Goal: Book appointment/travel/reservation

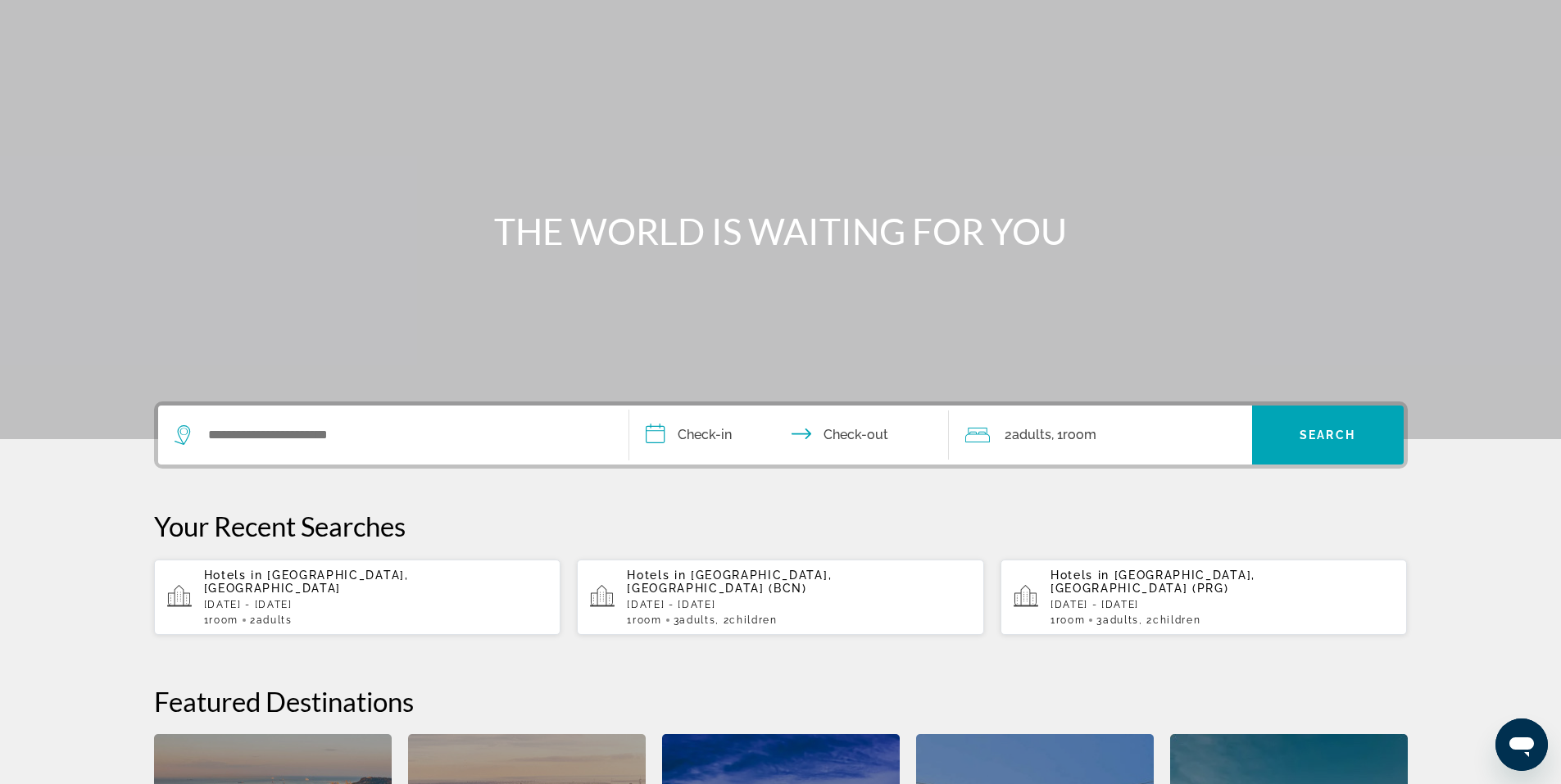
scroll to position [82, 0]
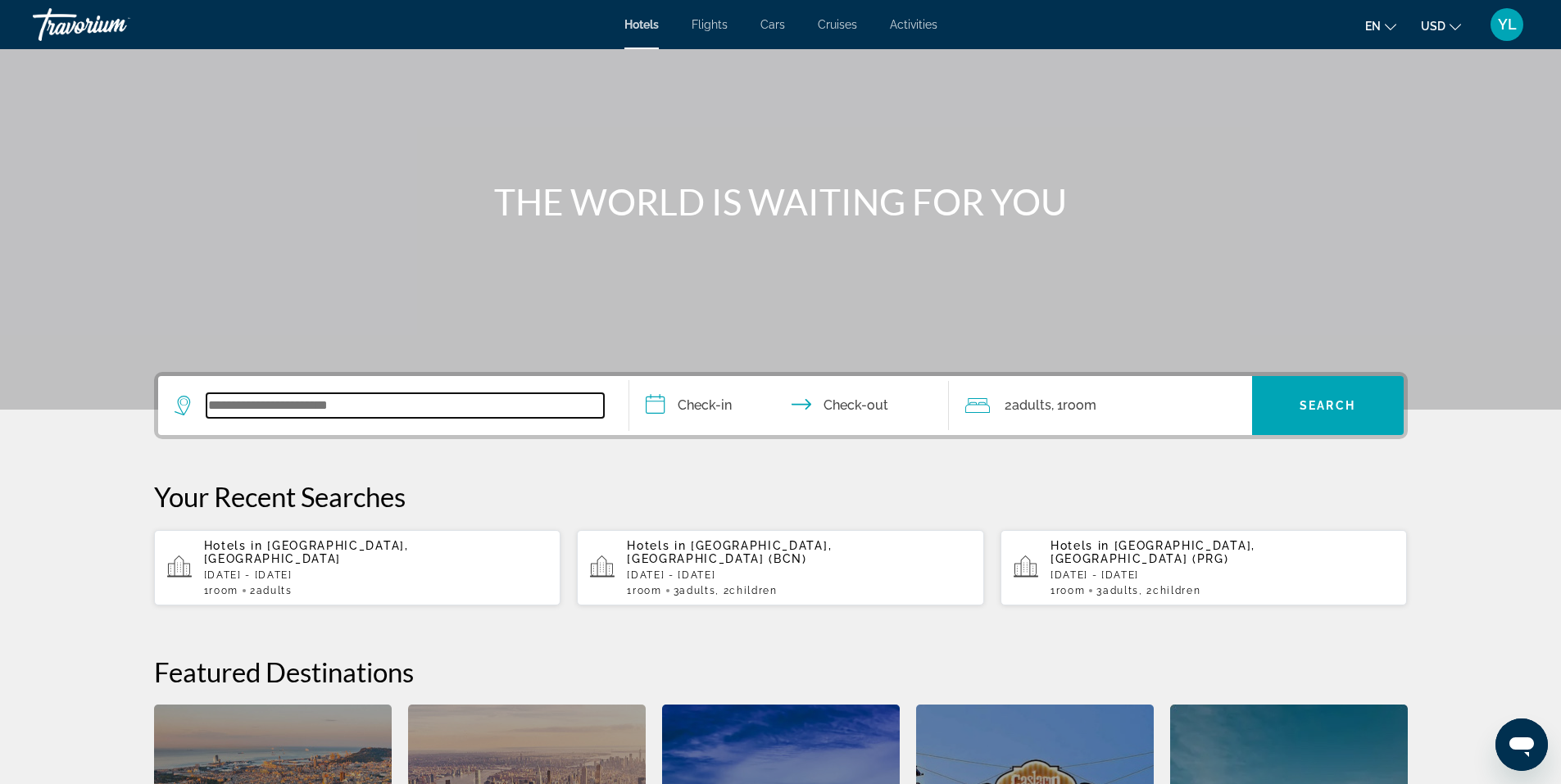
click at [335, 407] on input "Search widget" at bounding box center [404, 405] width 397 height 25
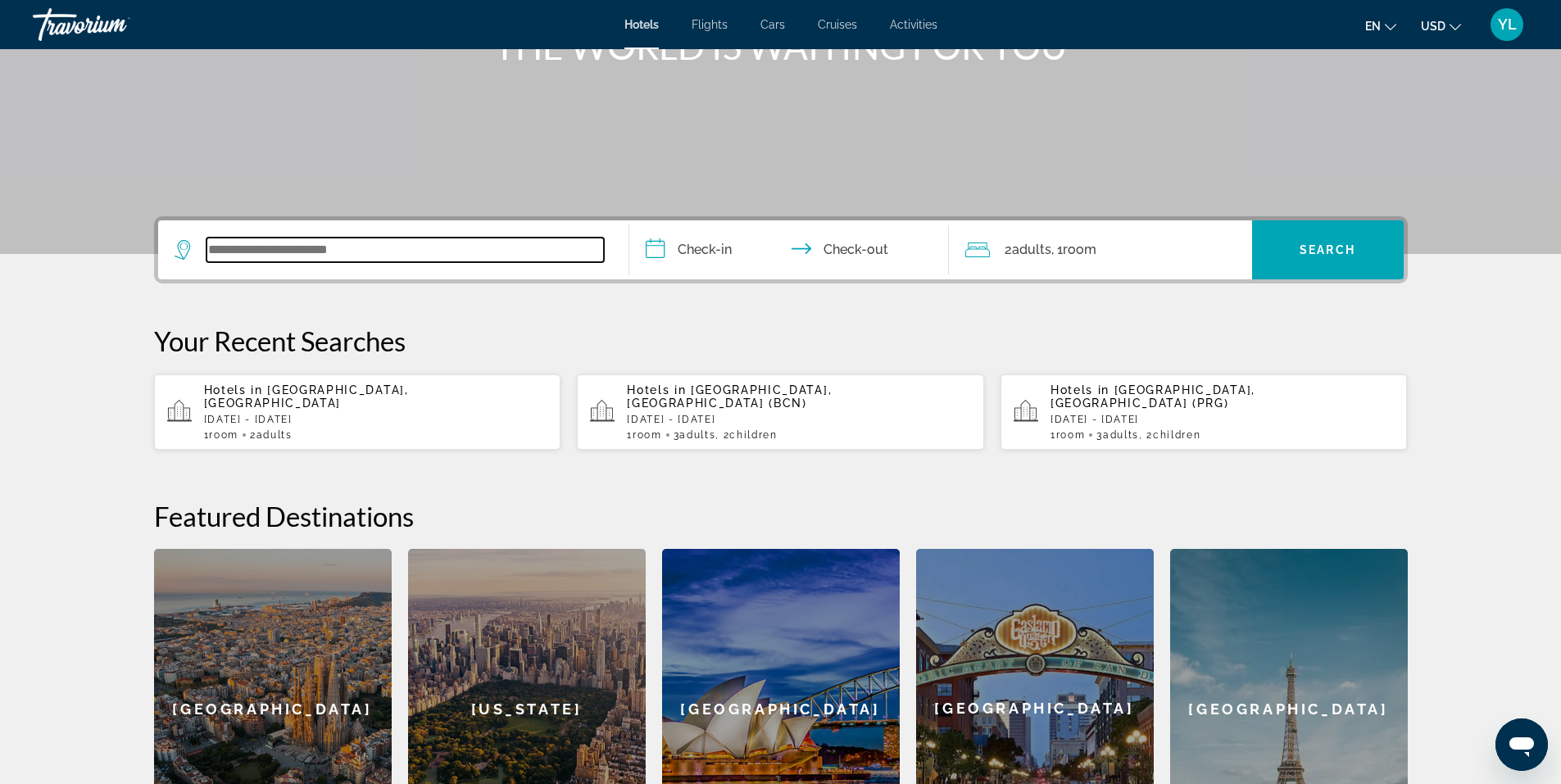
scroll to position [236, 0]
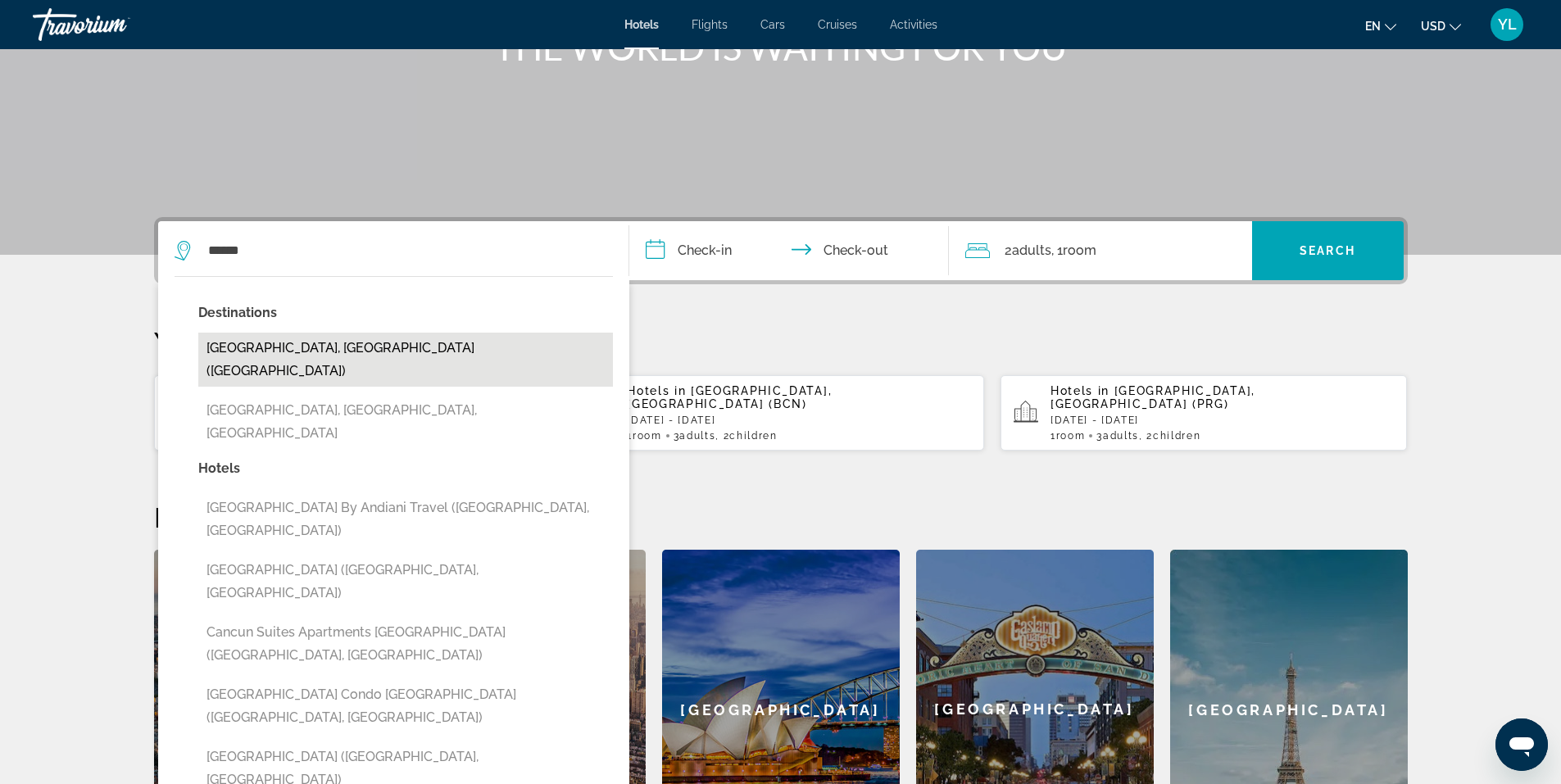
click at [365, 350] on button "Cancun, Mexico (CUN)" at bounding box center [405, 359] width 415 height 54
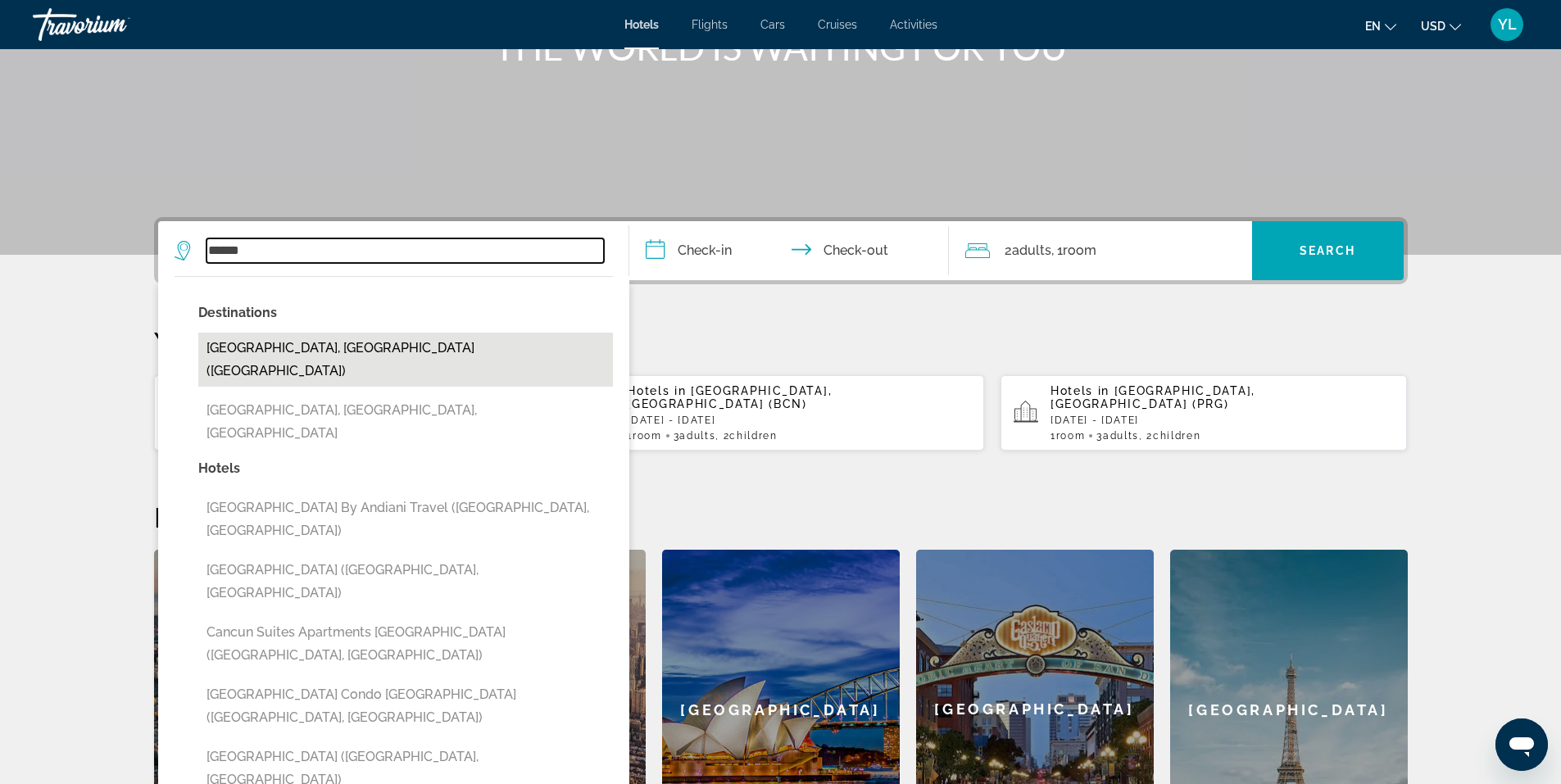
type input "**********"
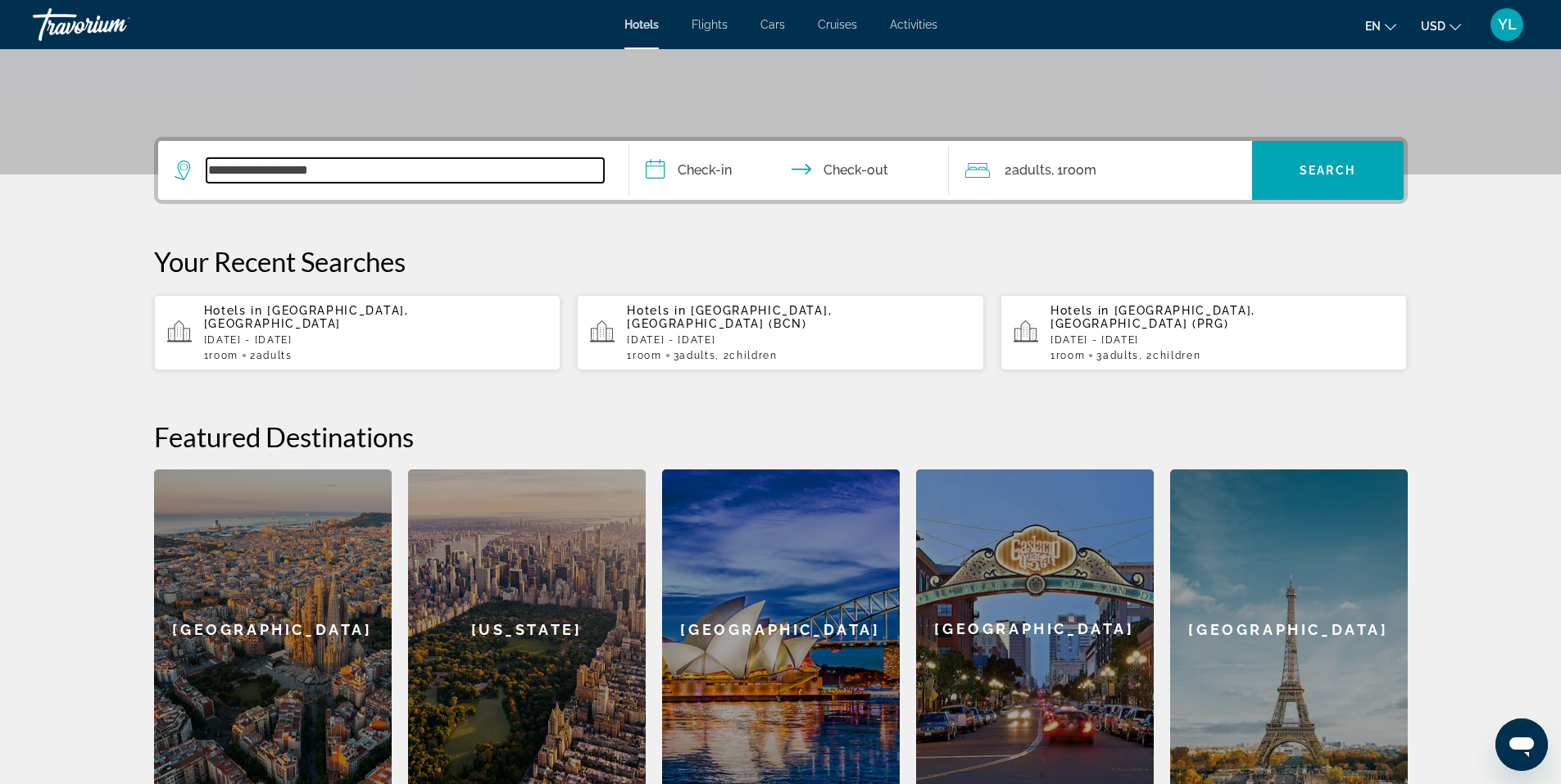
scroll to position [401, 0]
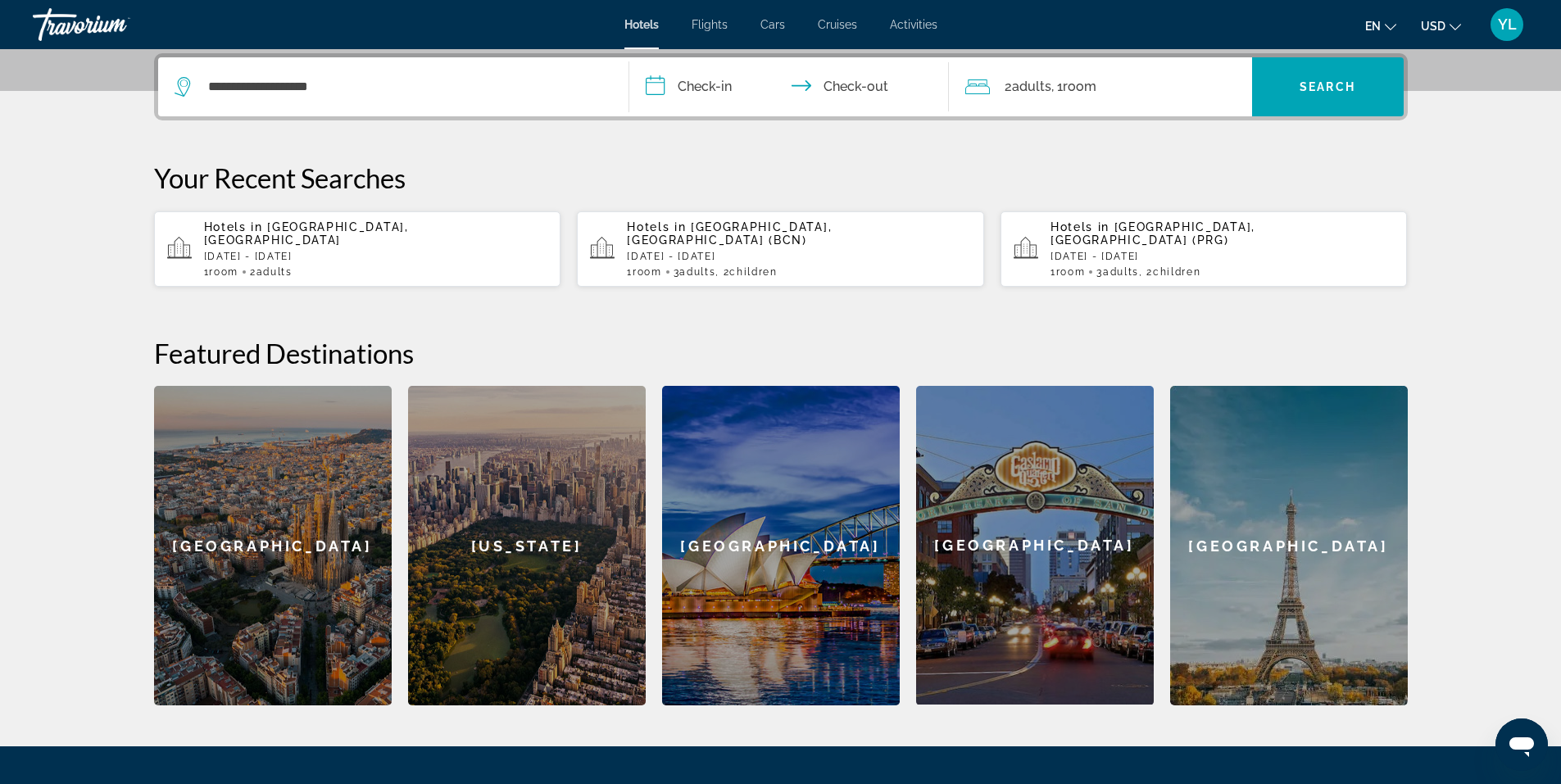
click at [709, 91] on input "**********" at bounding box center [791, 89] width 326 height 64
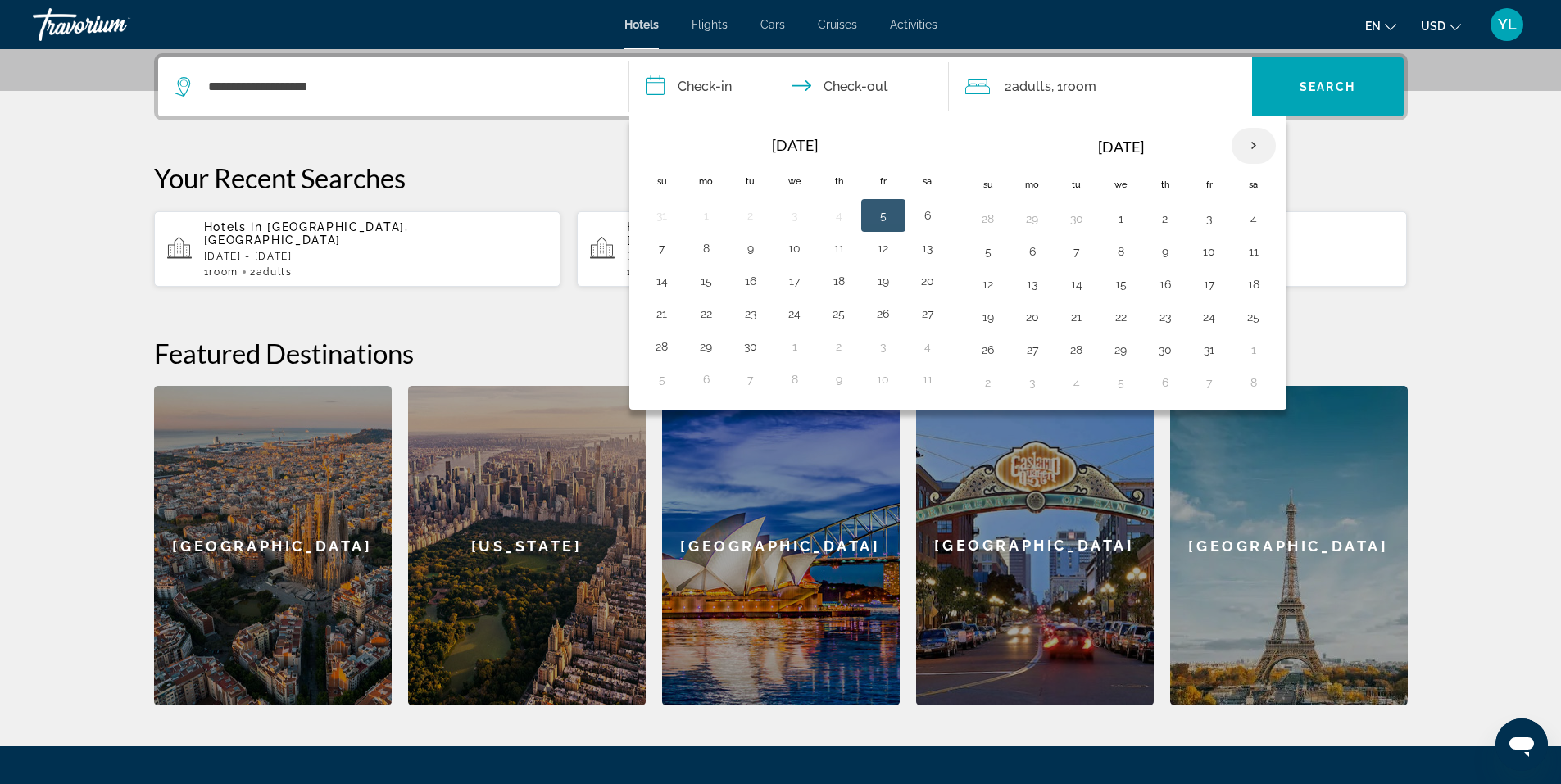
click at [1262, 142] on th "Next month" at bounding box center [1253, 146] width 44 height 36
click at [982, 300] on td "15" at bounding box center [987, 316] width 44 height 33
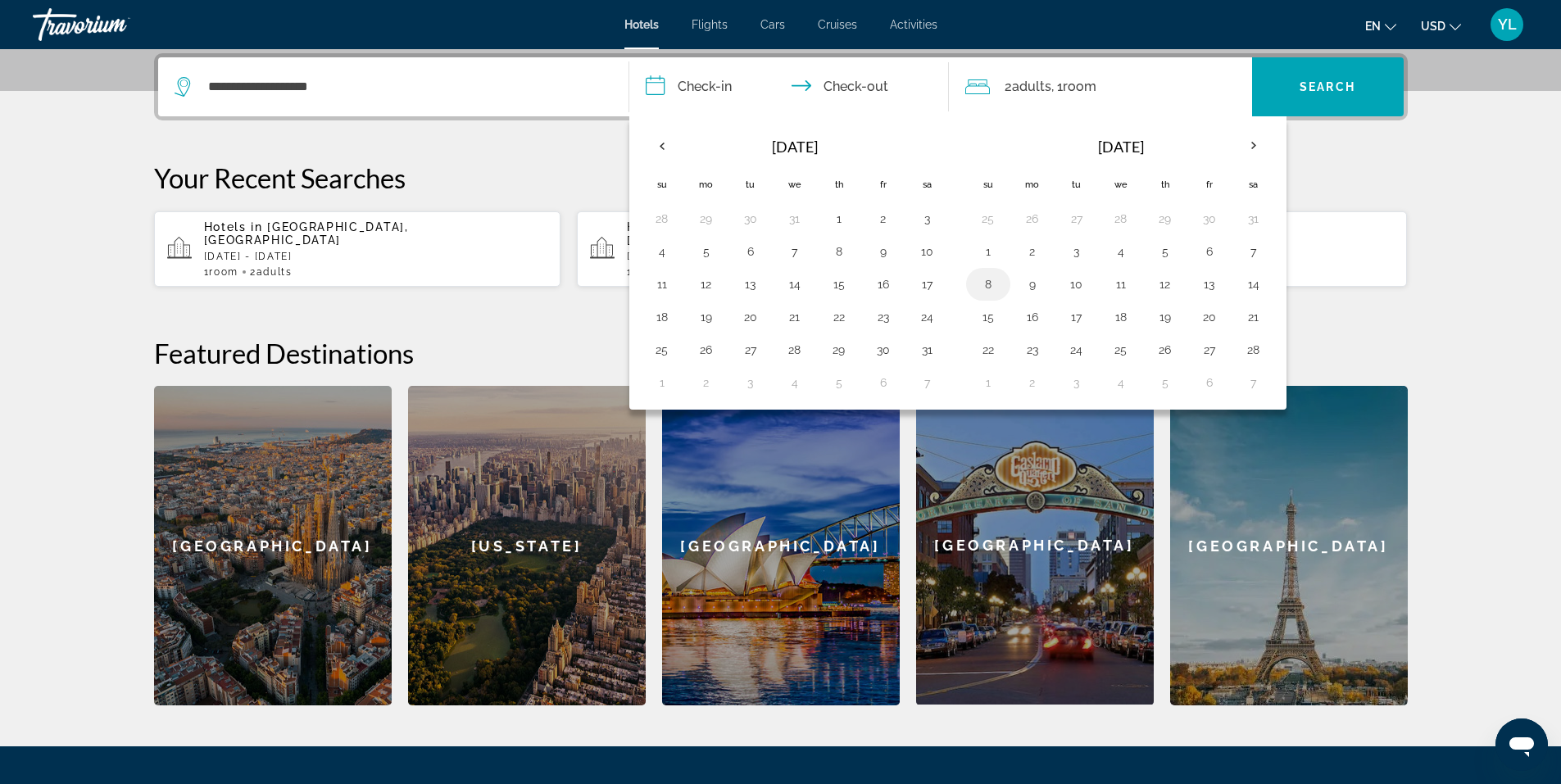
click at [988, 285] on button "8" at bounding box center [987, 284] width 27 height 23
click at [1254, 281] on button "14" at bounding box center [1254, 284] width 27 height 23
type input "**********"
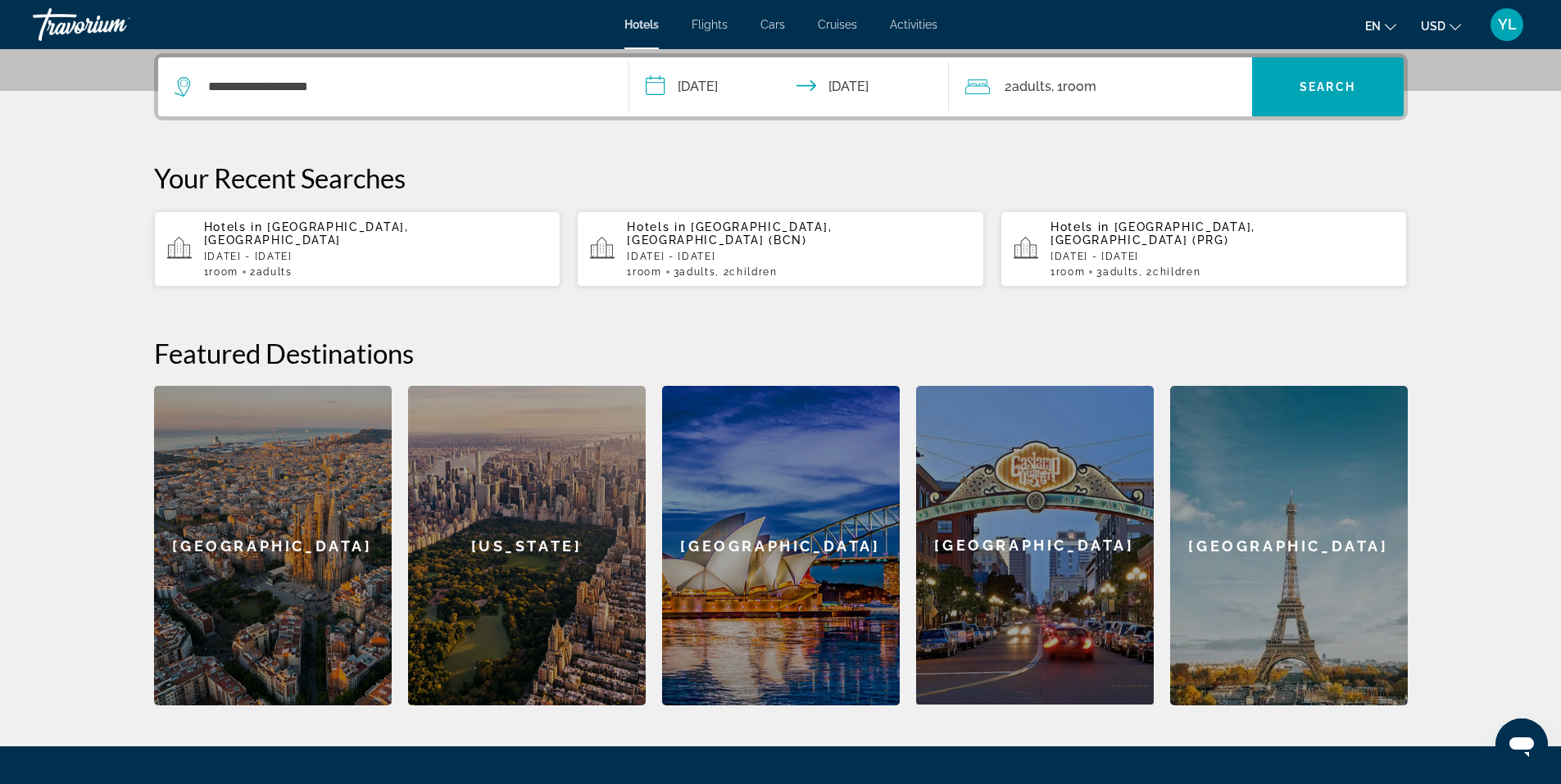
click at [1069, 94] on span "Room" at bounding box center [1079, 87] width 34 height 16
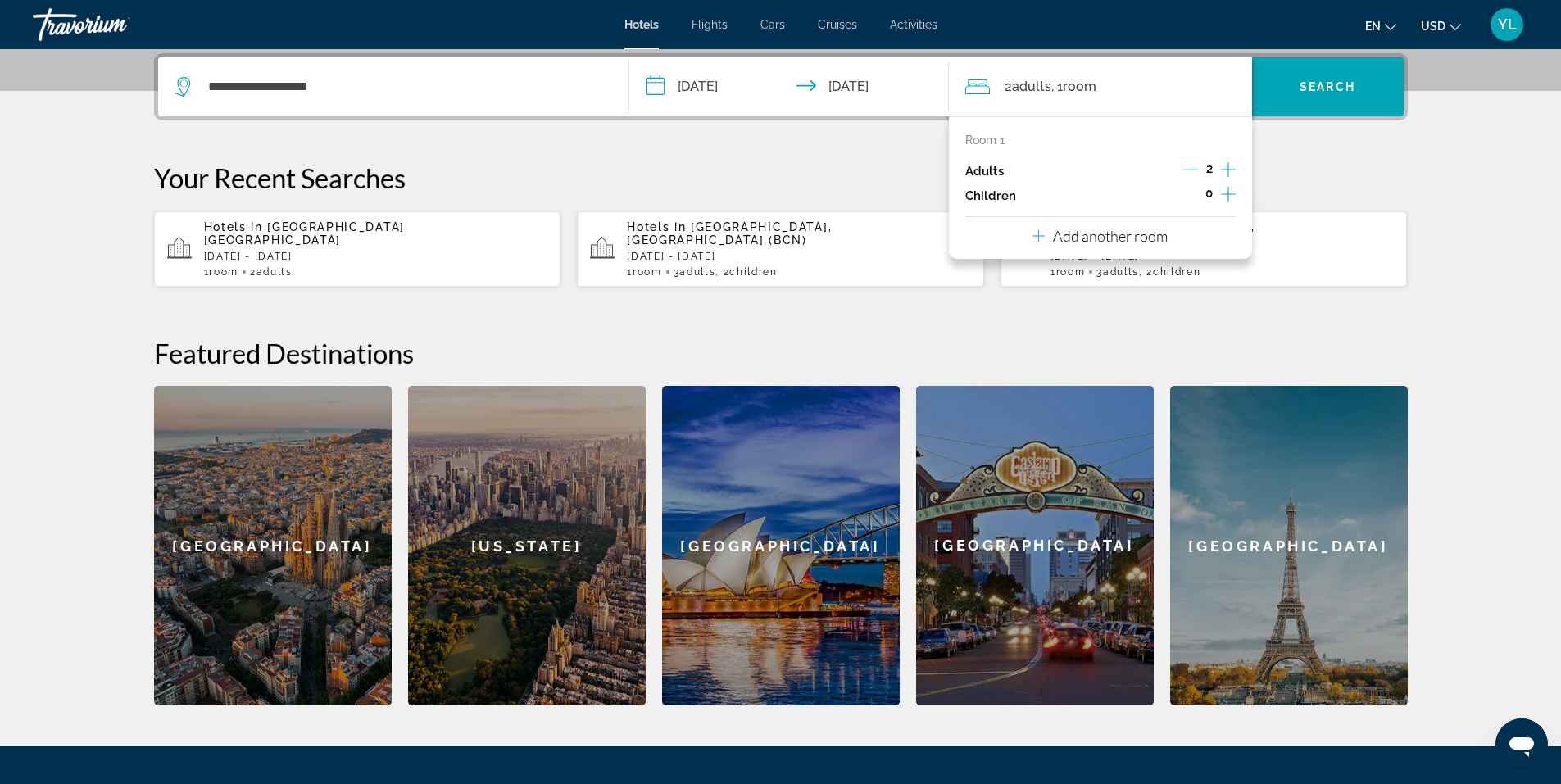
click at [1229, 164] on icon "Increment adults" at bounding box center [1228, 169] width 15 height 20
click at [1230, 191] on icon "Increment children" at bounding box center [1228, 194] width 15 height 20
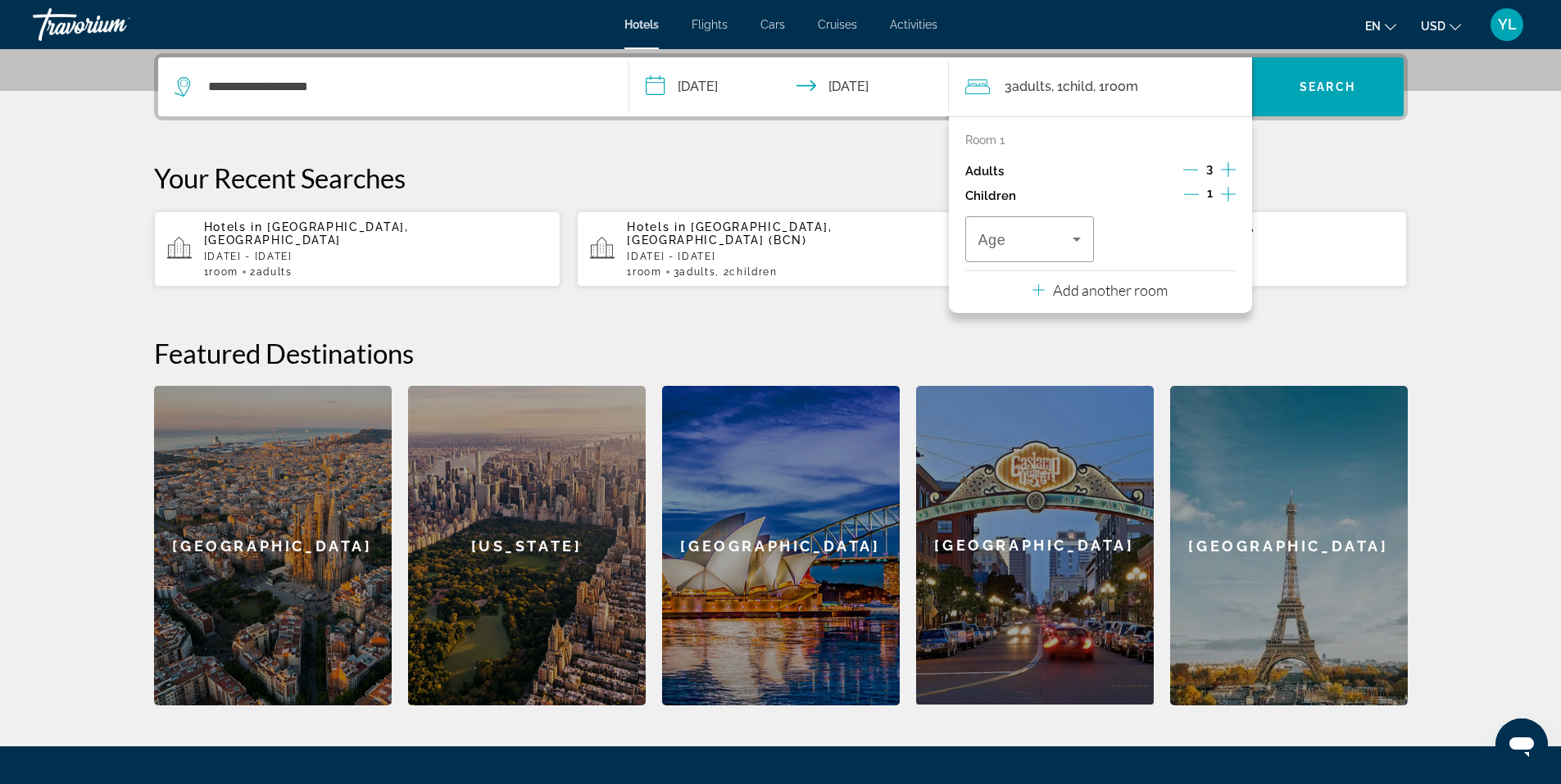
click at [1230, 191] on icon "Increment children" at bounding box center [1228, 194] width 15 height 20
click at [1048, 245] on span "Travelers: 3 adults, 2 children" at bounding box center [1026, 239] width 95 height 20
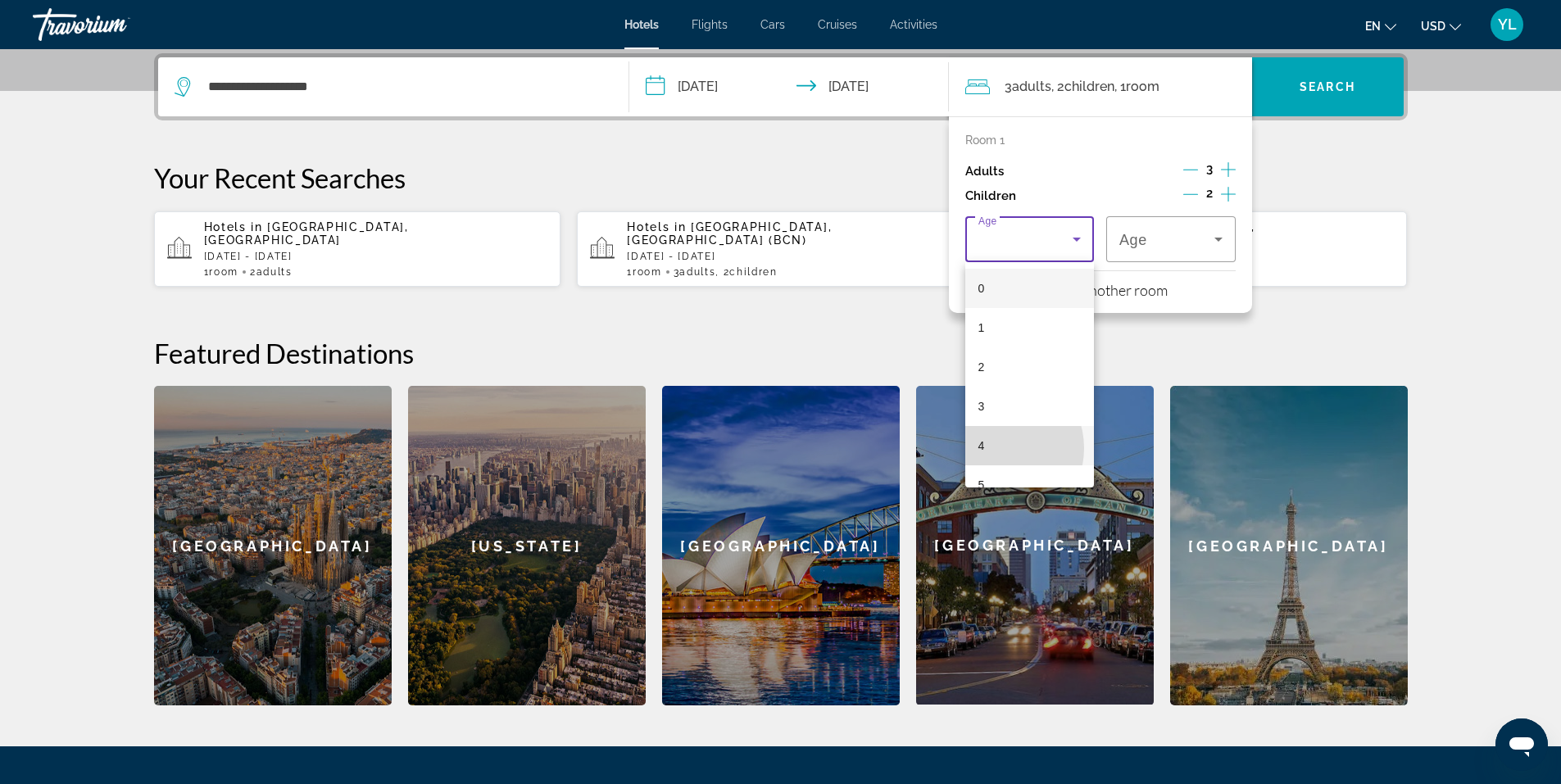
click at [994, 448] on mat-option "4" at bounding box center [1029, 445] width 129 height 39
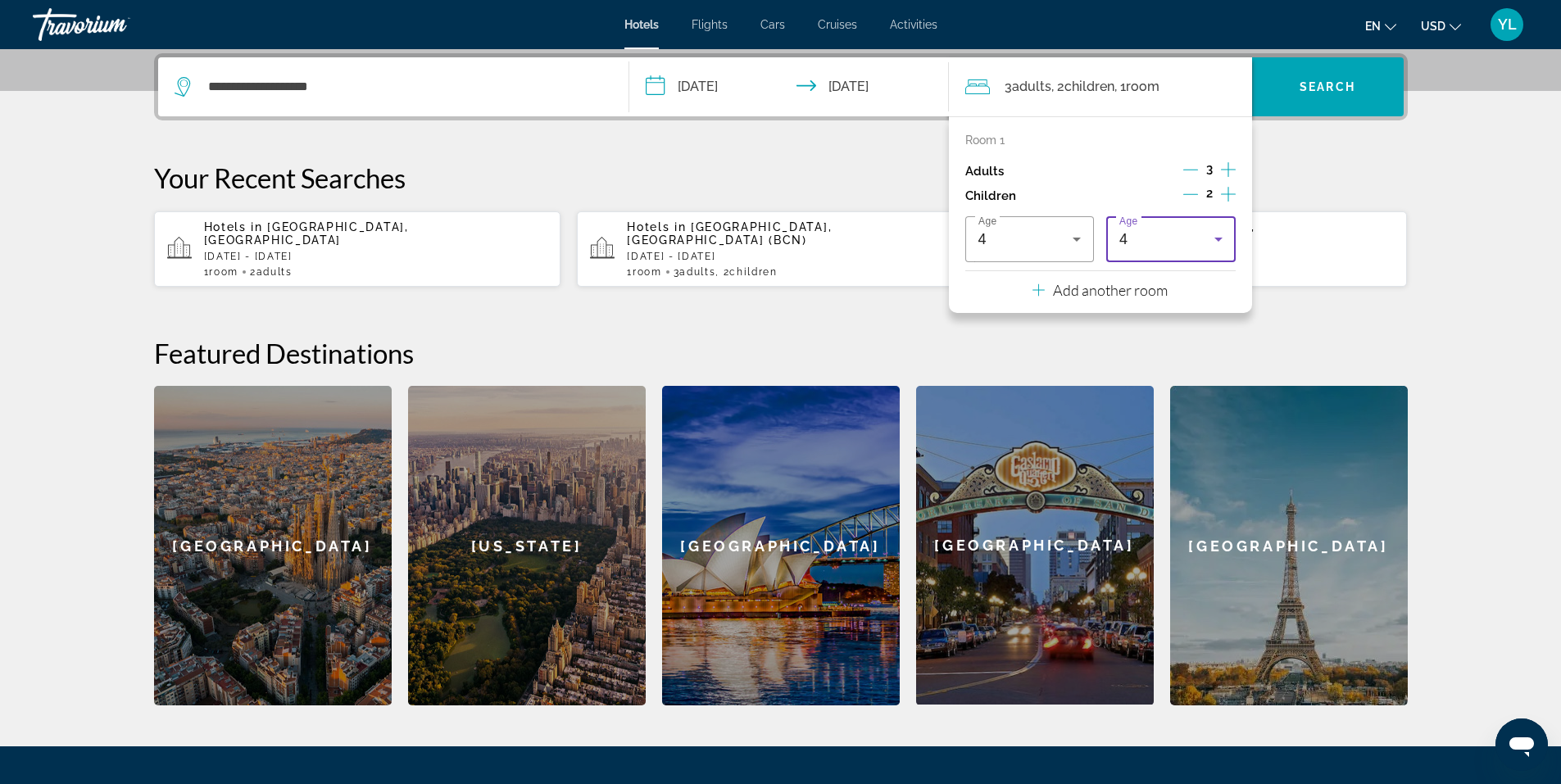
click at [1170, 240] on div "4" at bounding box center [1167, 239] width 95 height 20
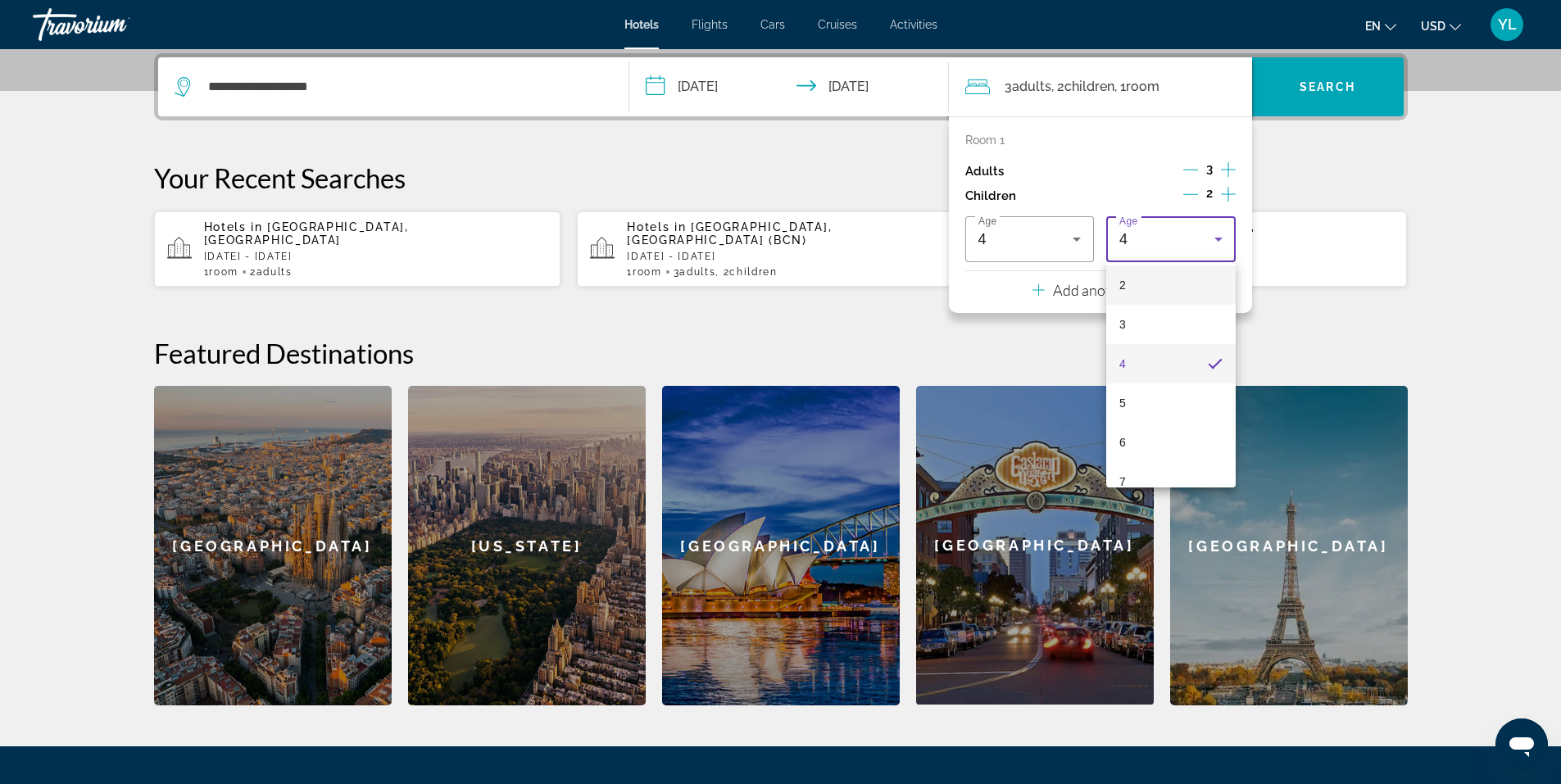
scroll to position [163, 0]
click at [1142, 439] on mat-option "8" at bounding box center [1170, 439] width 129 height 39
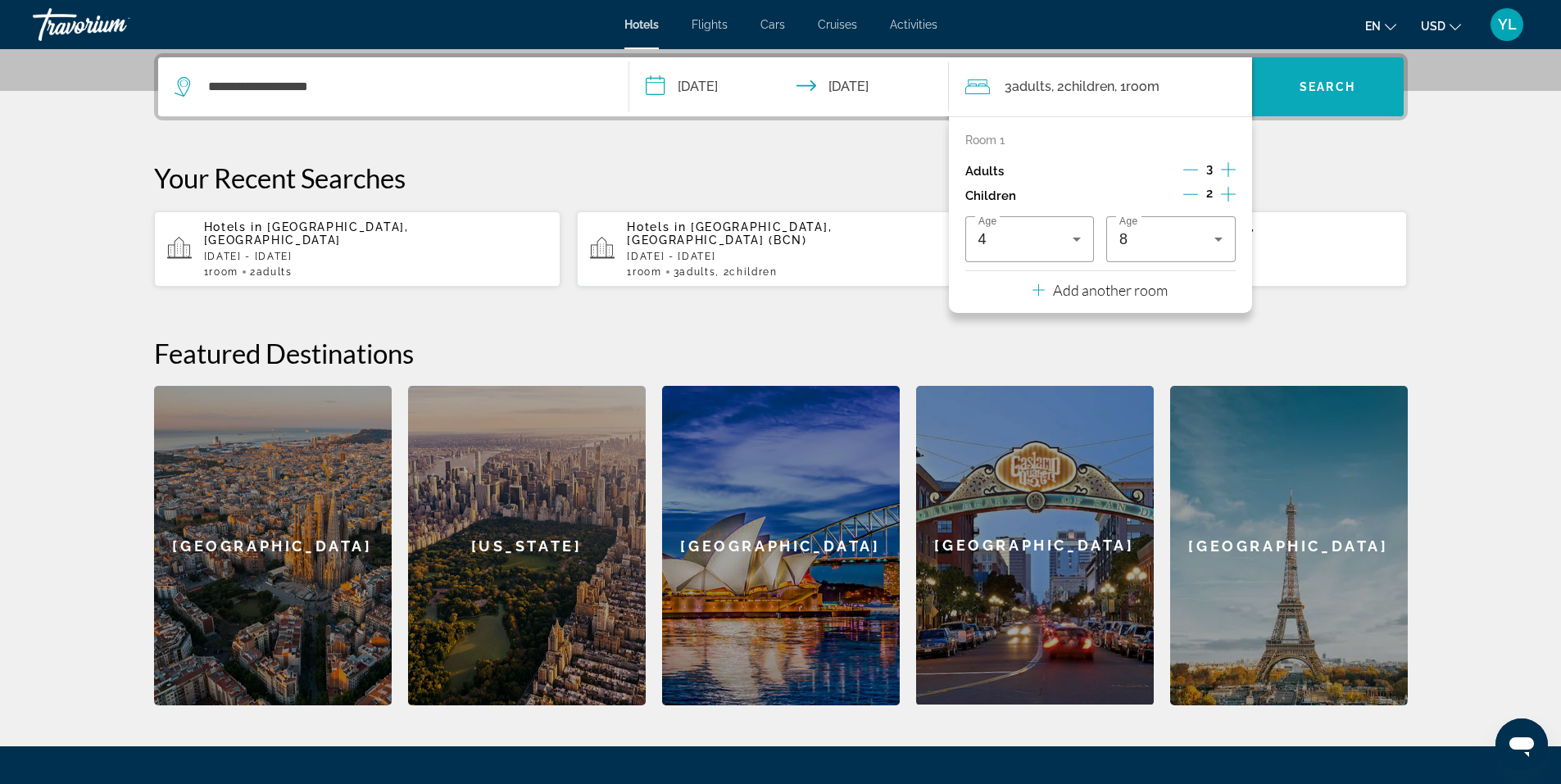
click at [1338, 95] on span "Search widget" at bounding box center [1327, 87] width 152 height 39
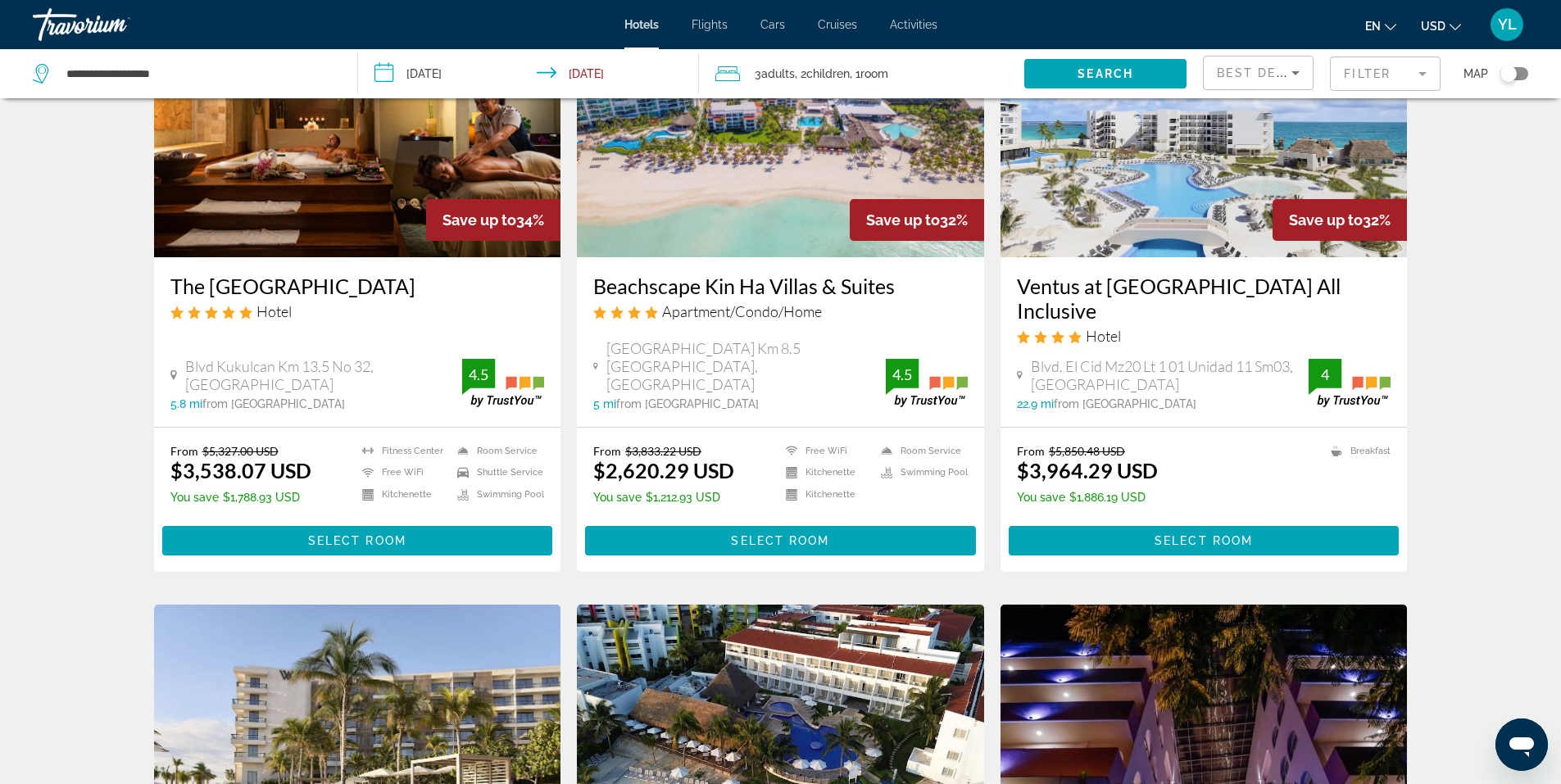
scroll to position [1394, 0]
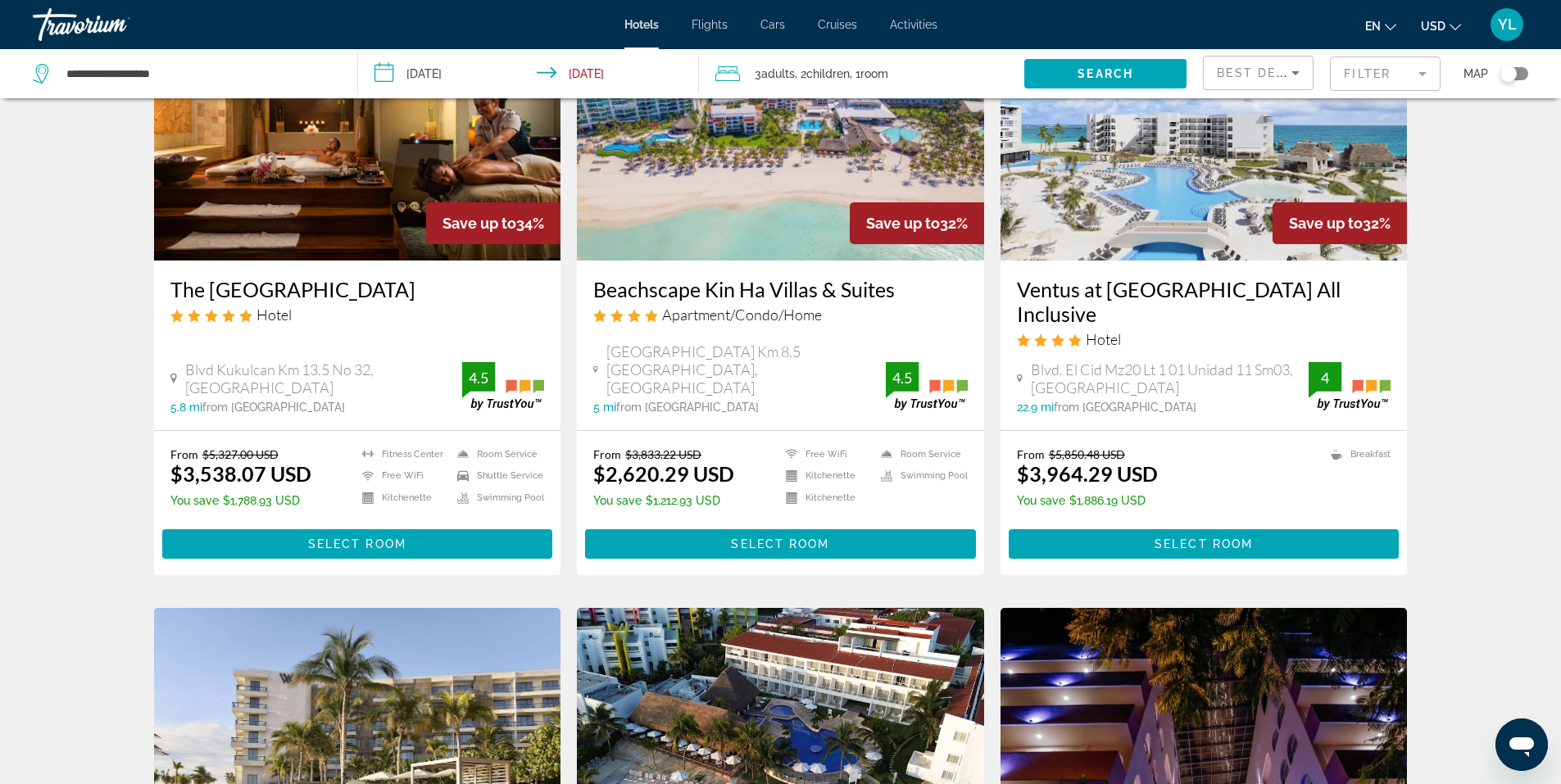
click at [1387, 71] on mat-form-field "Filter" at bounding box center [1385, 73] width 110 height 34
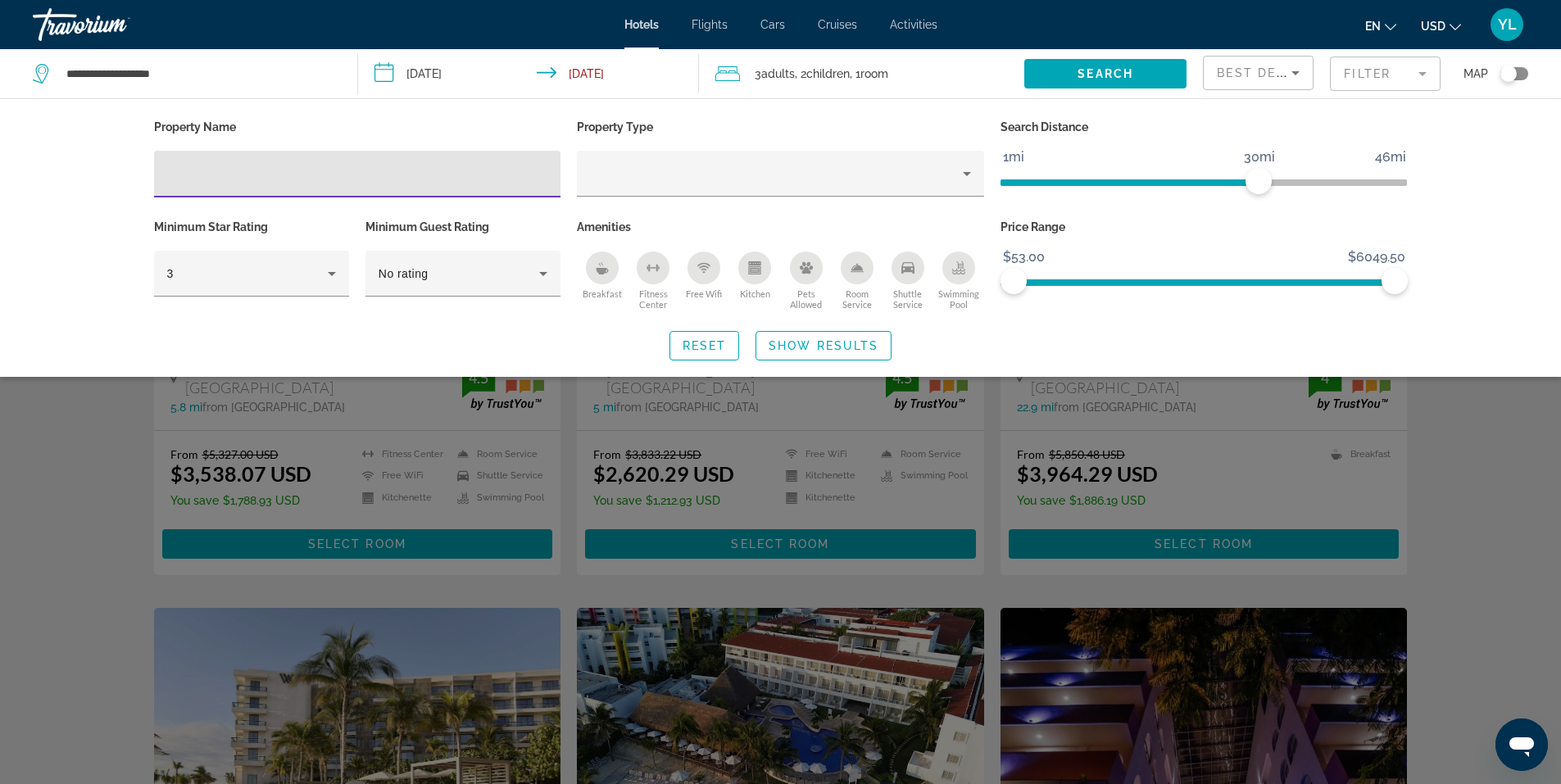
click at [417, 168] on input "Hotel Filters" at bounding box center [358, 174] width 381 height 20
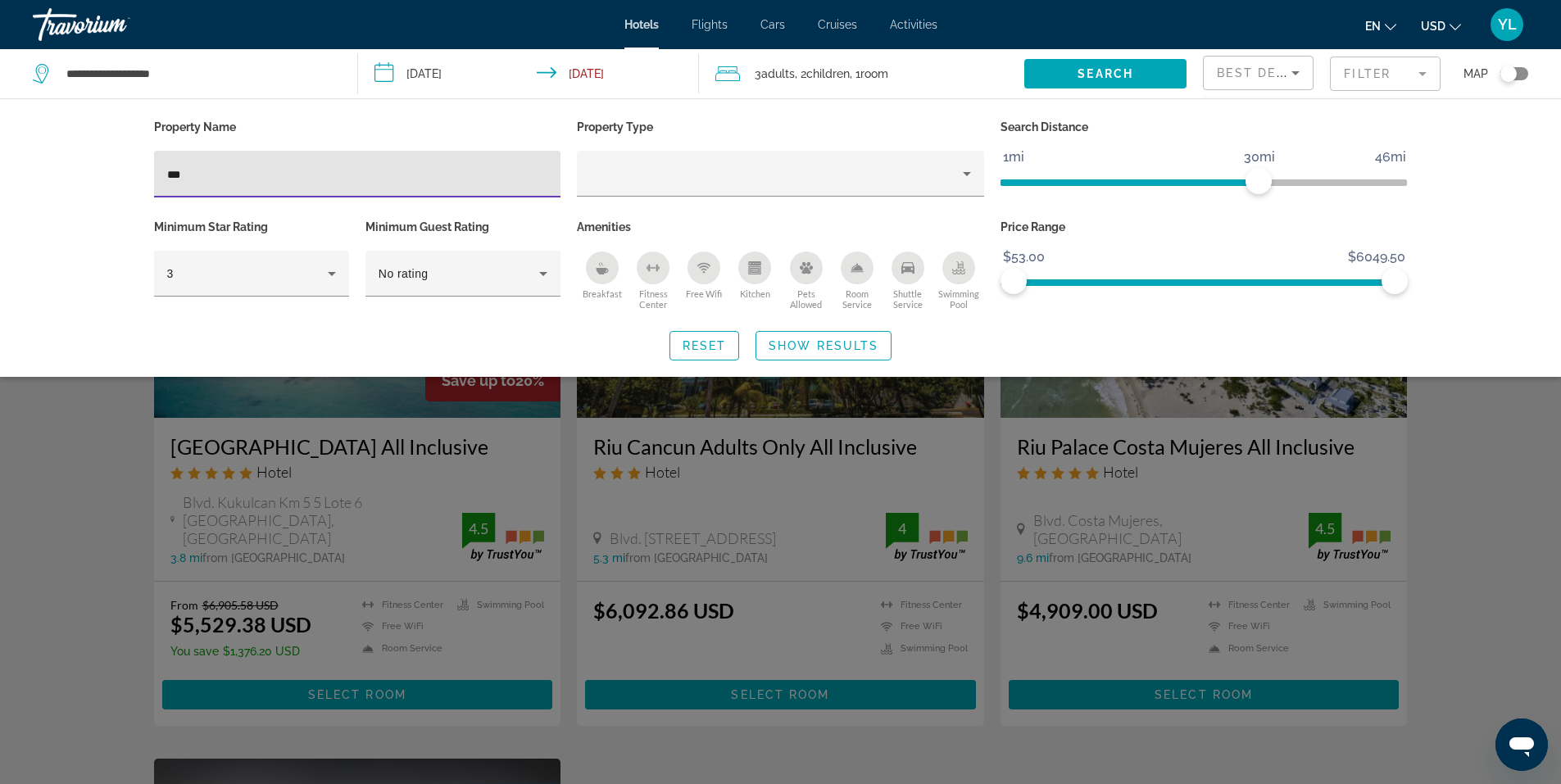
type input "***"
click at [87, 420] on div "Search widget" at bounding box center [780, 514] width 1561 height 538
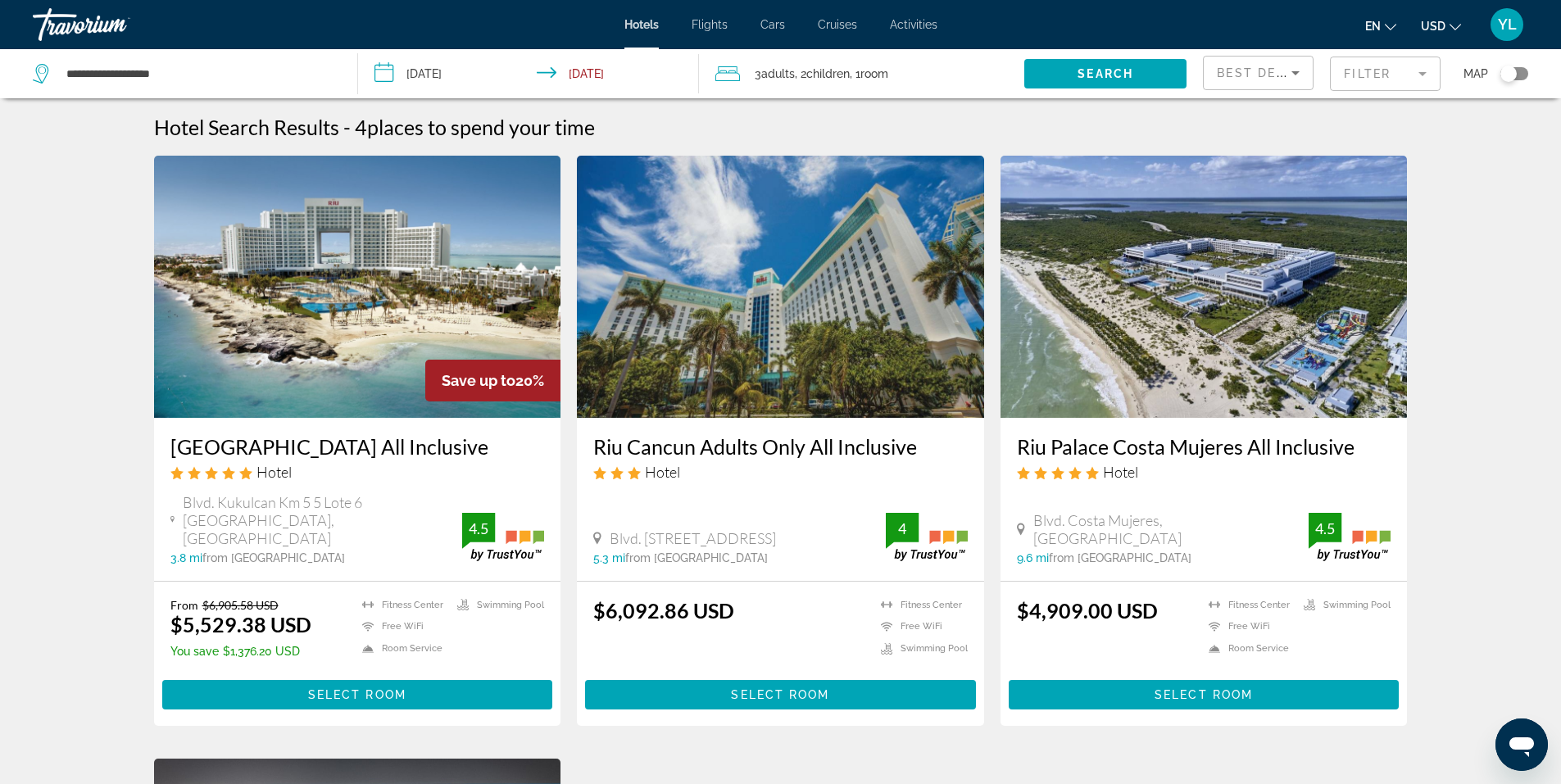
scroll to position [82, 0]
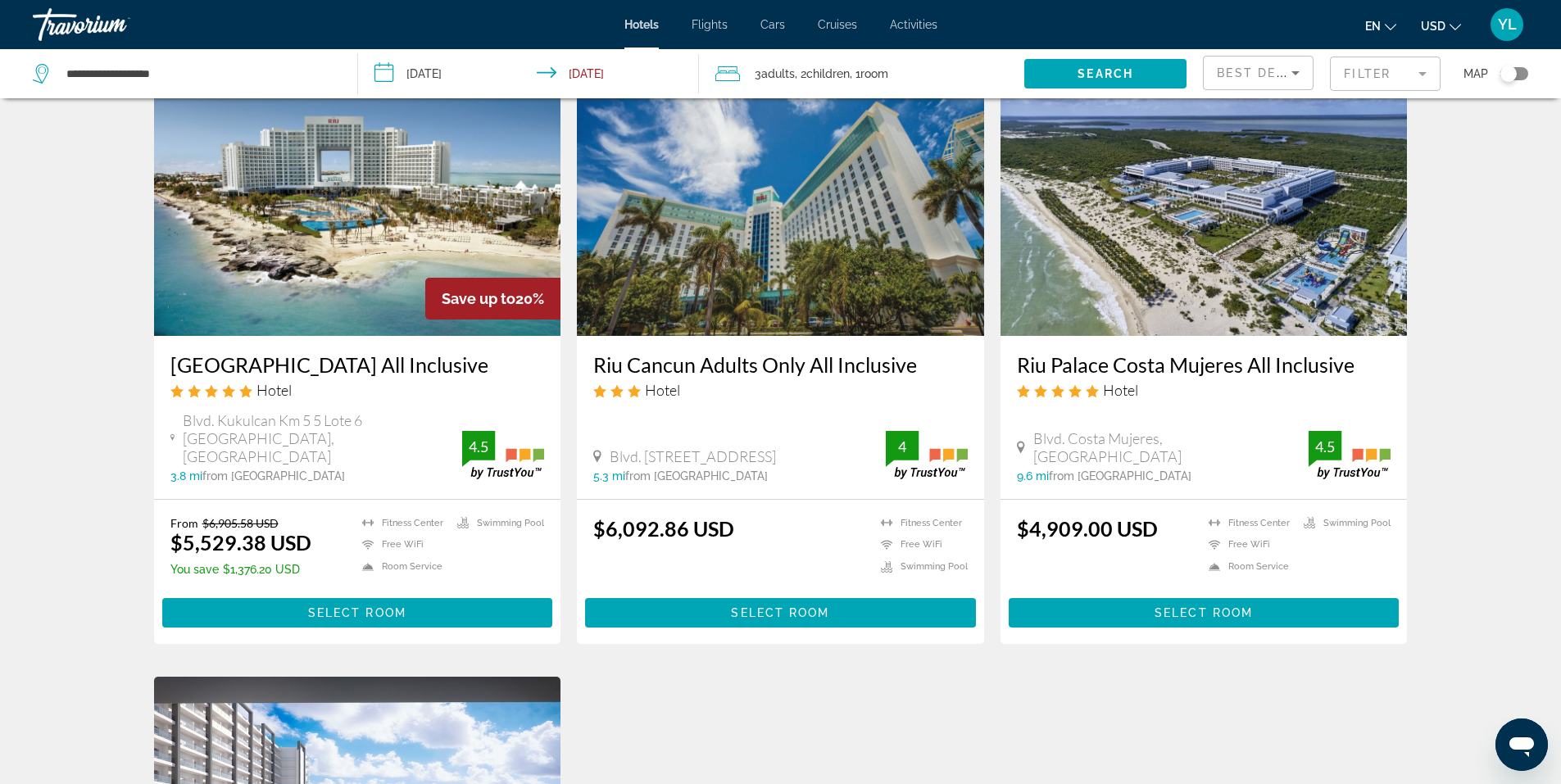
click at [493, 593] on span "Main content" at bounding box center [358, 613] width 391 height 39
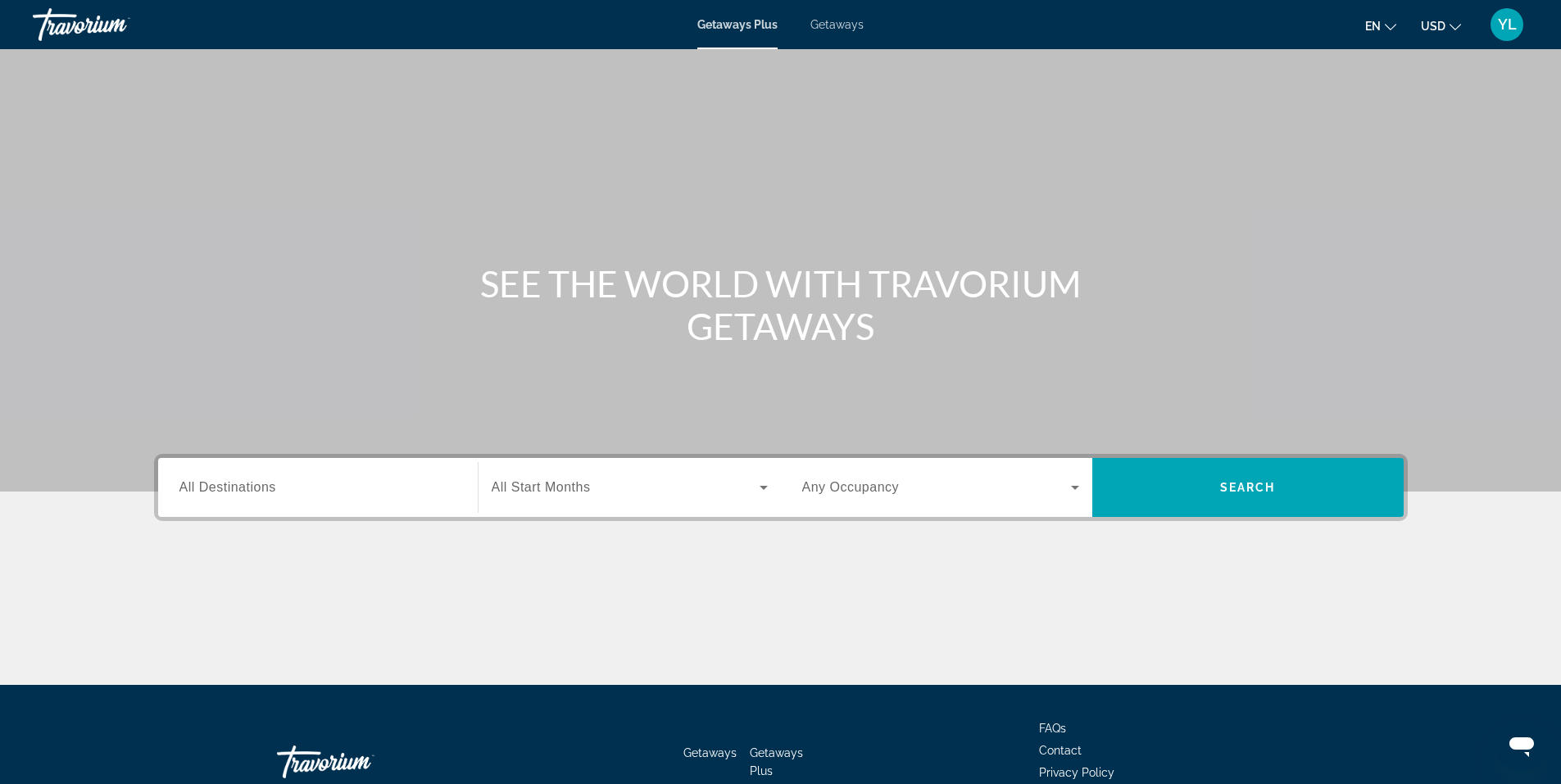
click at [310, 500] on div "Search widget" at bounding box center [317, 487] width 277 height 46
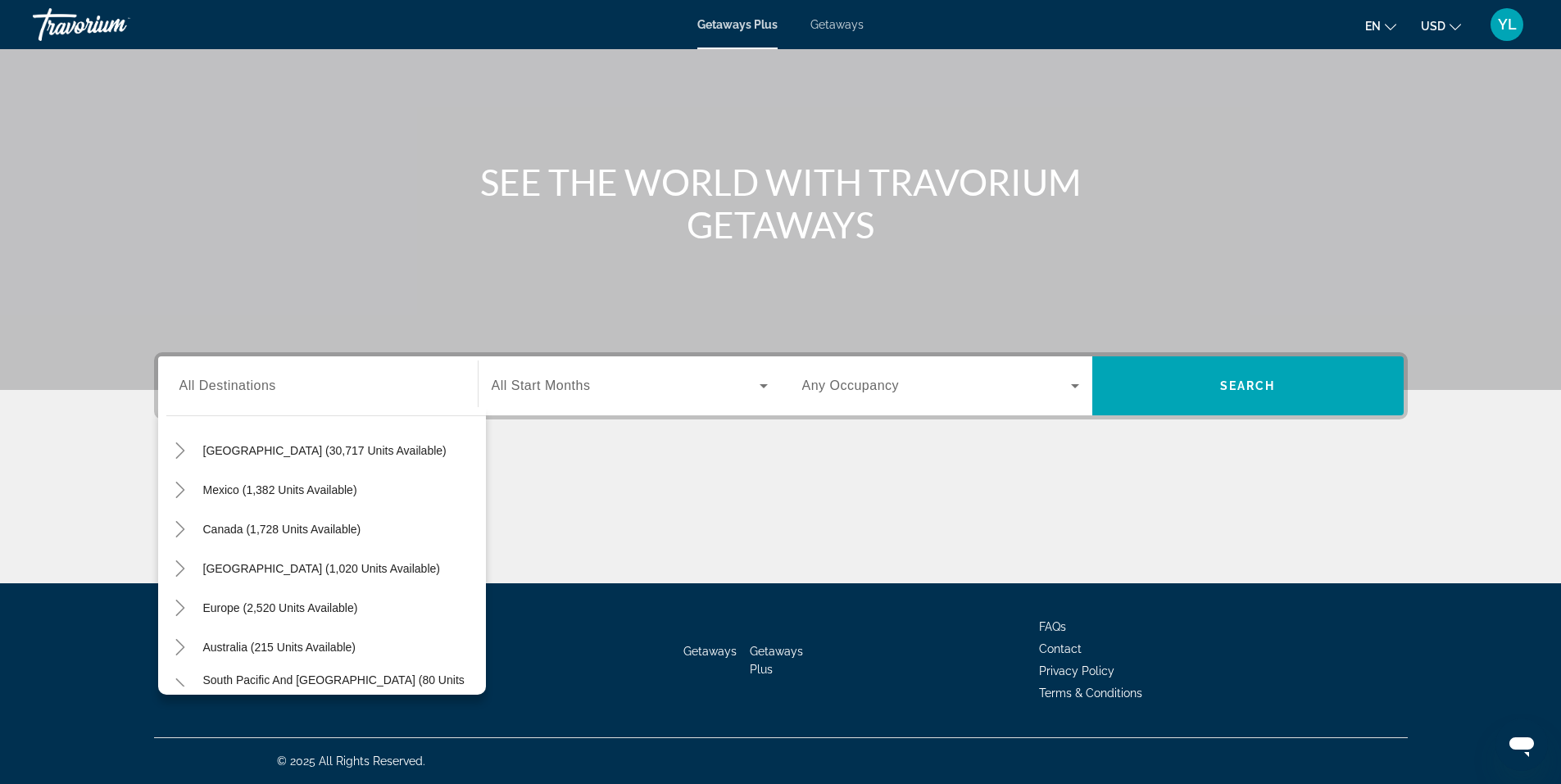
scroll to position [41, 0]
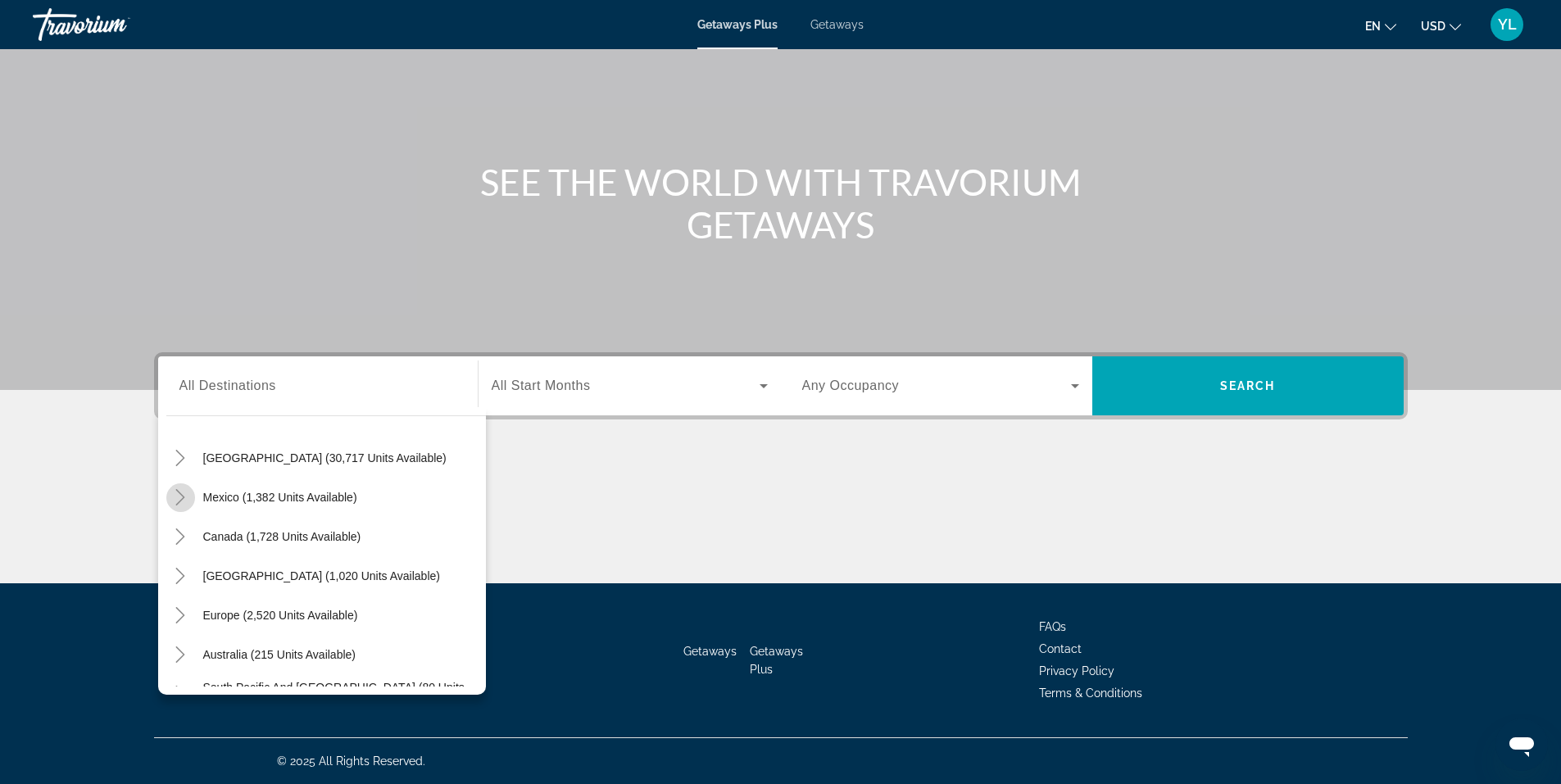
click at [183, 497] on icon "Toggle Mexico (1,382 units available)" at bounding box center [180, 496] width 9 height 17
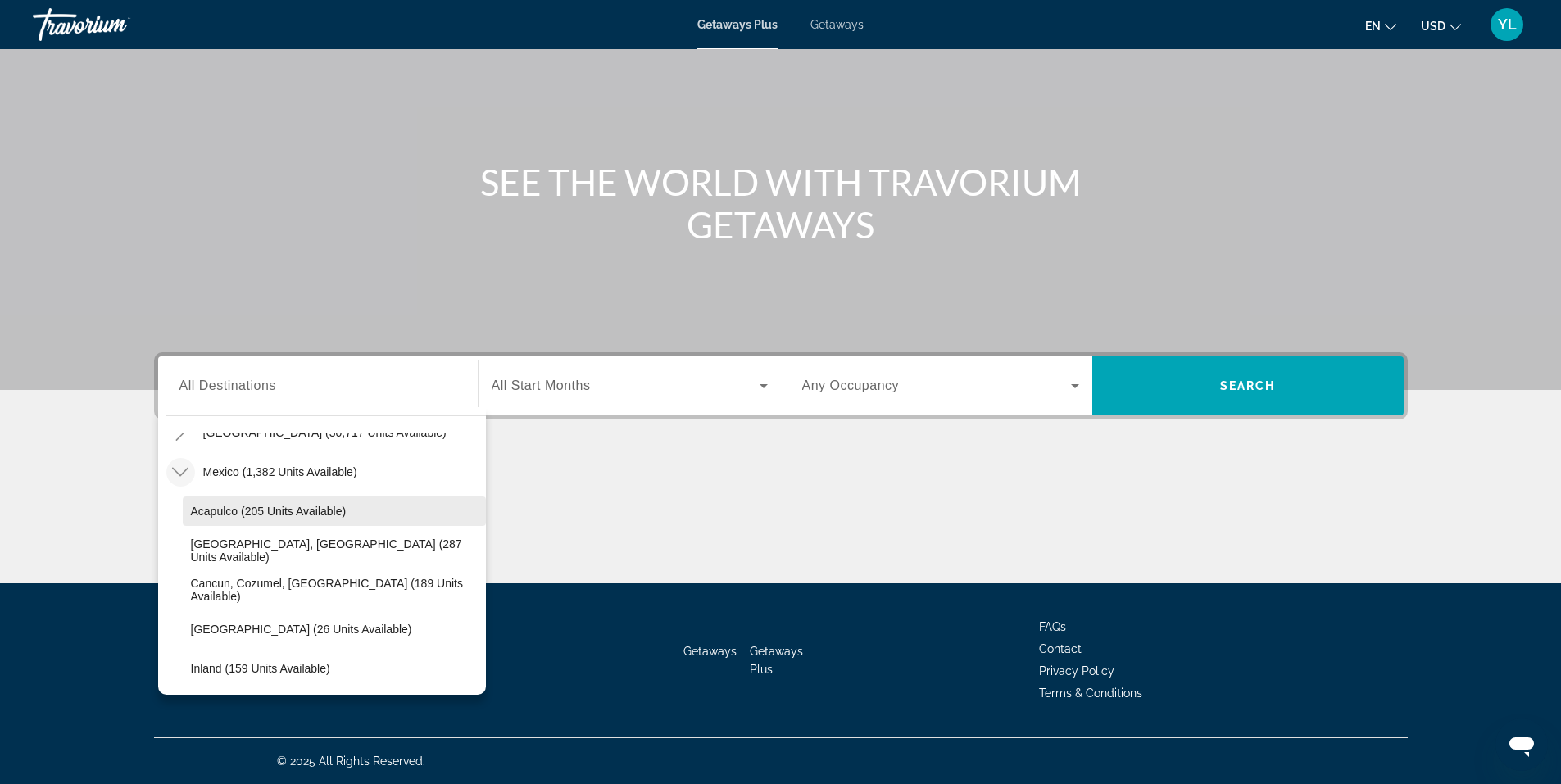
scroll to position [163, 0]
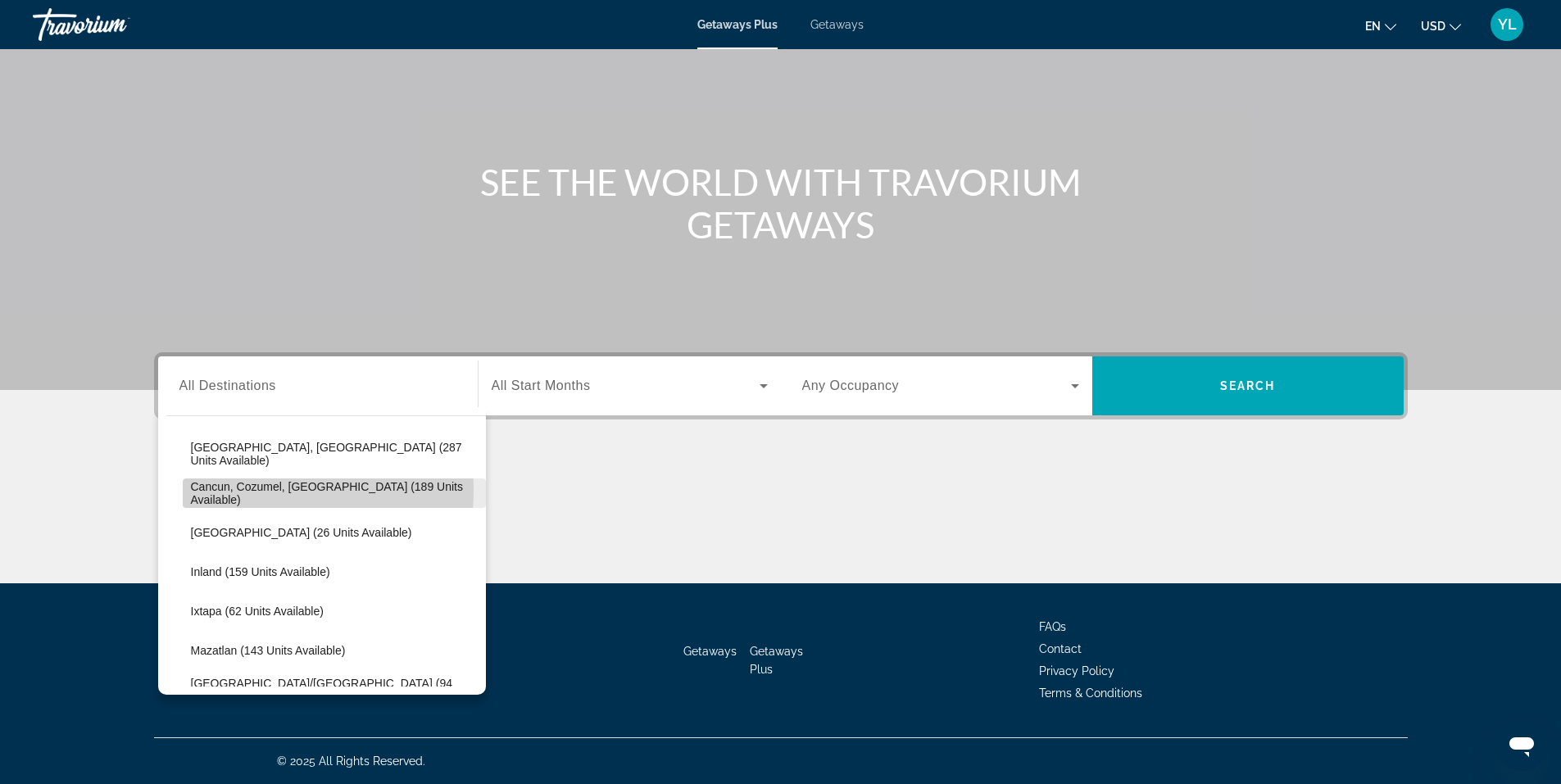
click at [238, 490] on span "Cancun, Cozumel, Riviera Maya (189 units available)" at bounding box center [334, 492] width 287 height 27
type input "**********"
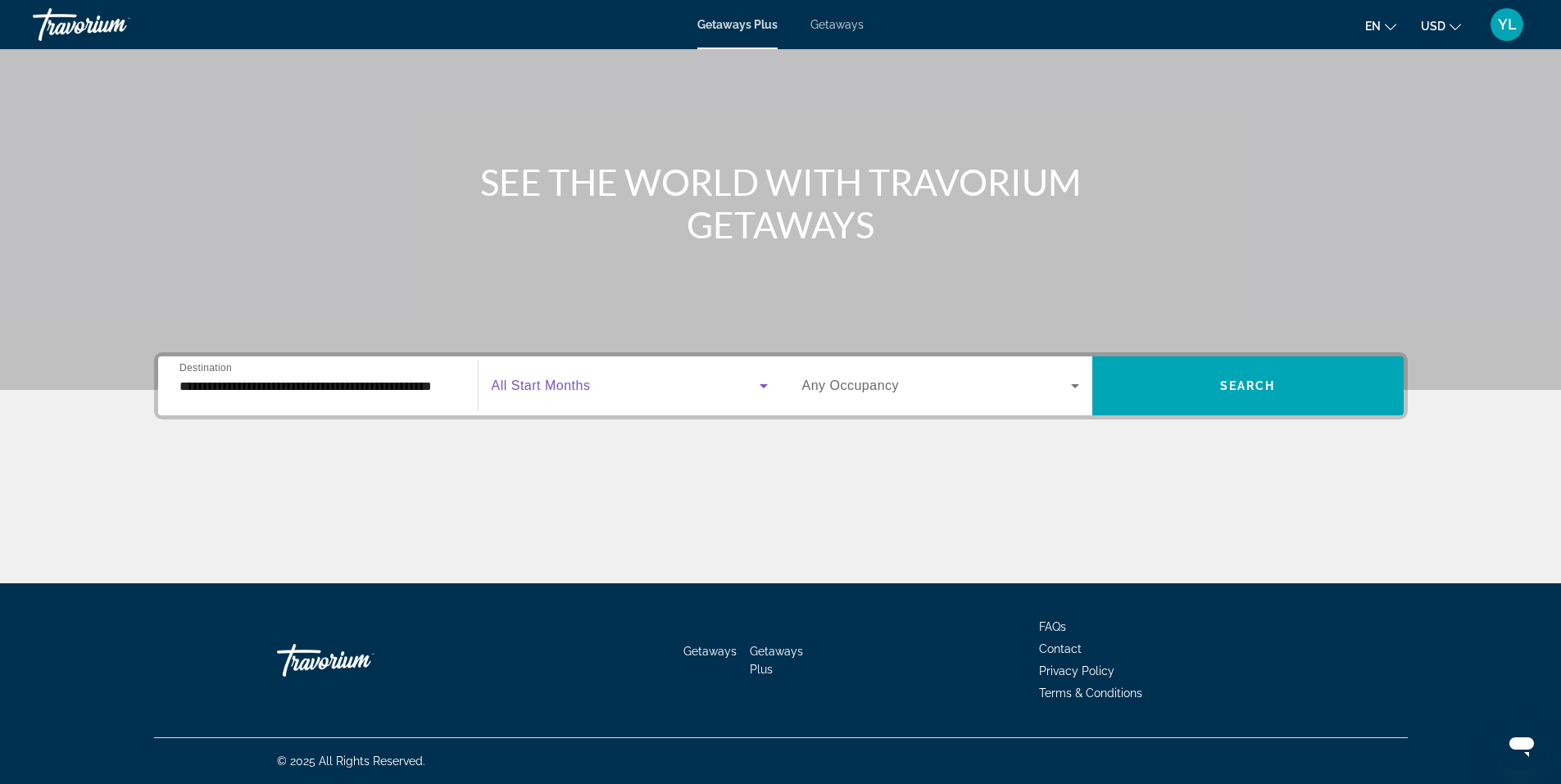
click at [765, 388] on icon "Search widget" at bounding box center [764, 386] width 20 height 20
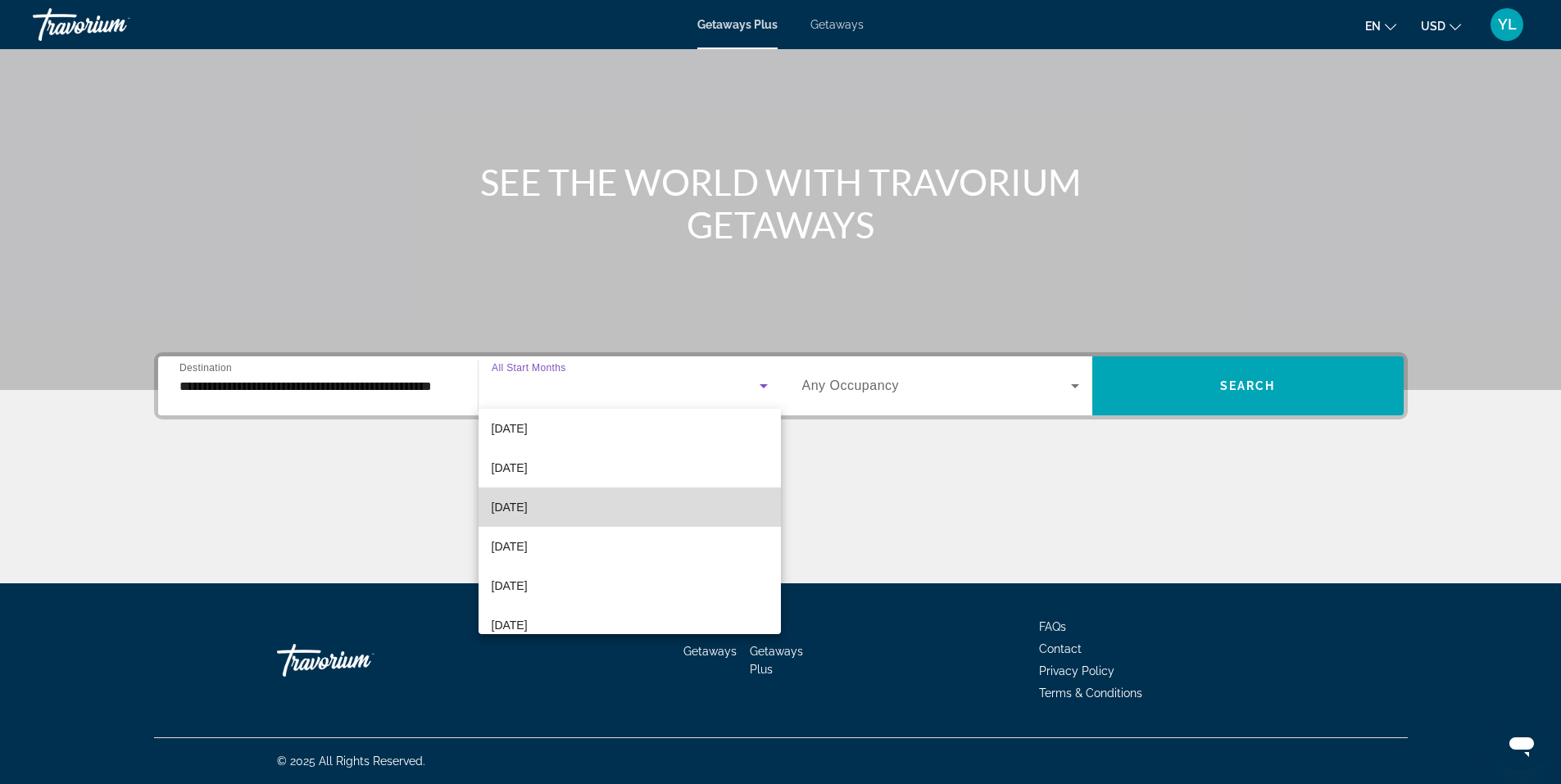
click at [655, 495] on mat-option "February 2026" at bounding box center [629, 507] width 303 height 39
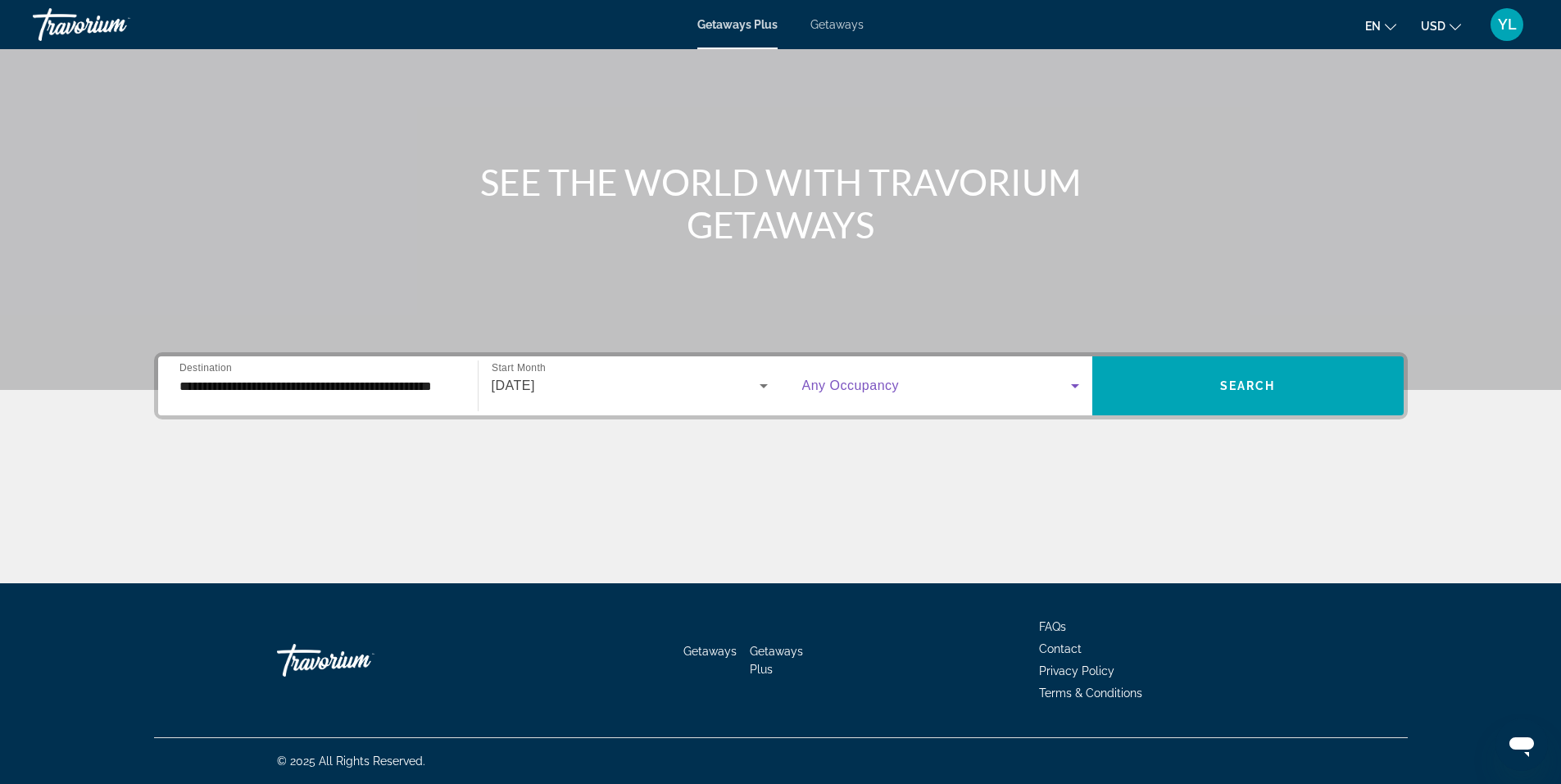
click at [1072, 387] on icon "Search widget" at bounding box center [1075, 386] width 20 height 20
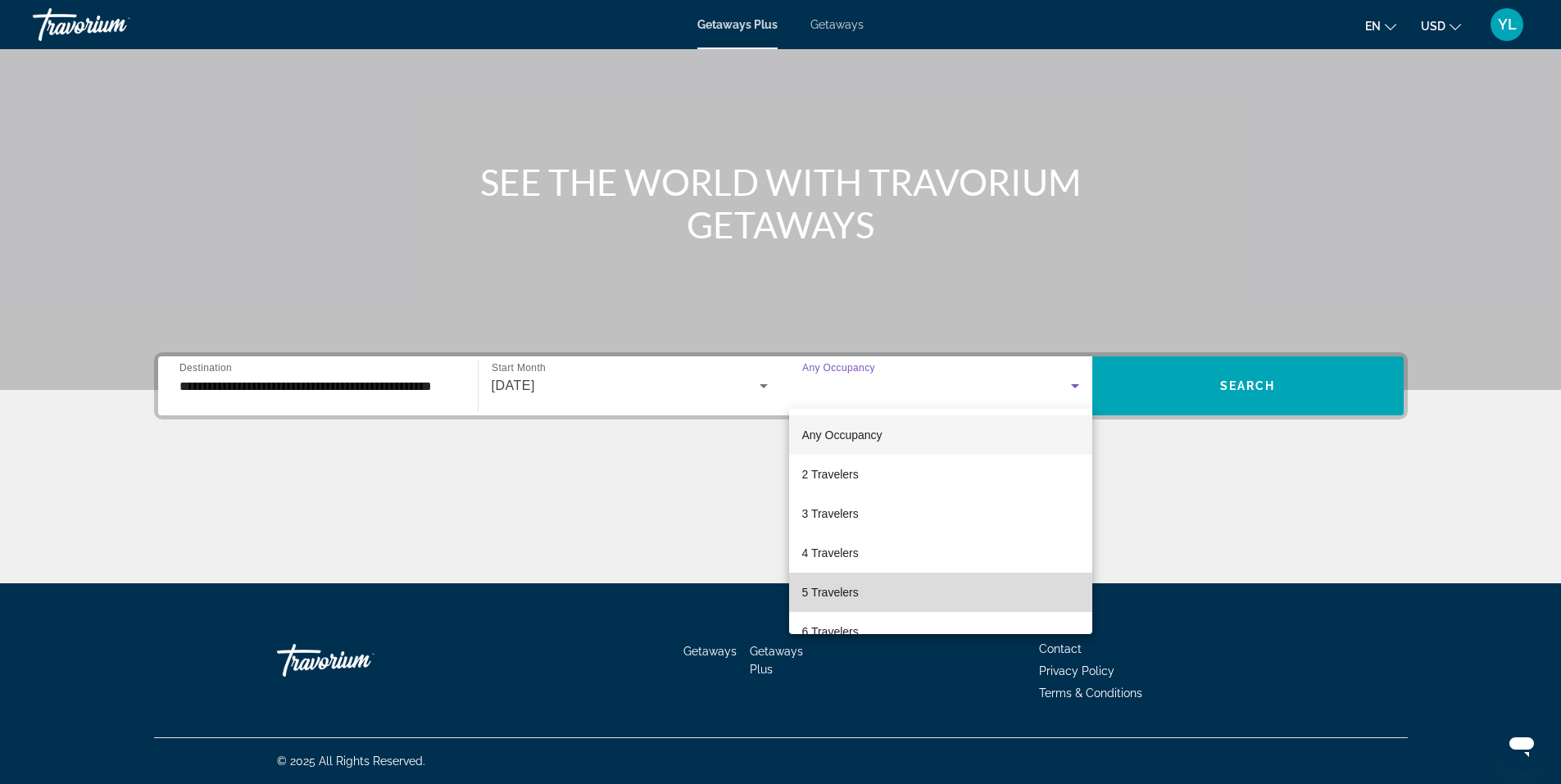
click at [950, 583] on mat-option "5 Travelers" at bounding box center [941, 592] width 304 height 39
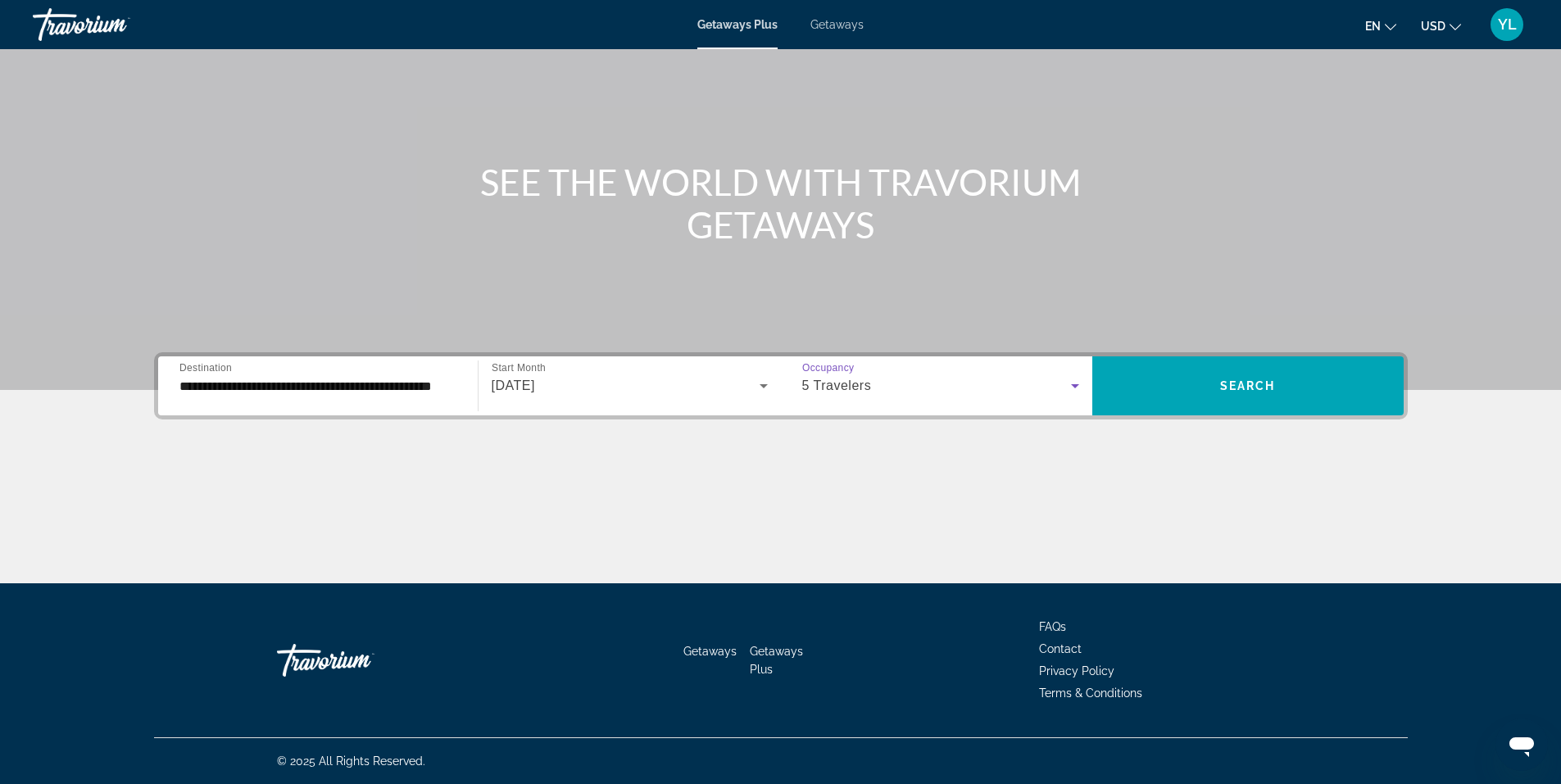
click at [763, 387] on icon "Search widget" at bounding box center [764, 386] width 8 height 4
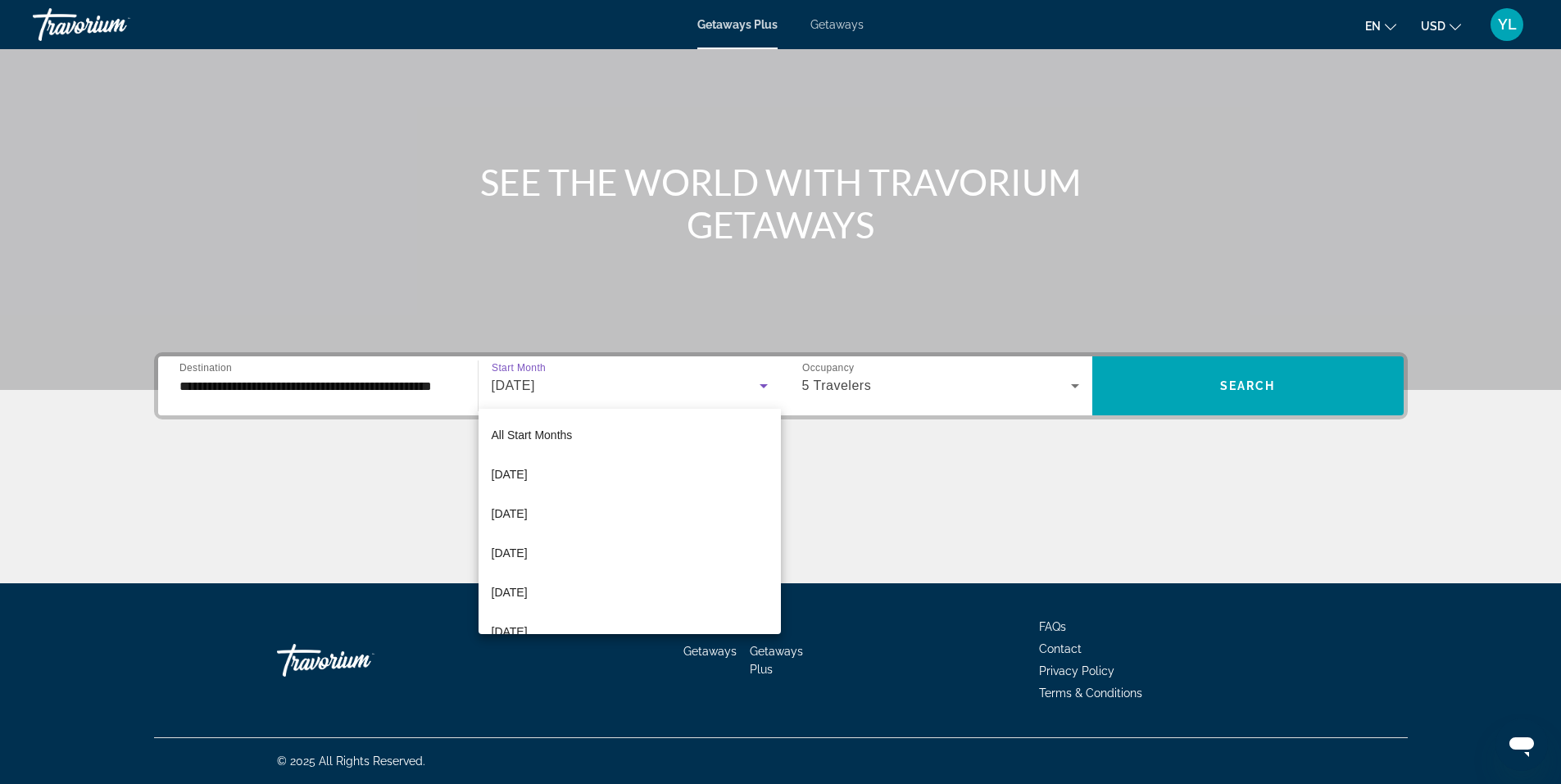
scroll to position [56, 0]
click at [1272, 375] on div at bounding box center [780, 392] width 1561 height 784
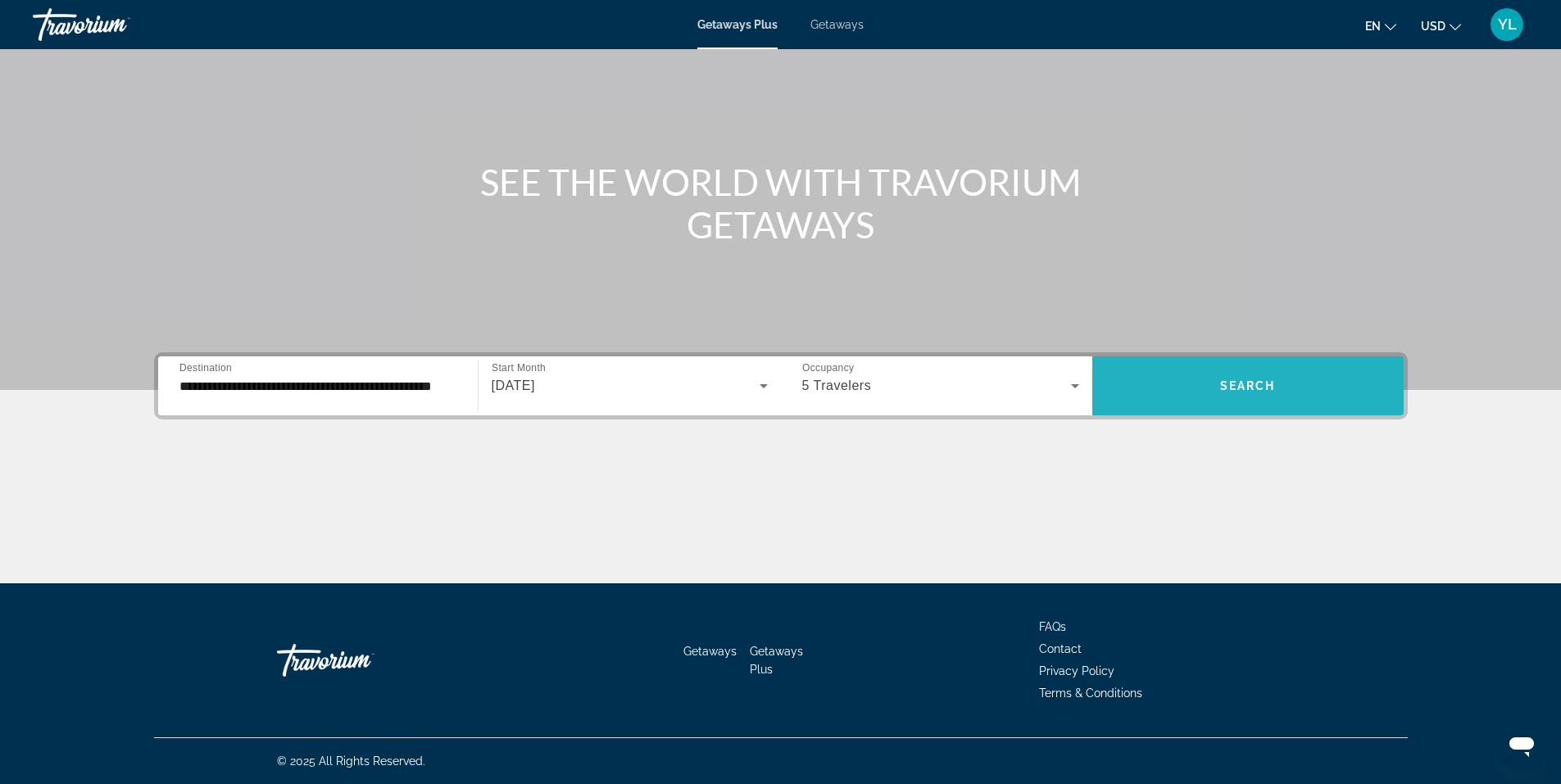
click at [1263, 391] on span "Search" at bounding box center [1248, 385] width 56 height 13
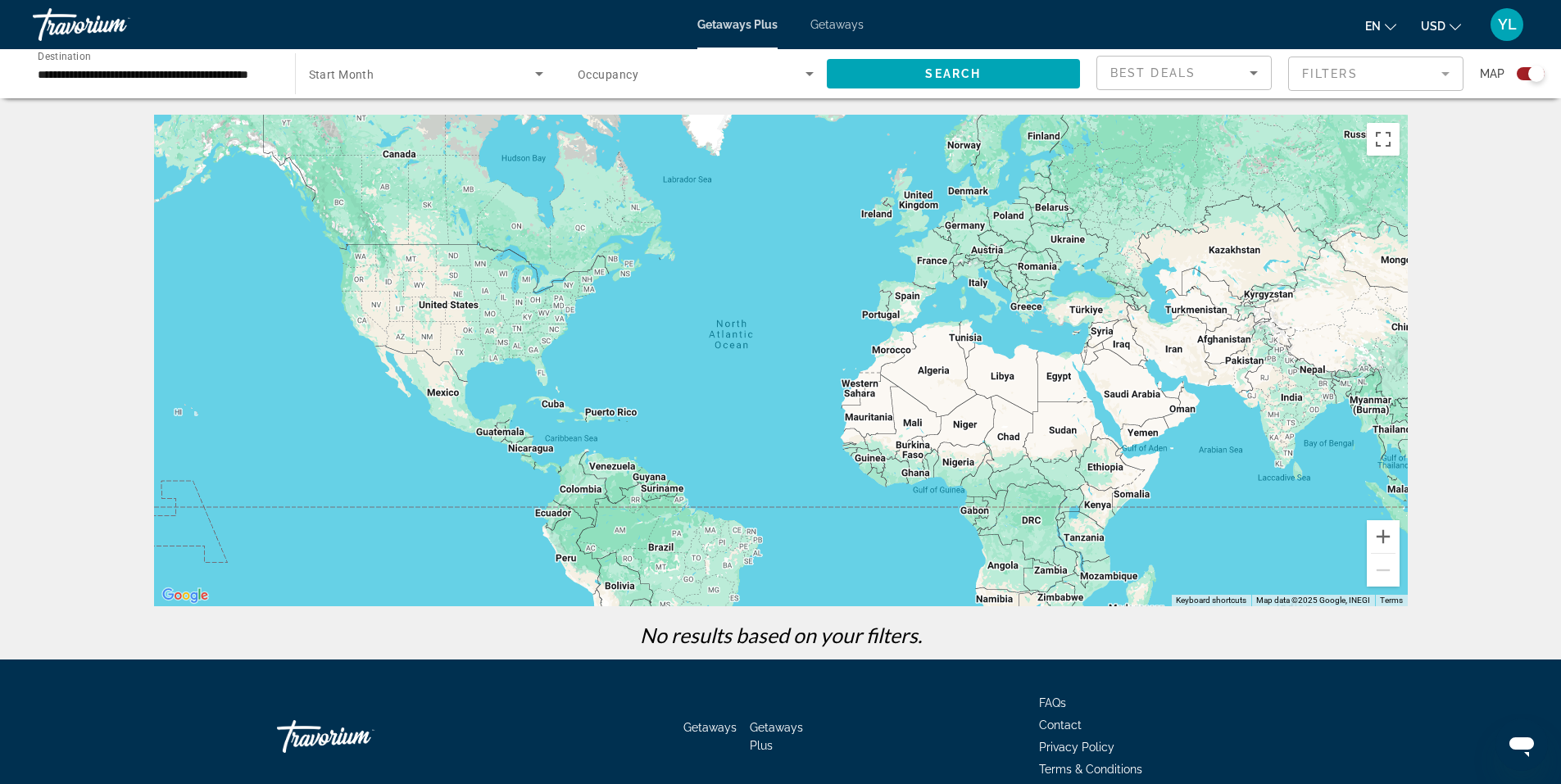
click at [750, 24] on span "Getaways Plus" at bounding box center [736, 24] width 80 height 13
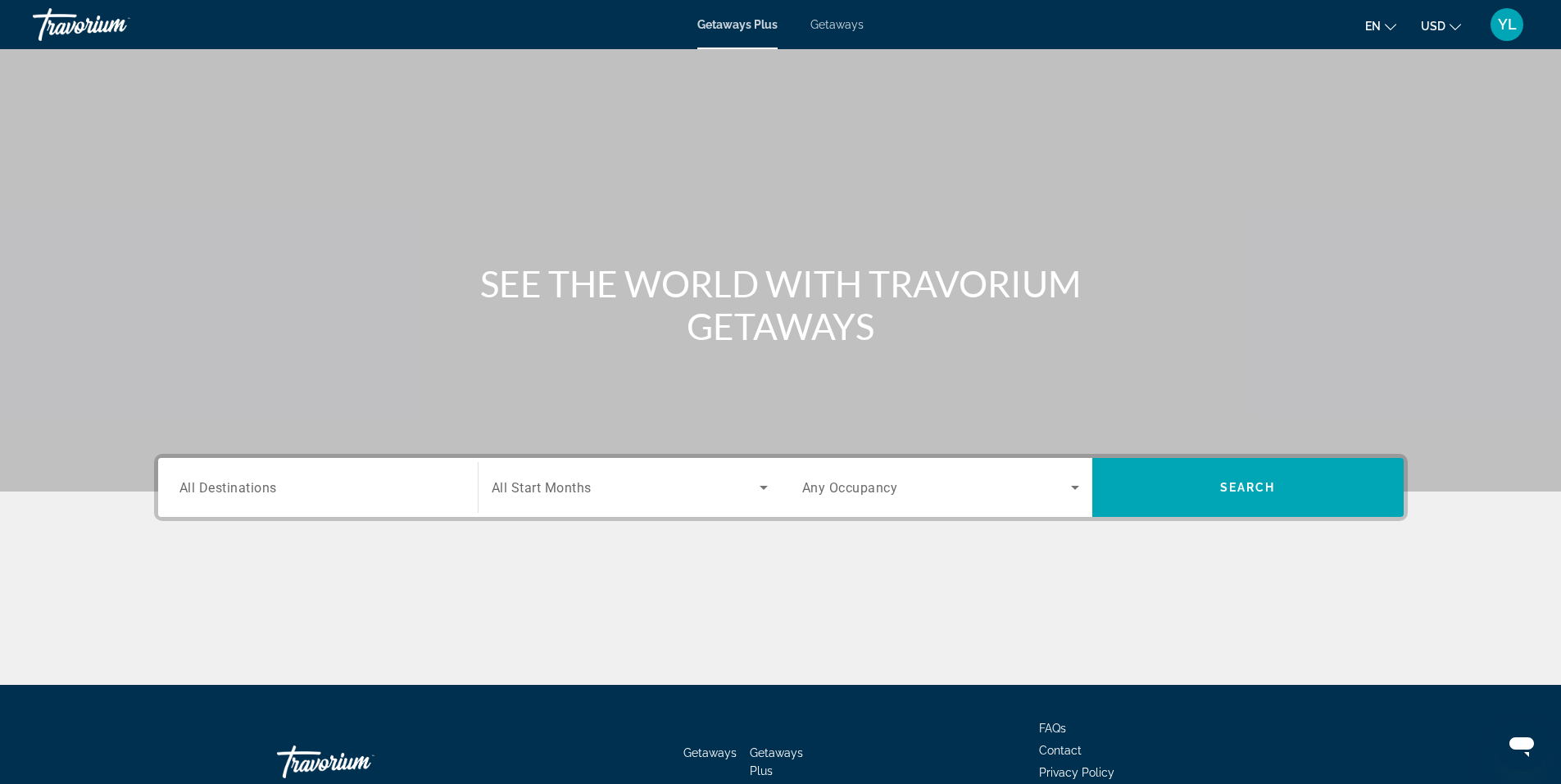
click at [246, 492] on span "All Destinations" at bounding box center [228, 487] width 98 height 16
click at [246, 492] on input "Destination All Destinations" at bounding box center [317, 488] width 277 height 20
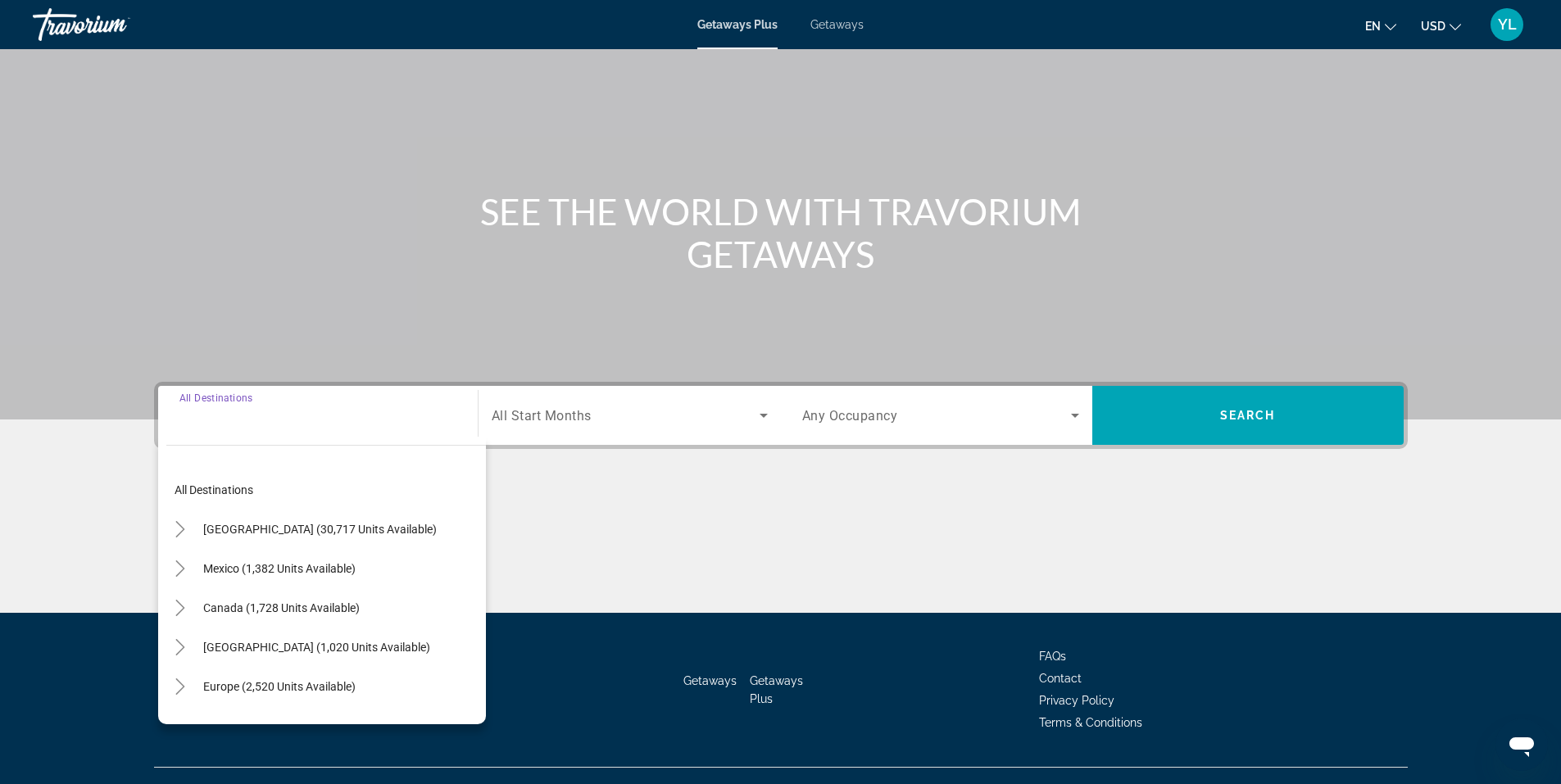
scroll to position [101, 0]
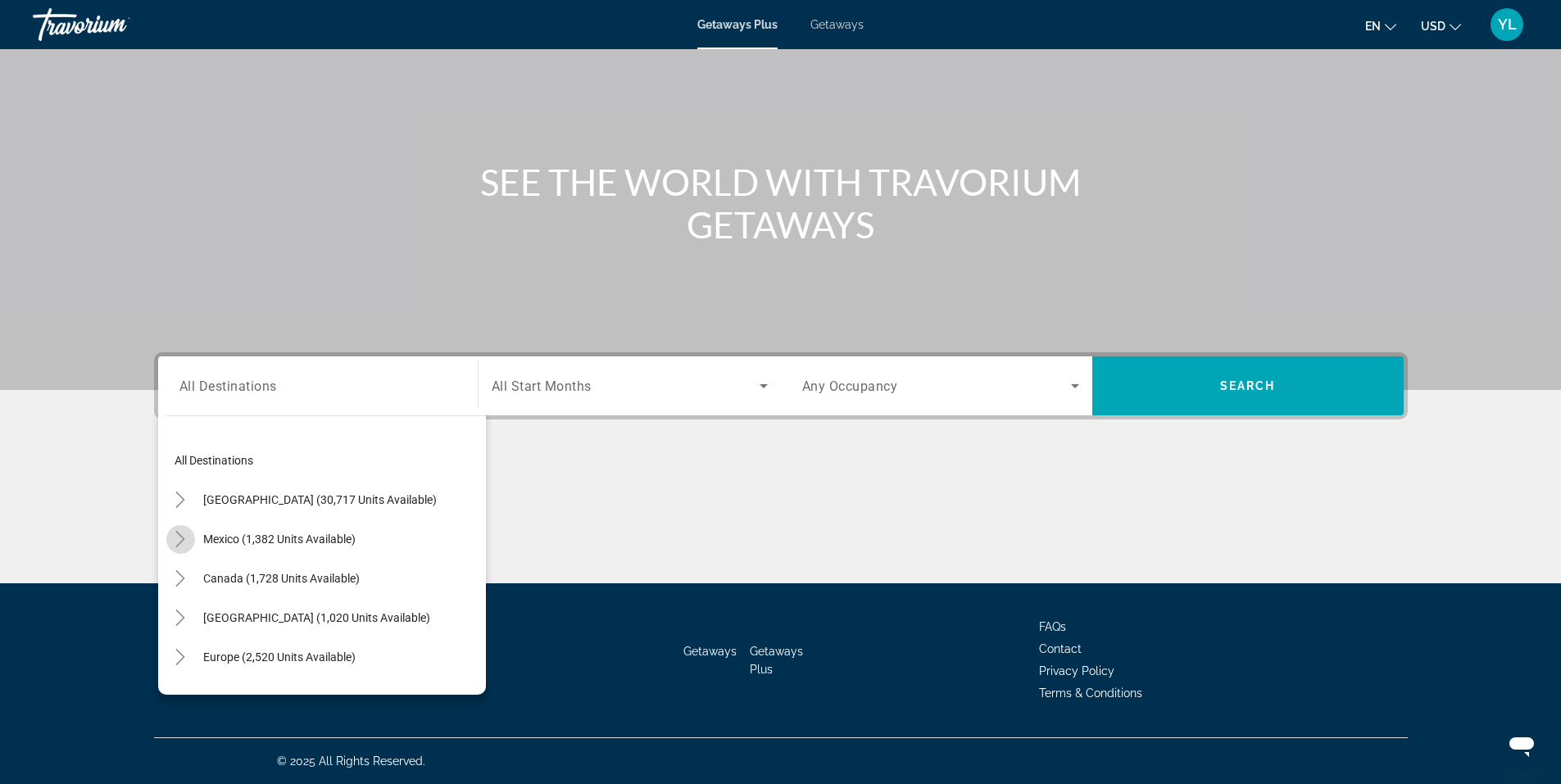
click at [171, 537] on mat-icon "Toggle Mexico (1,382 units available)" at bounding box center [180, 539] width 29 height 29
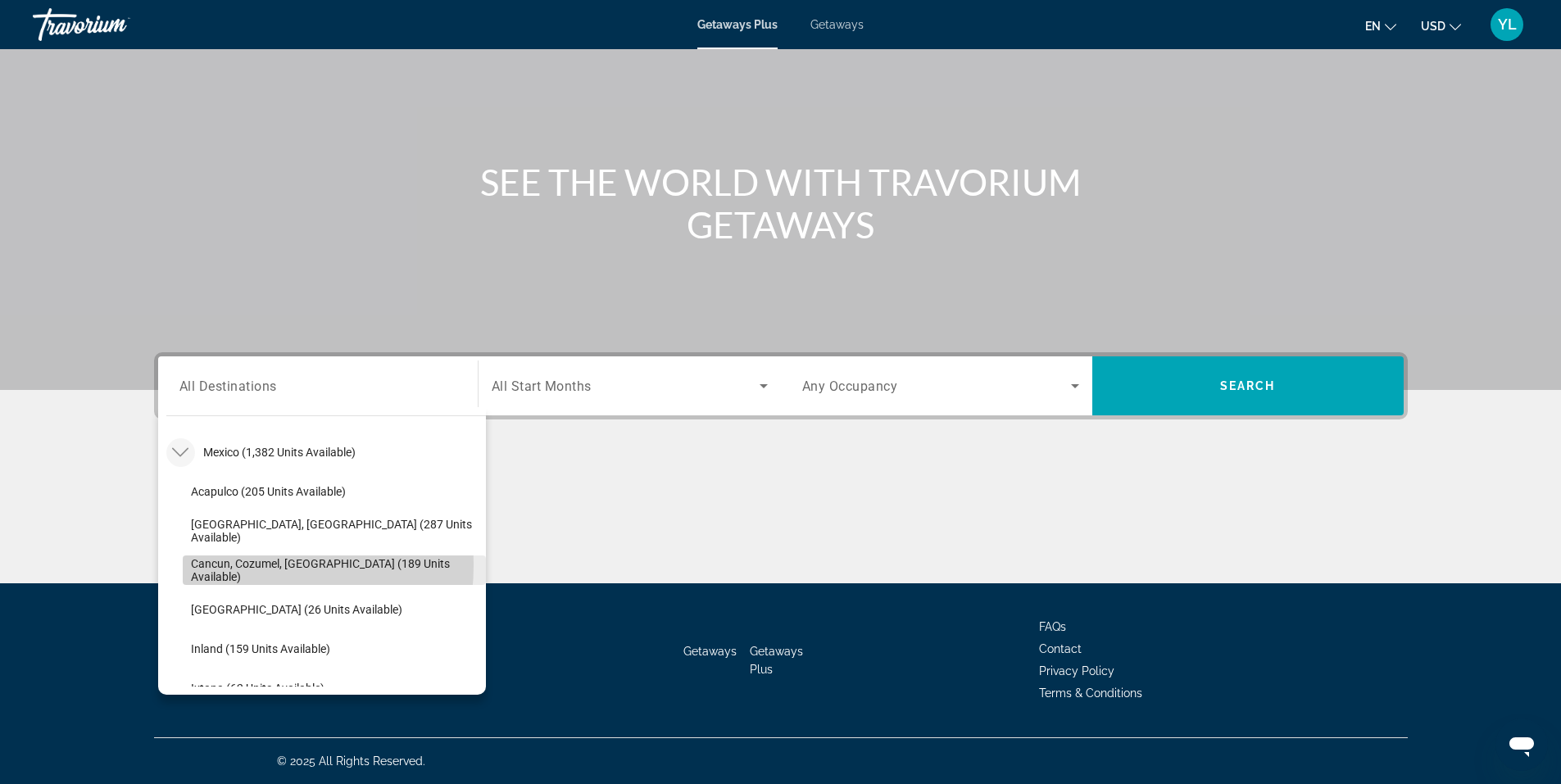
click at [203, 564] on span "Cancun, Cozumel, Riviera Maya (189 units available)" at bounding box center [334, 569] width 287 height 27
type input "**********"
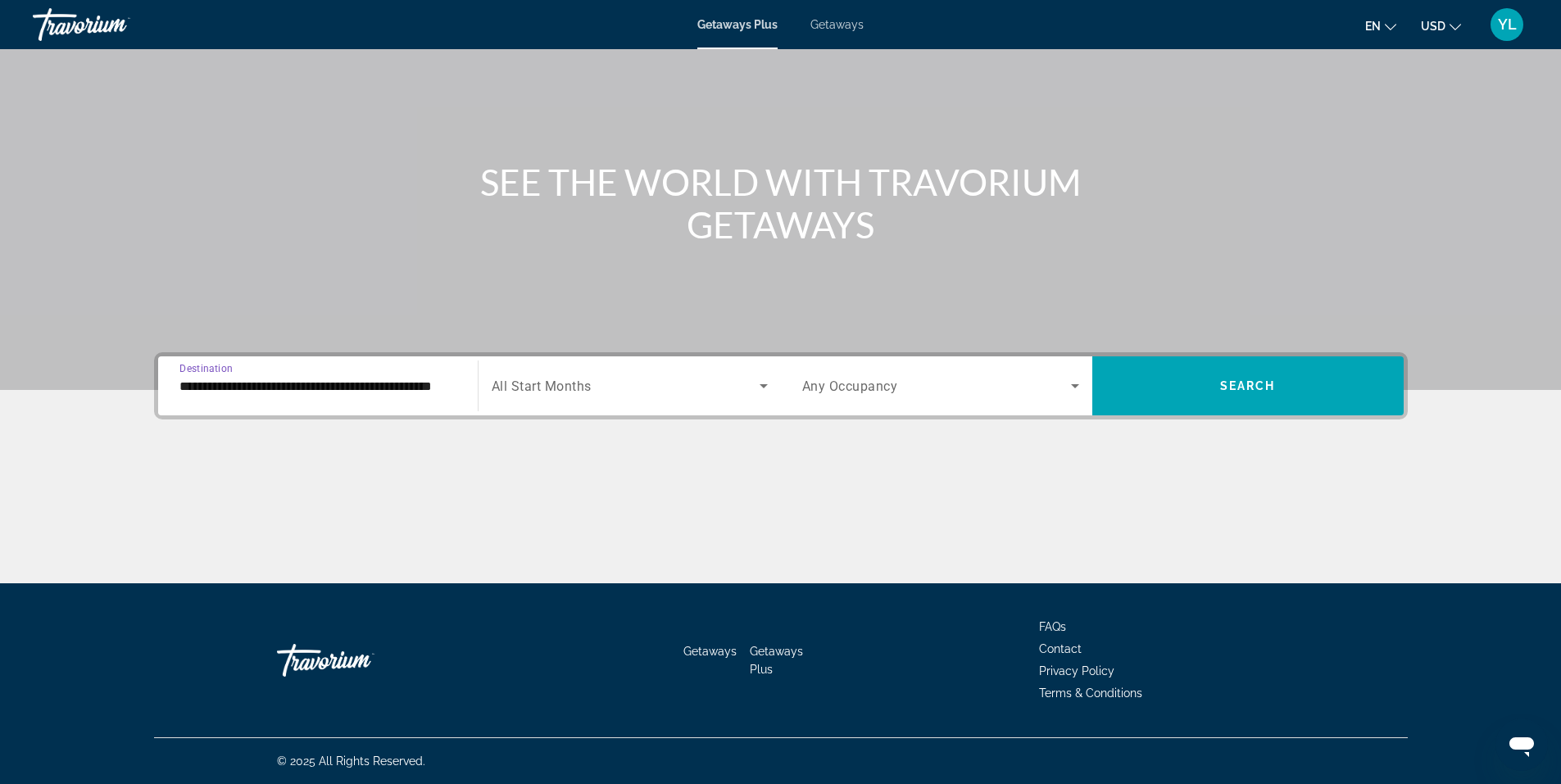
click at [765, 382] on icon "Search widget" at bounding box center [764, 386] width 20 height 20
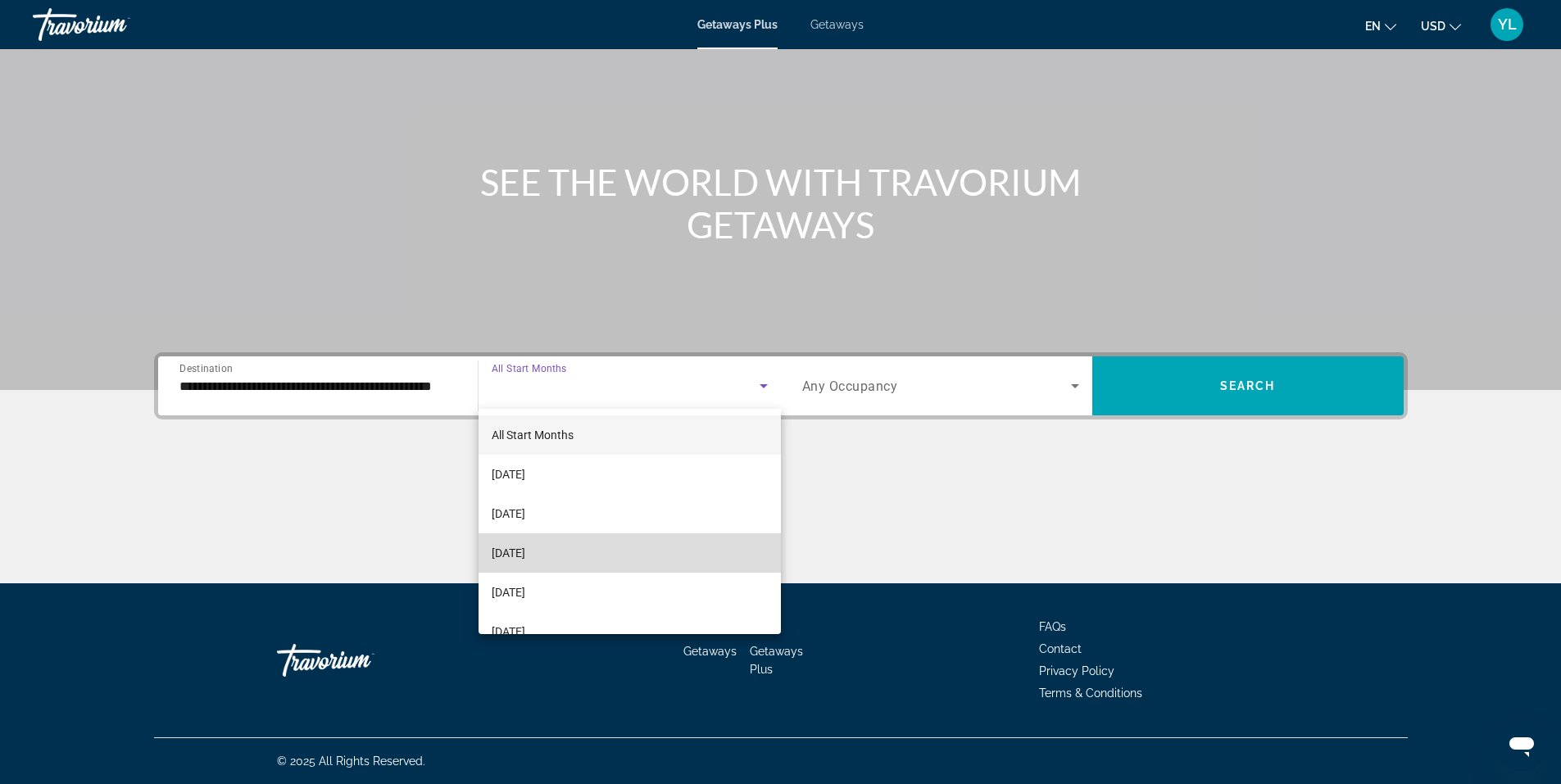
click at [678, 554] on mat-option "November 2025" at bounding box center [629, 553] width 303 height 39
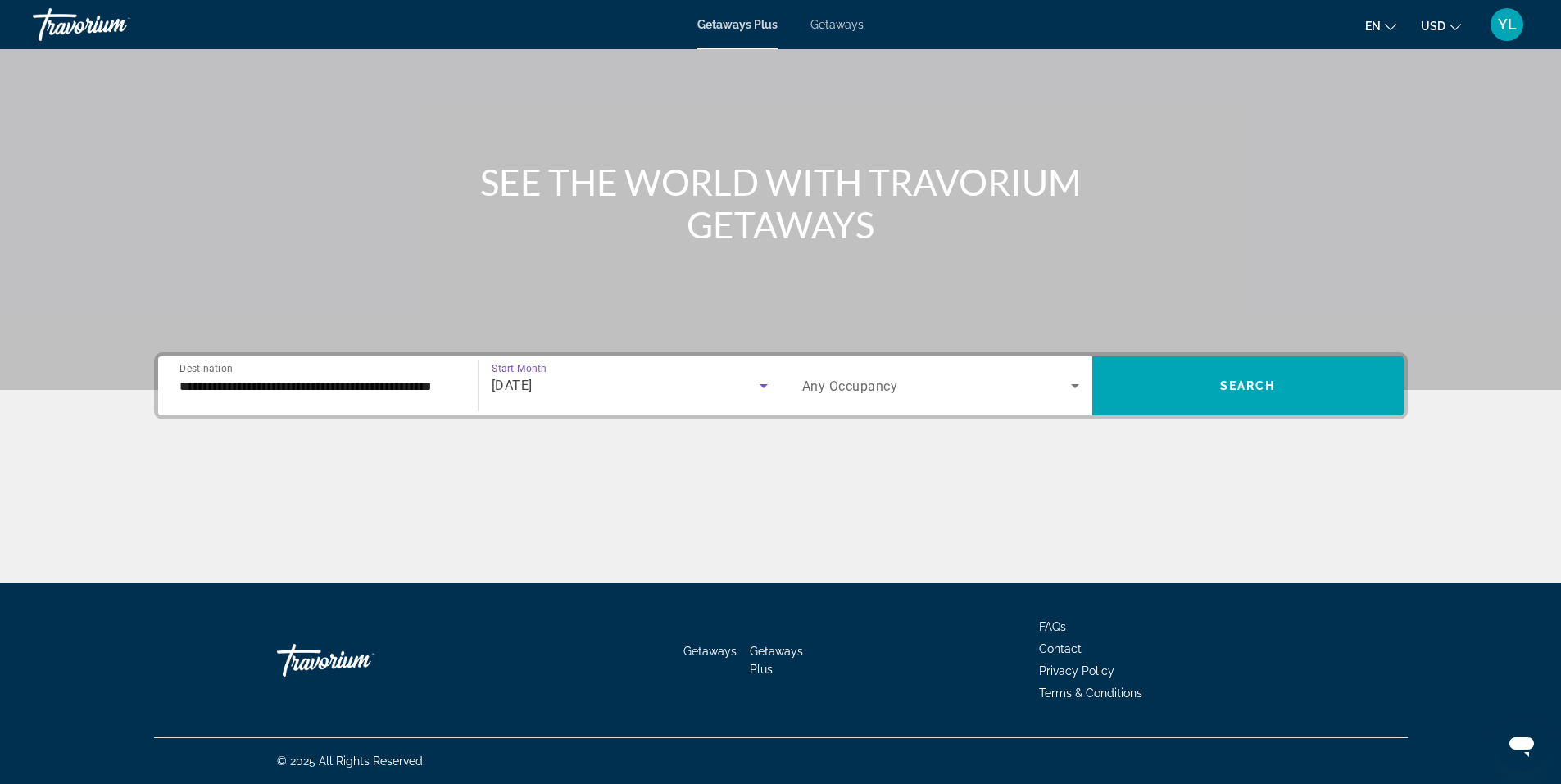
click at [765, 386] on icon "Search widget" at bounding box center [764, 386] width 20 height 20
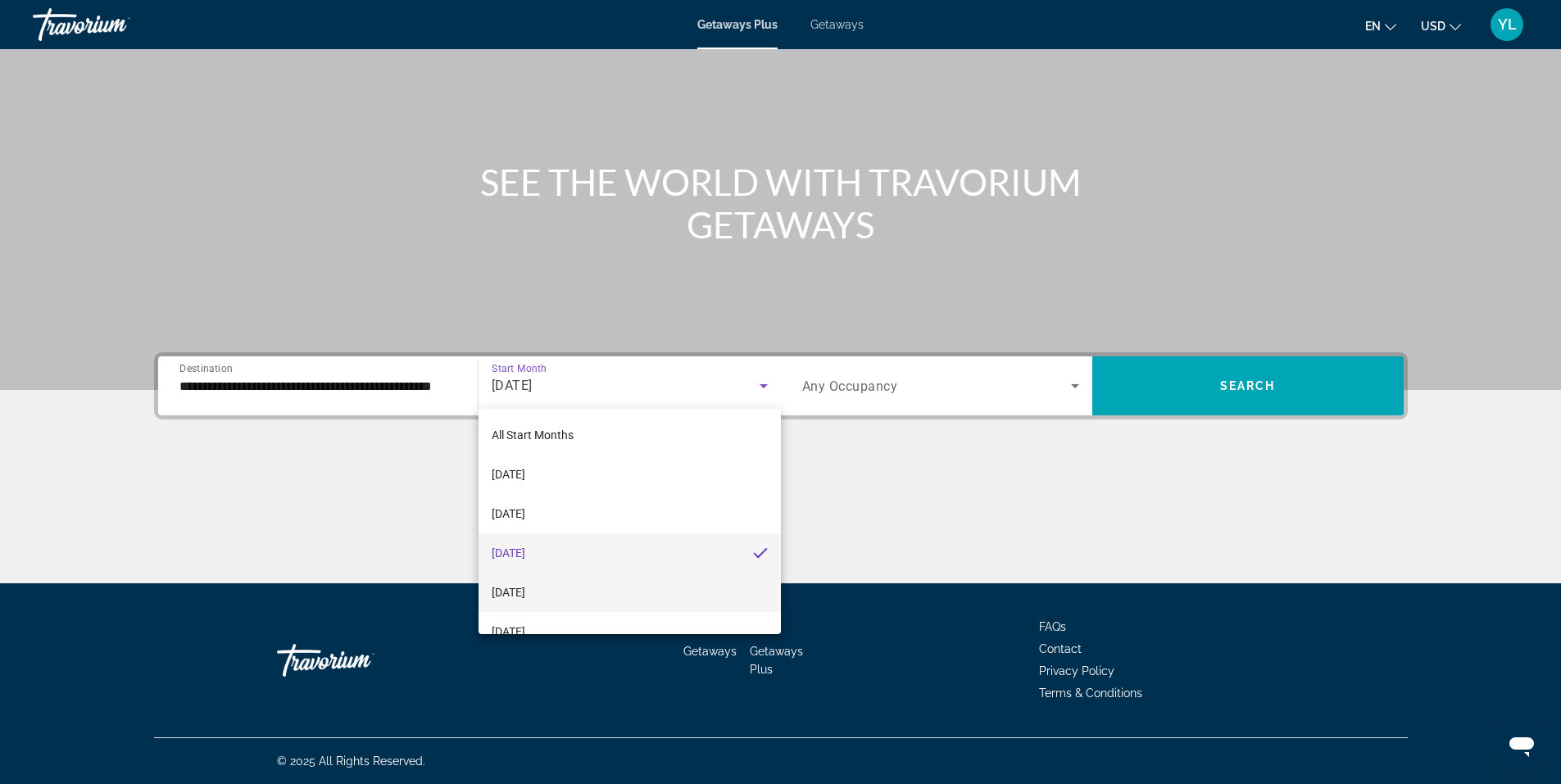
click at [653, 577] on mat-option "December 2025" at bounding box center [629, 592] width 303 height 39
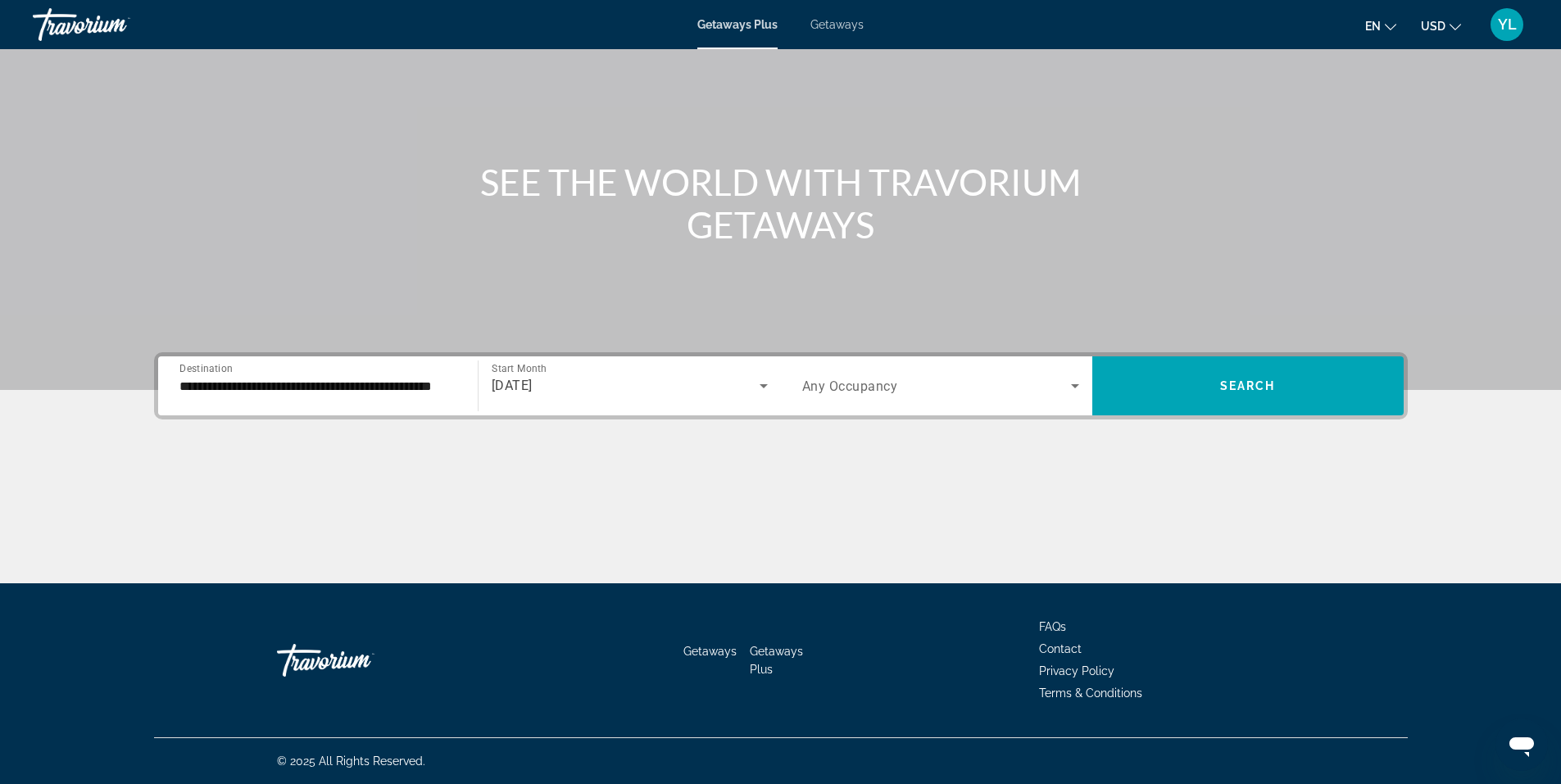
click at [698, 401] on div "December 2025" at bounding box center [630, 385] width 276 height 46
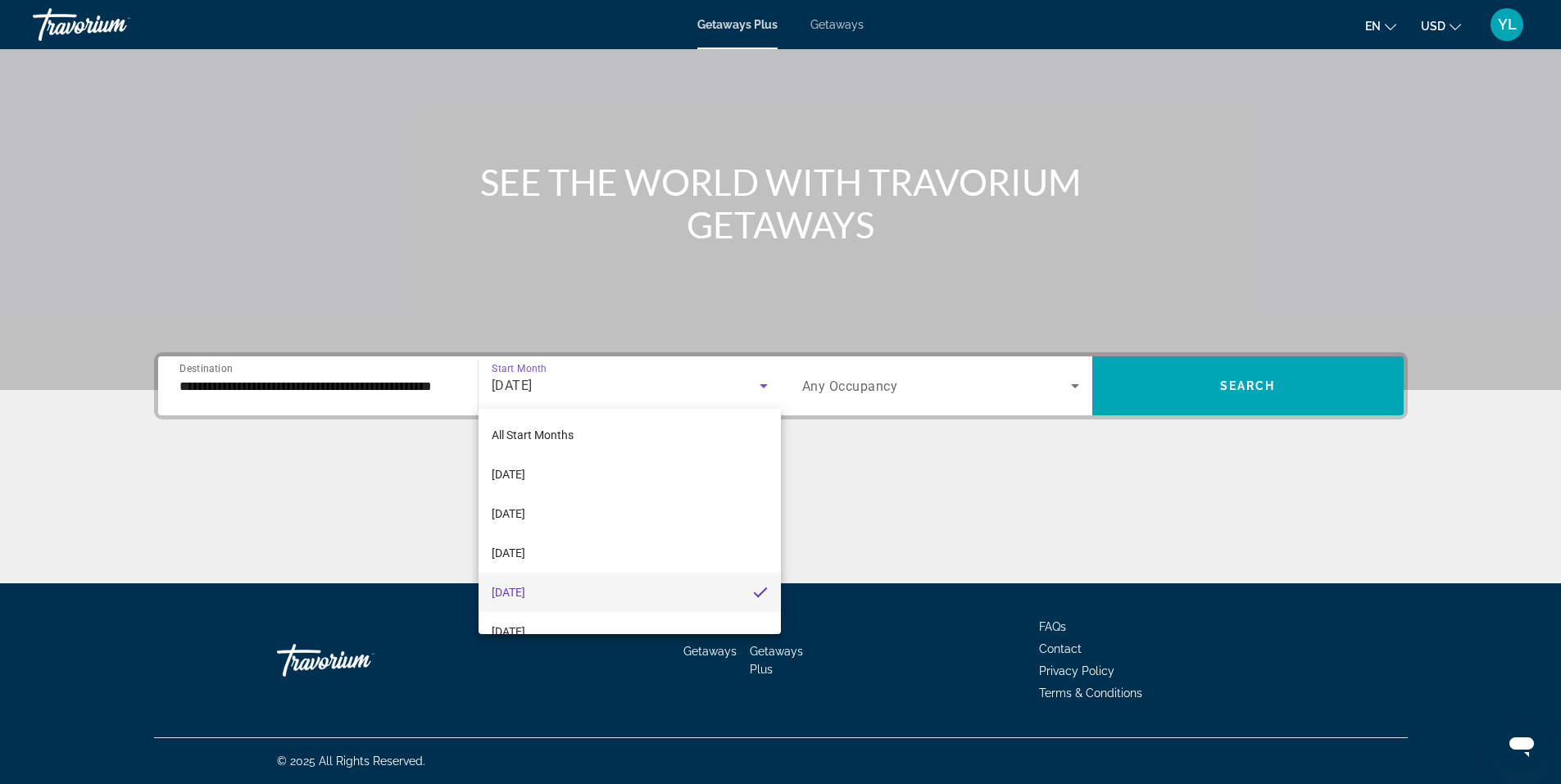
click at [1079, 385] on div at bounding box center [780, 392] width 1561 height 784
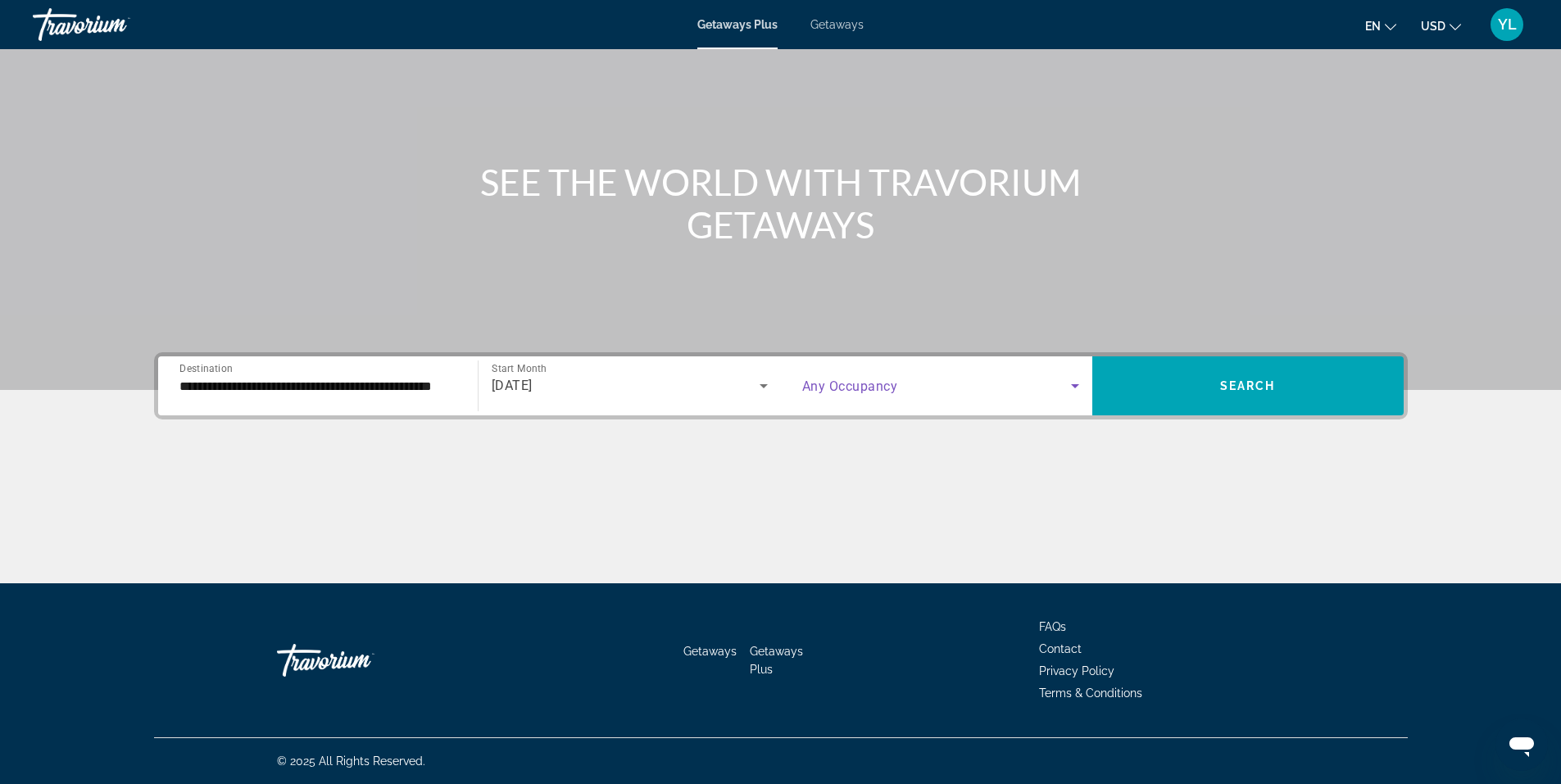
click at [1079, 385] on icon "Search widget" at bounding box center [1075, 386] width 20 height 20
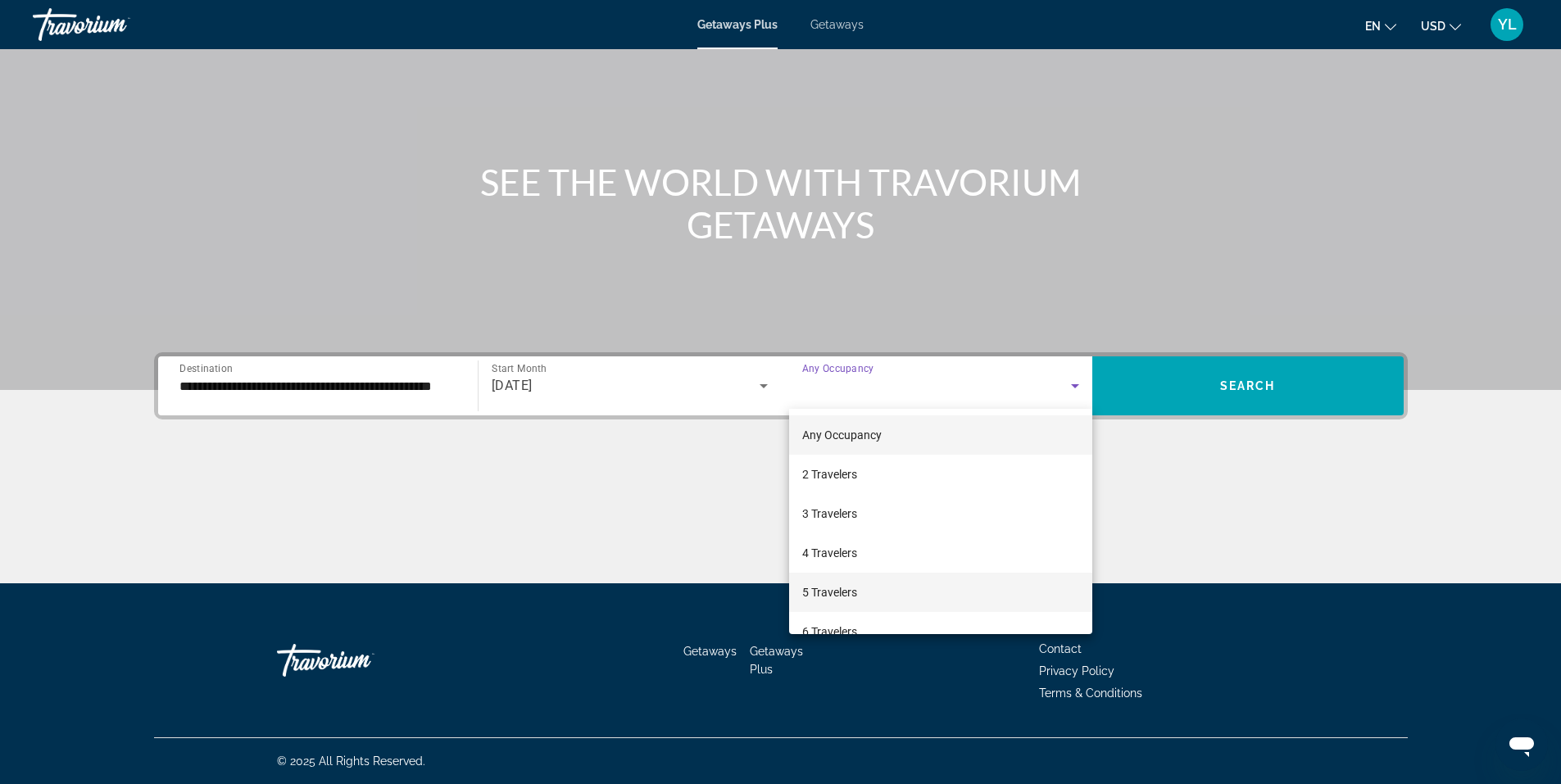
click at [1029, 577] on mat-option "5 Travelers" at bounding box center [941, 592] width 304 height 39
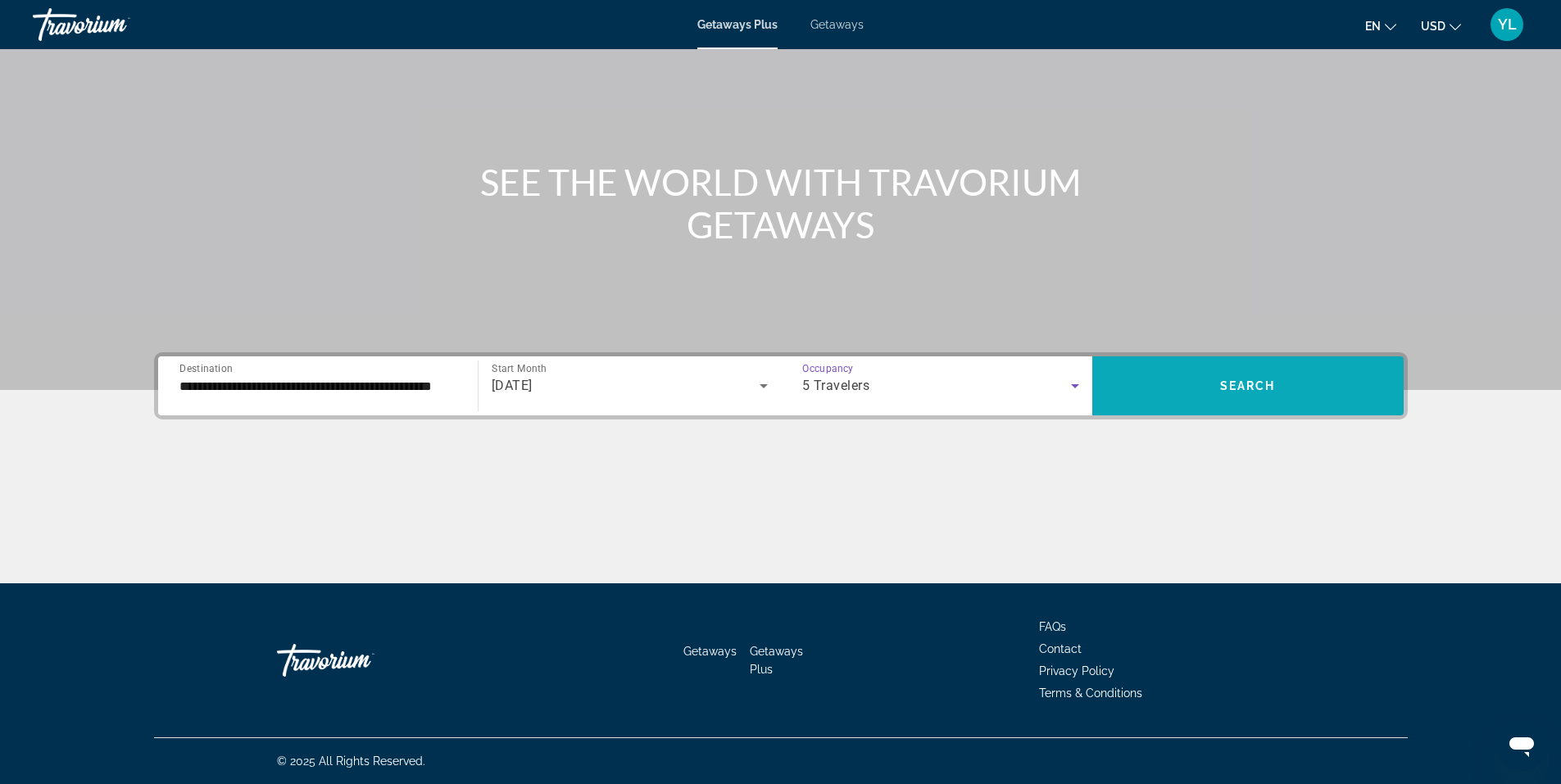
click at [1202, 392] on span "Search widget" at bounding box center [1248, 386] width 311 height 39
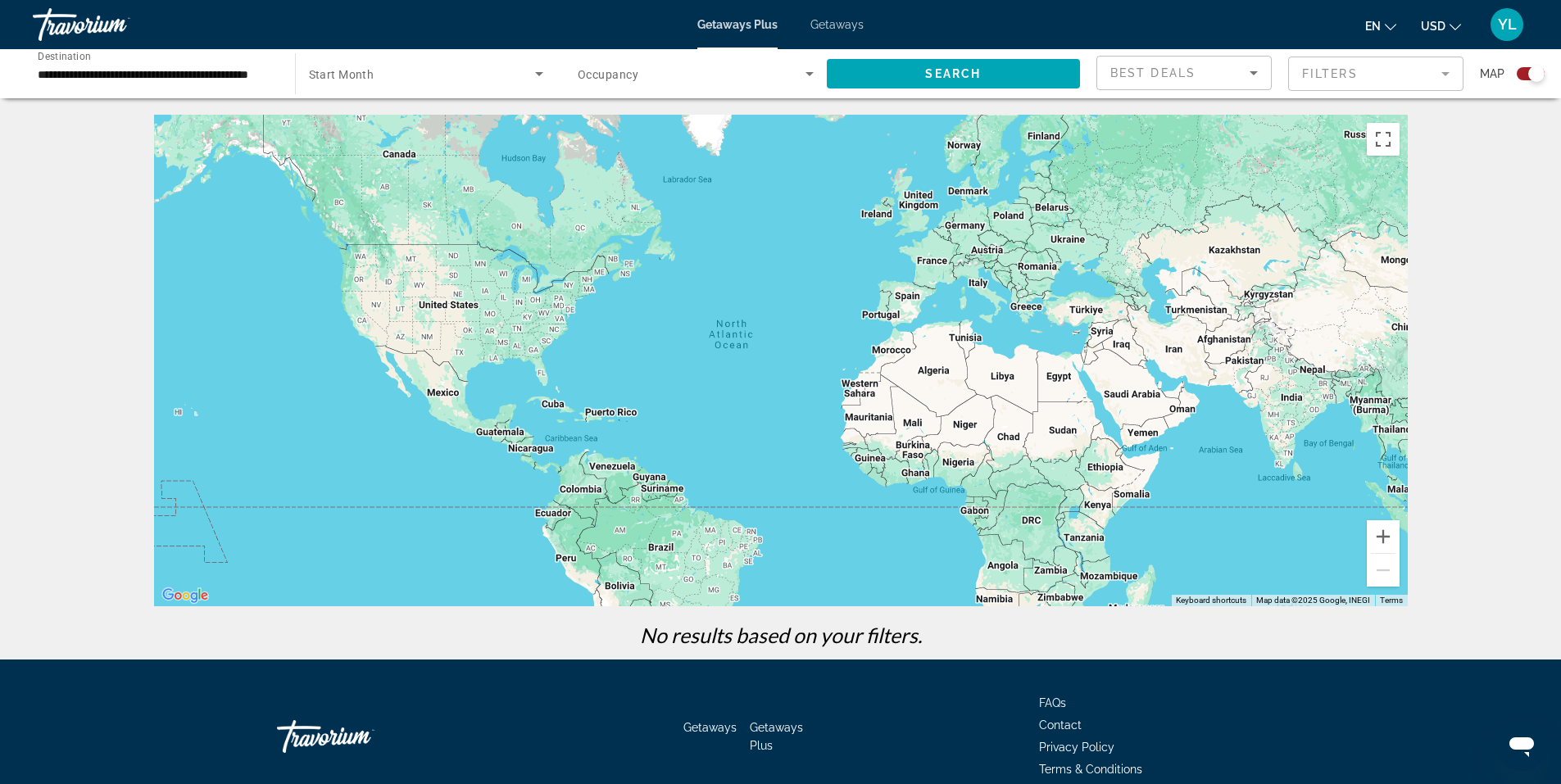
click at [762, 25] on span "Getaways Plus" at bounding box center [736, 24] width 80 height 13
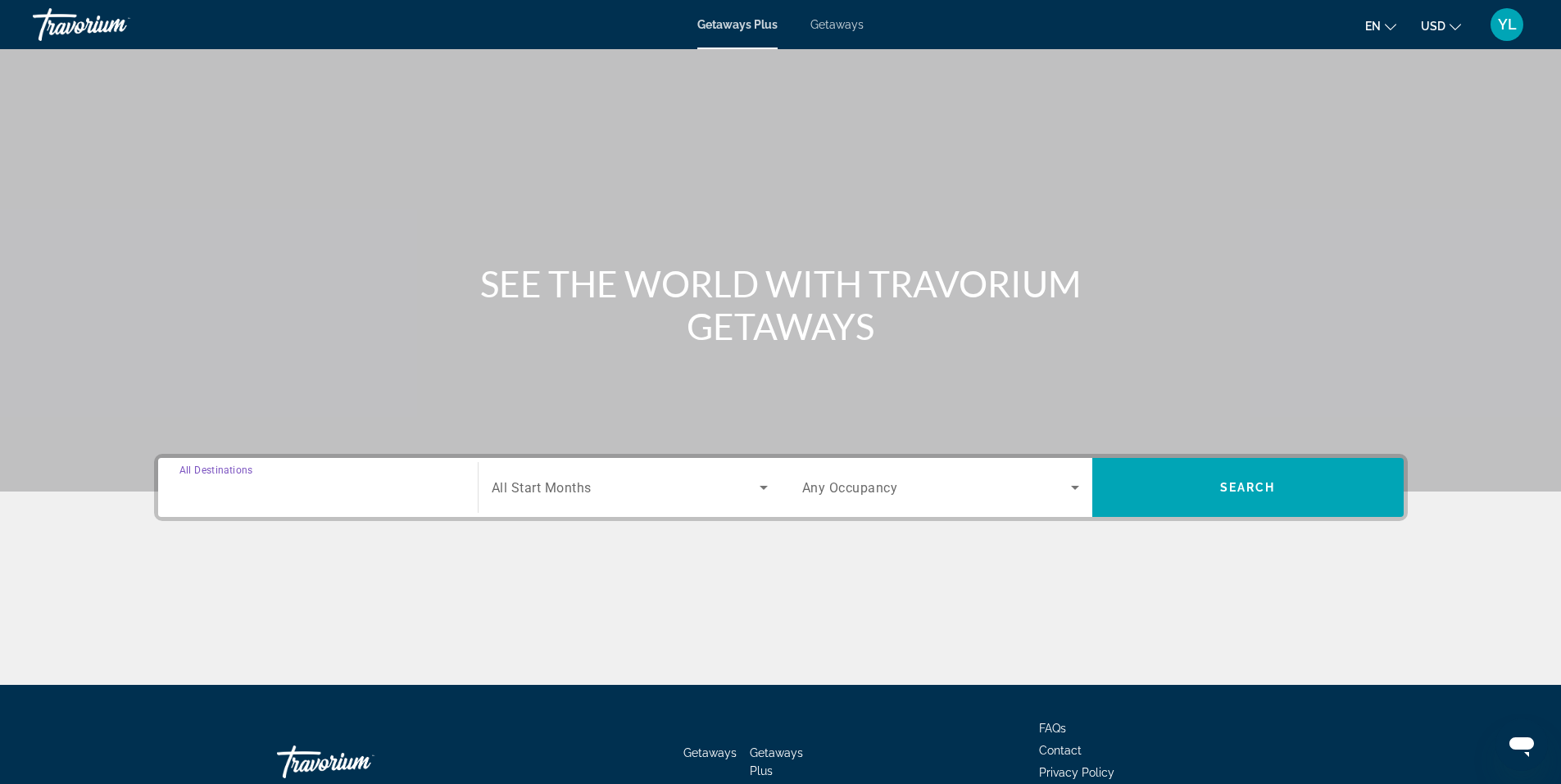
click at [278, 490] on input "Destination All Destinations" at bounding box center [317, 488] width 277 height 20
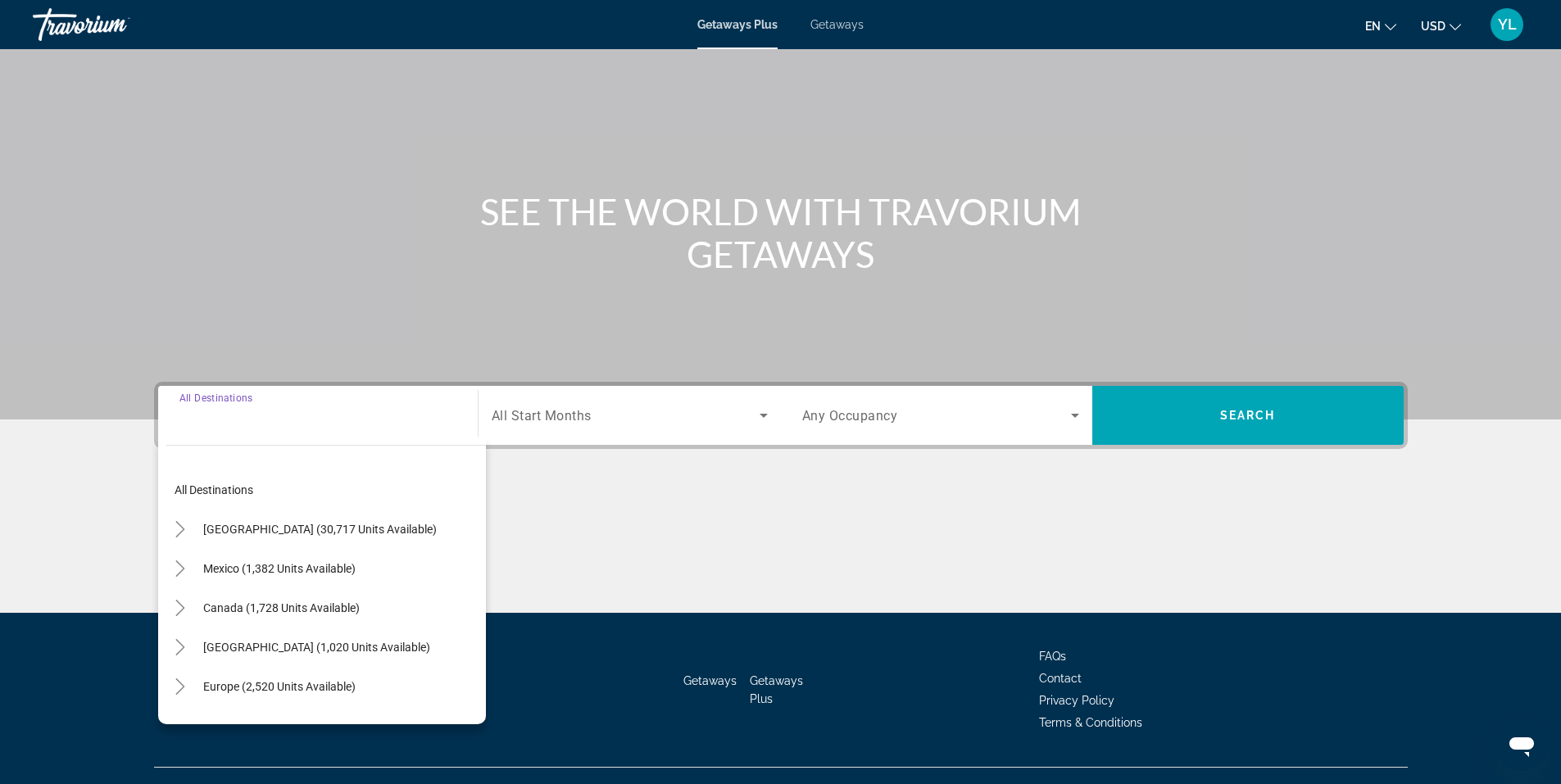
scroll to position [101, 0]
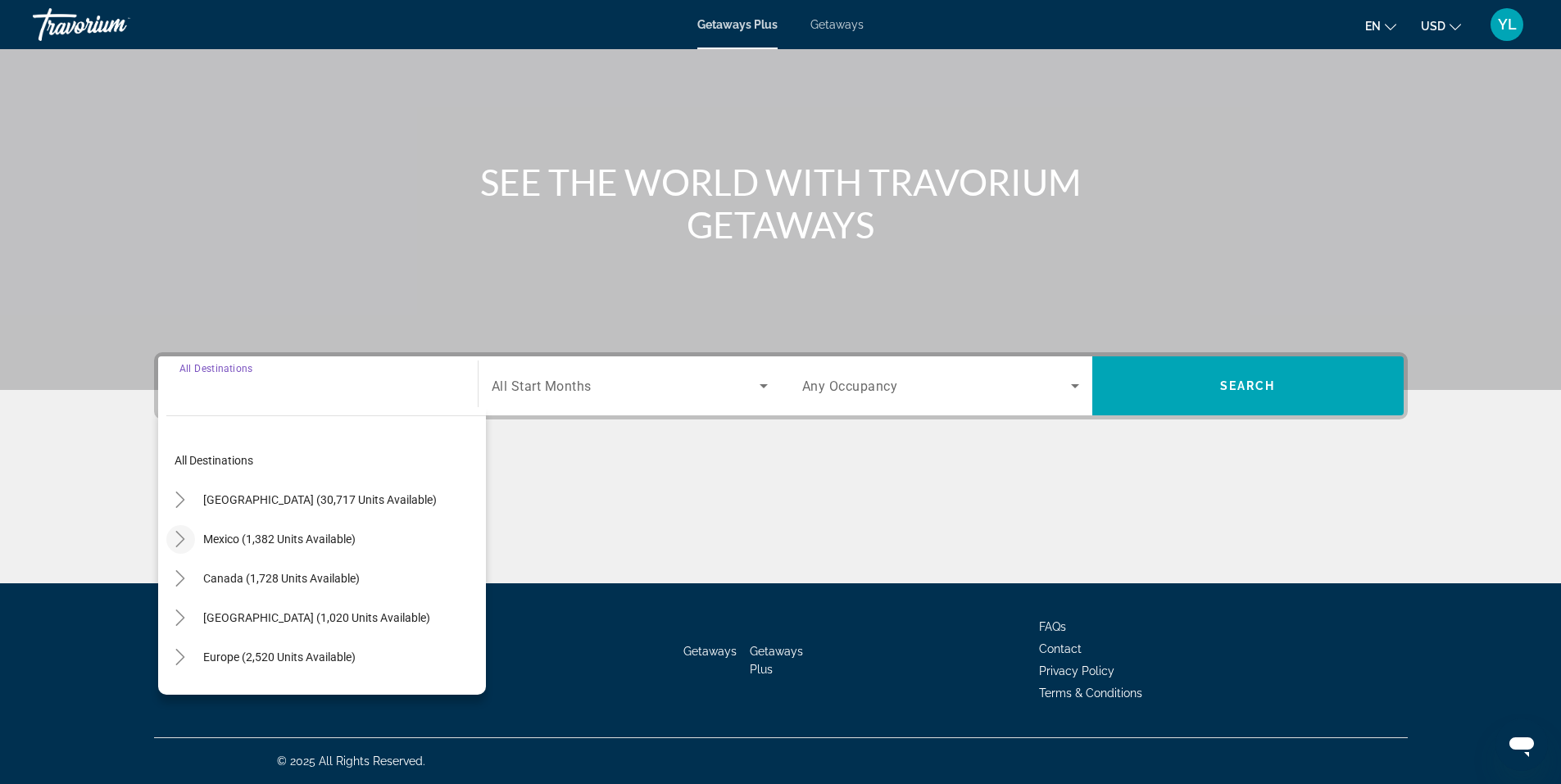
click at [175, 539] on icon "Toggle Mexico (1,382 units available)" at bounding box center [180, 539] width 17 height 17
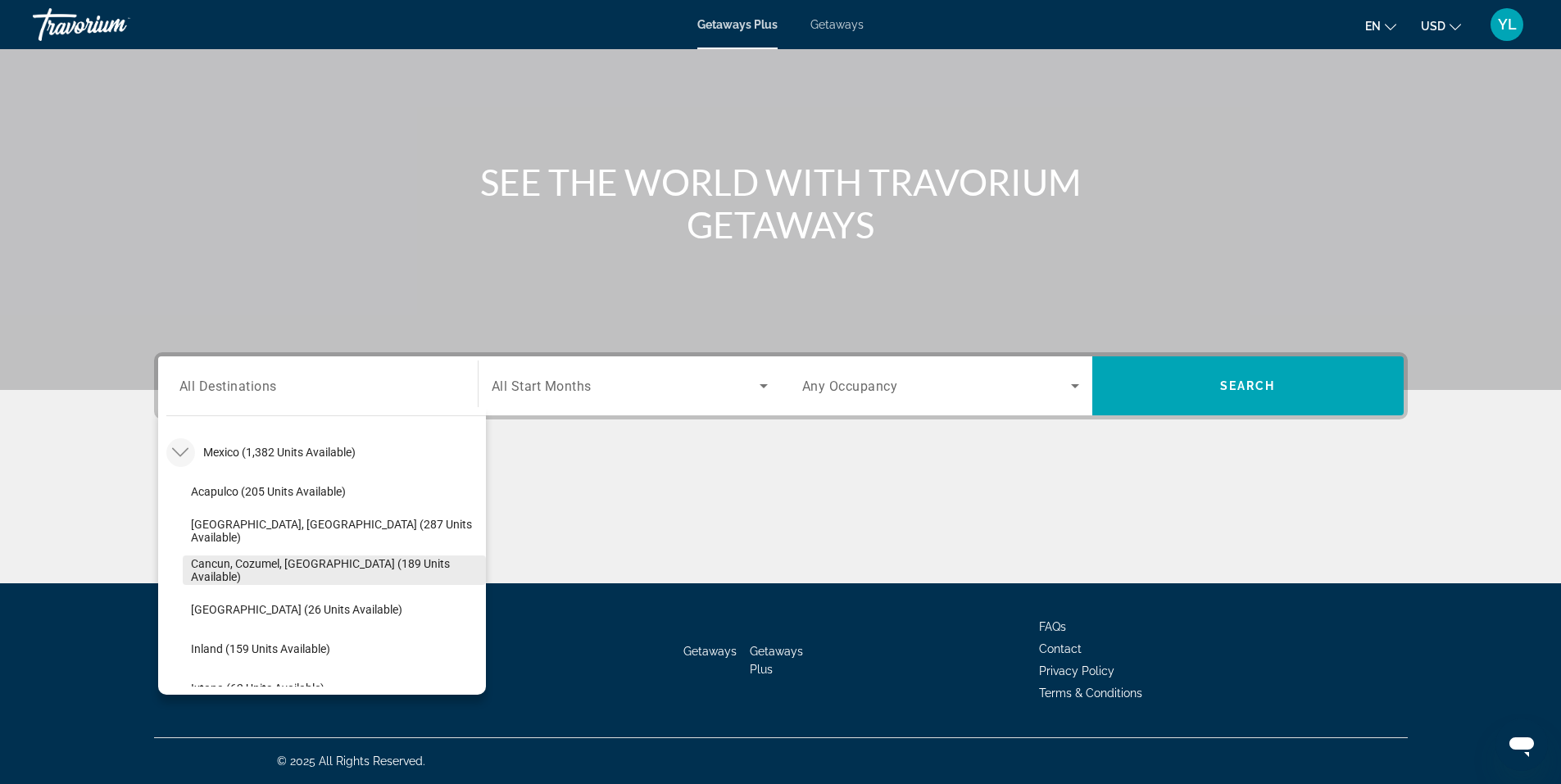
click at [228, 562] on span "Cancun, Cozumel, Riviera Maya (189 units available)" at bounding box center [334, 569] width 287 height 27
type input "**********"
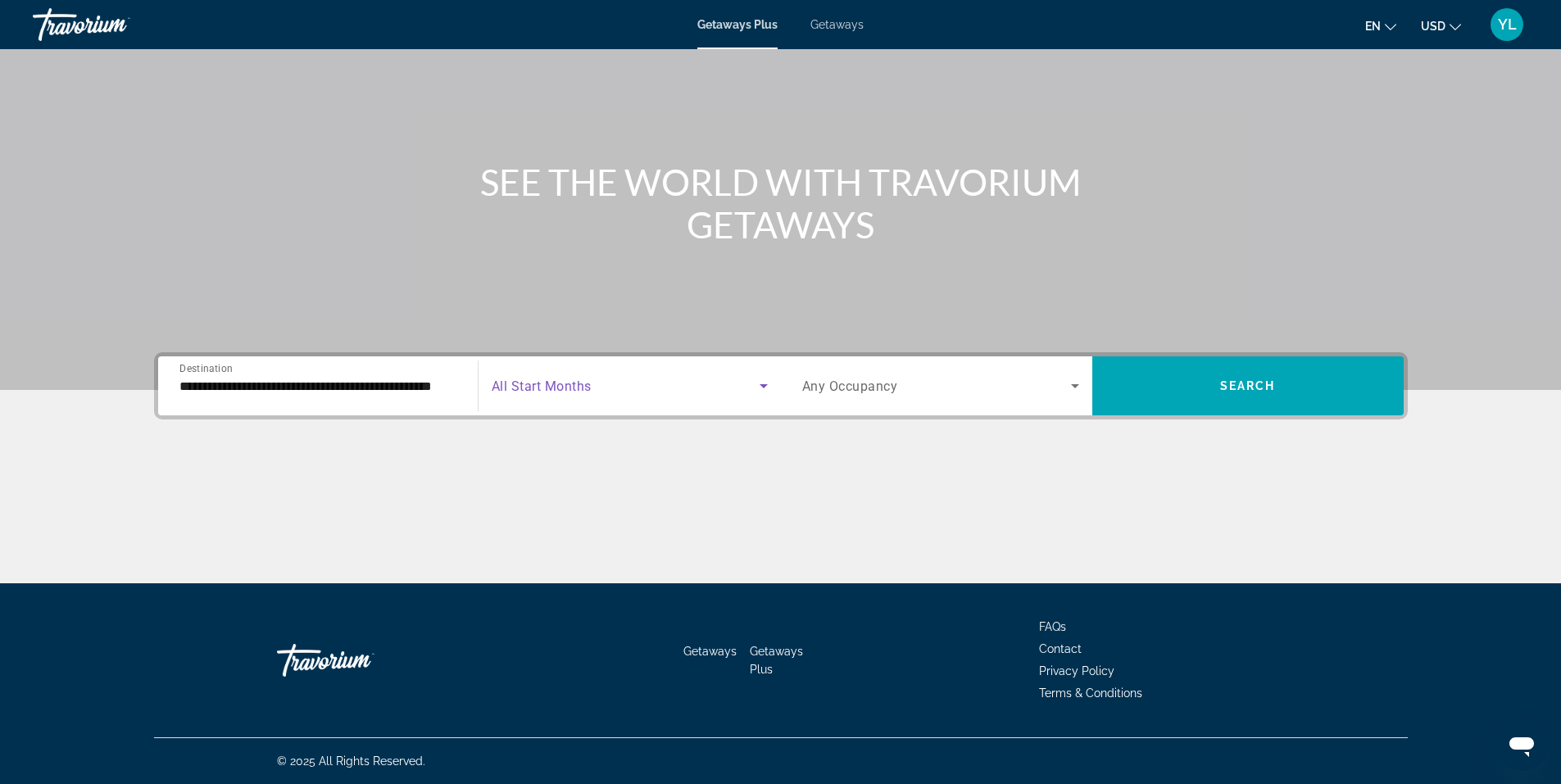
click at [766, 384] on icon "Search widget" at bounding box center [764, 386] width 8 height 4
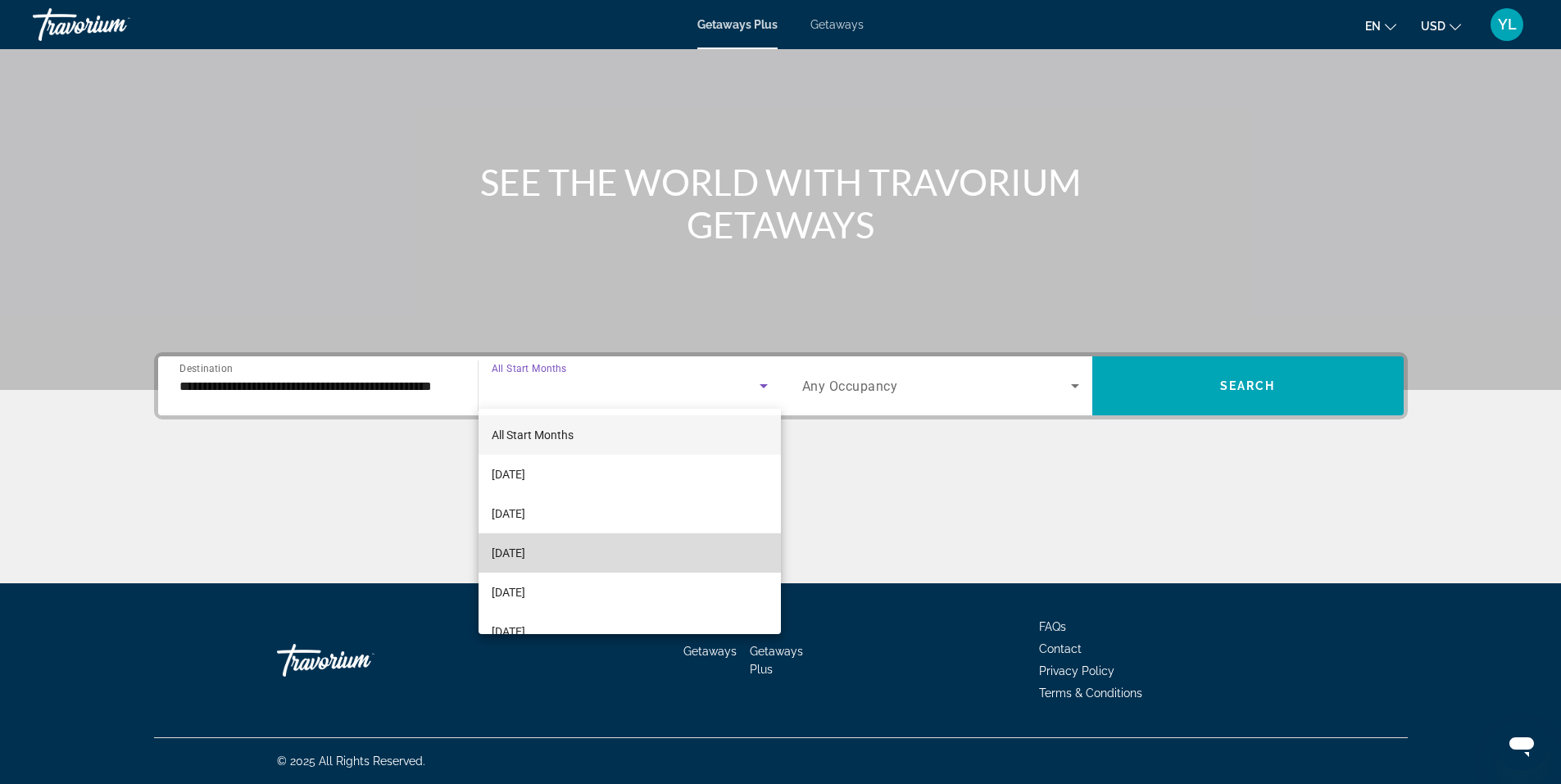
click at [715, 534] on mat-option "November 2025" at bounding box center [629, 553] width 303 height 39
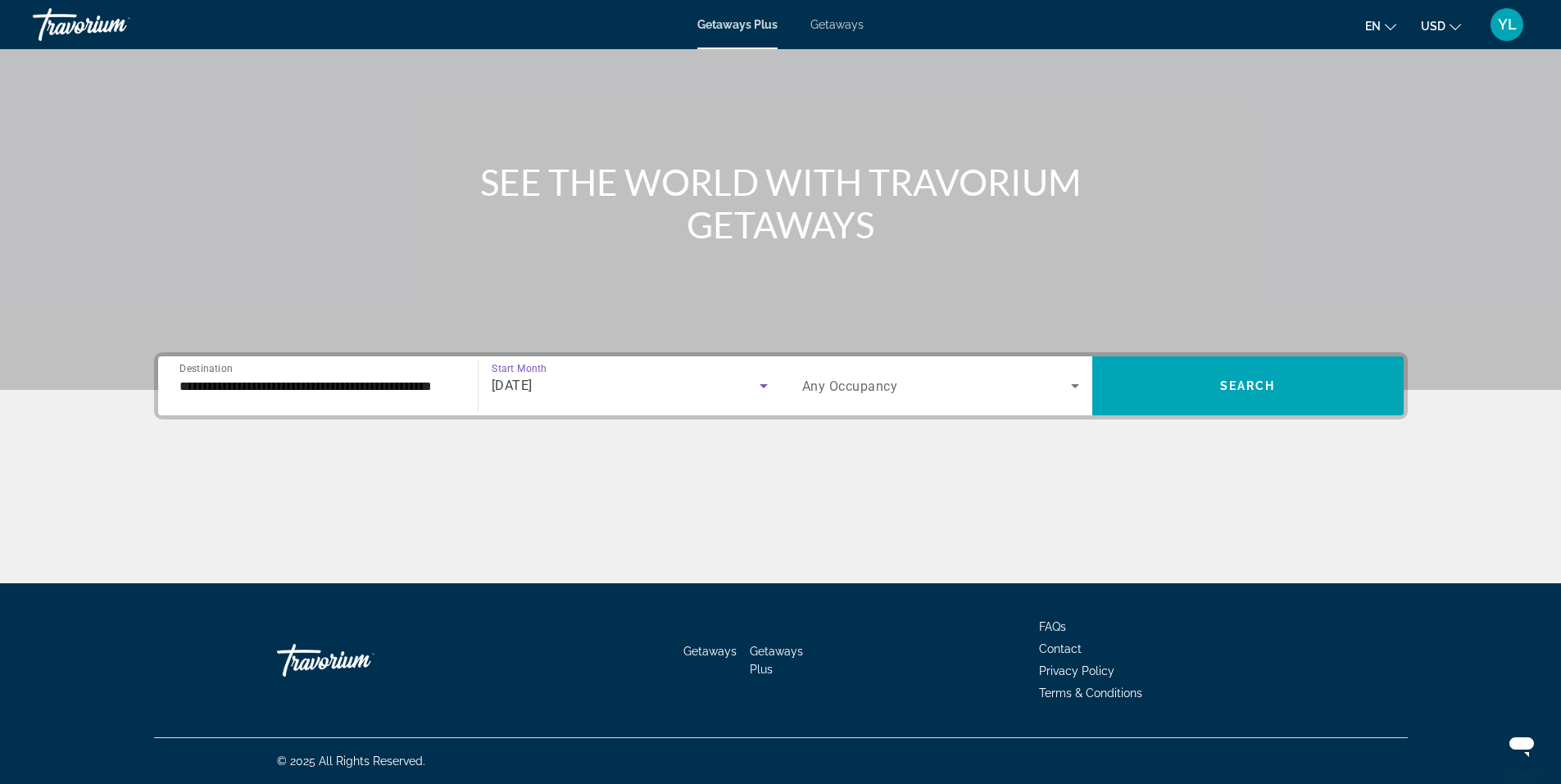
click at [1077, 381] on icon "Search widget" at bounding box center [1075, 386] width 20 height 20
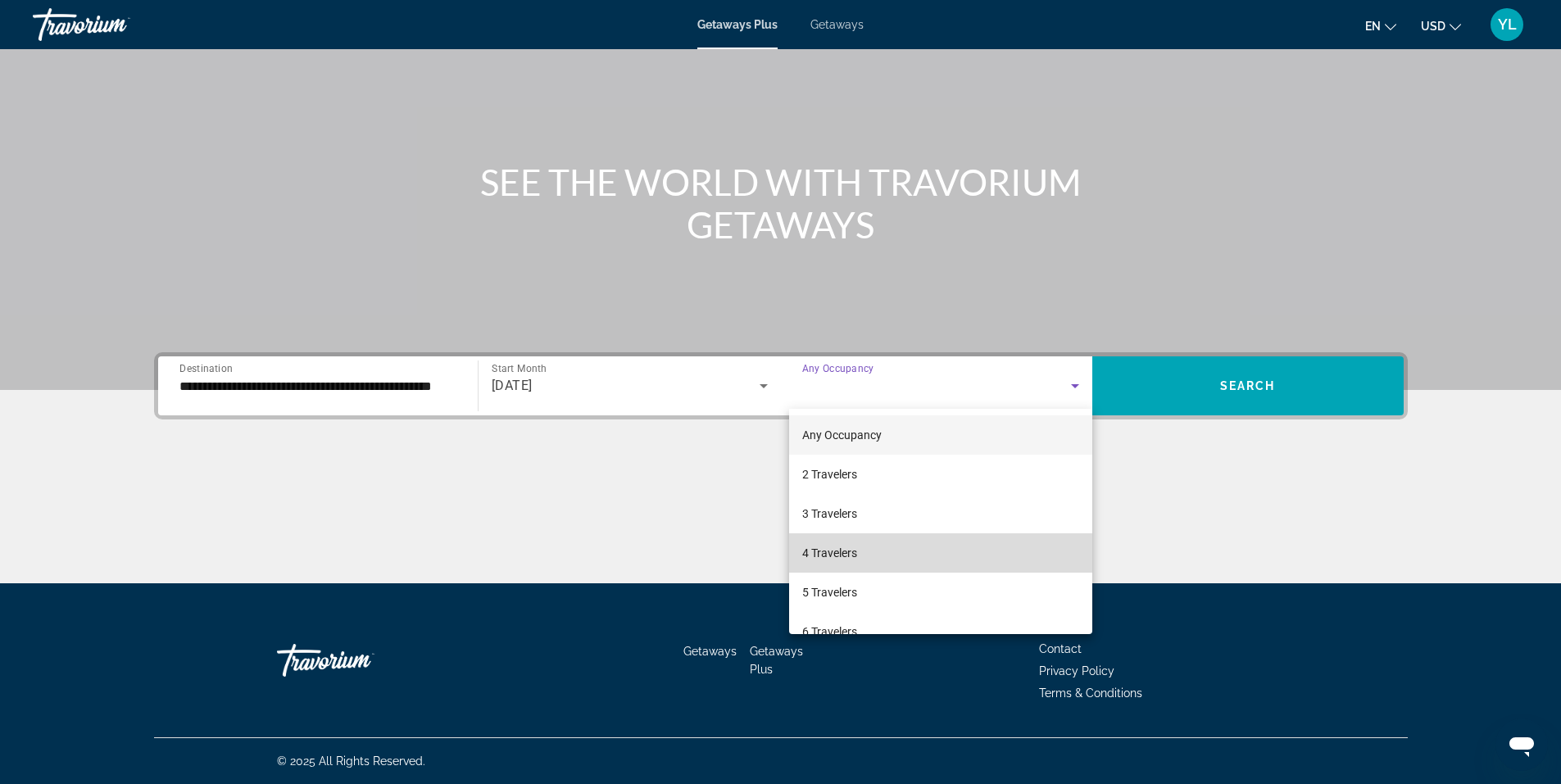
click at [1008, 551] on mat-option "4 Travelers" at bounding box center [941, 553] width 304 height 39
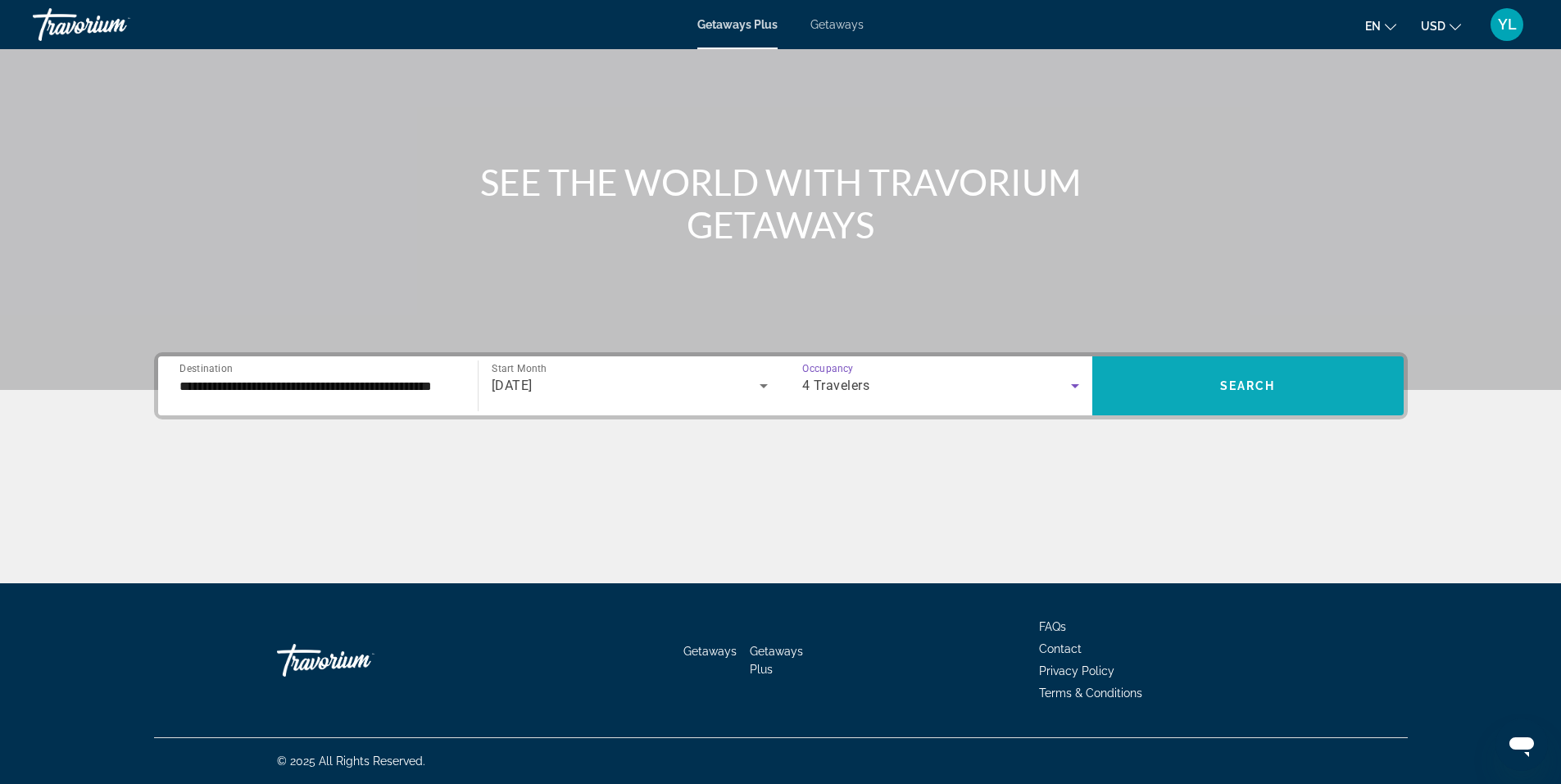
click at [1211, 386] on span "Search widget" at bounding box center [1248, 386] width 311 height 39
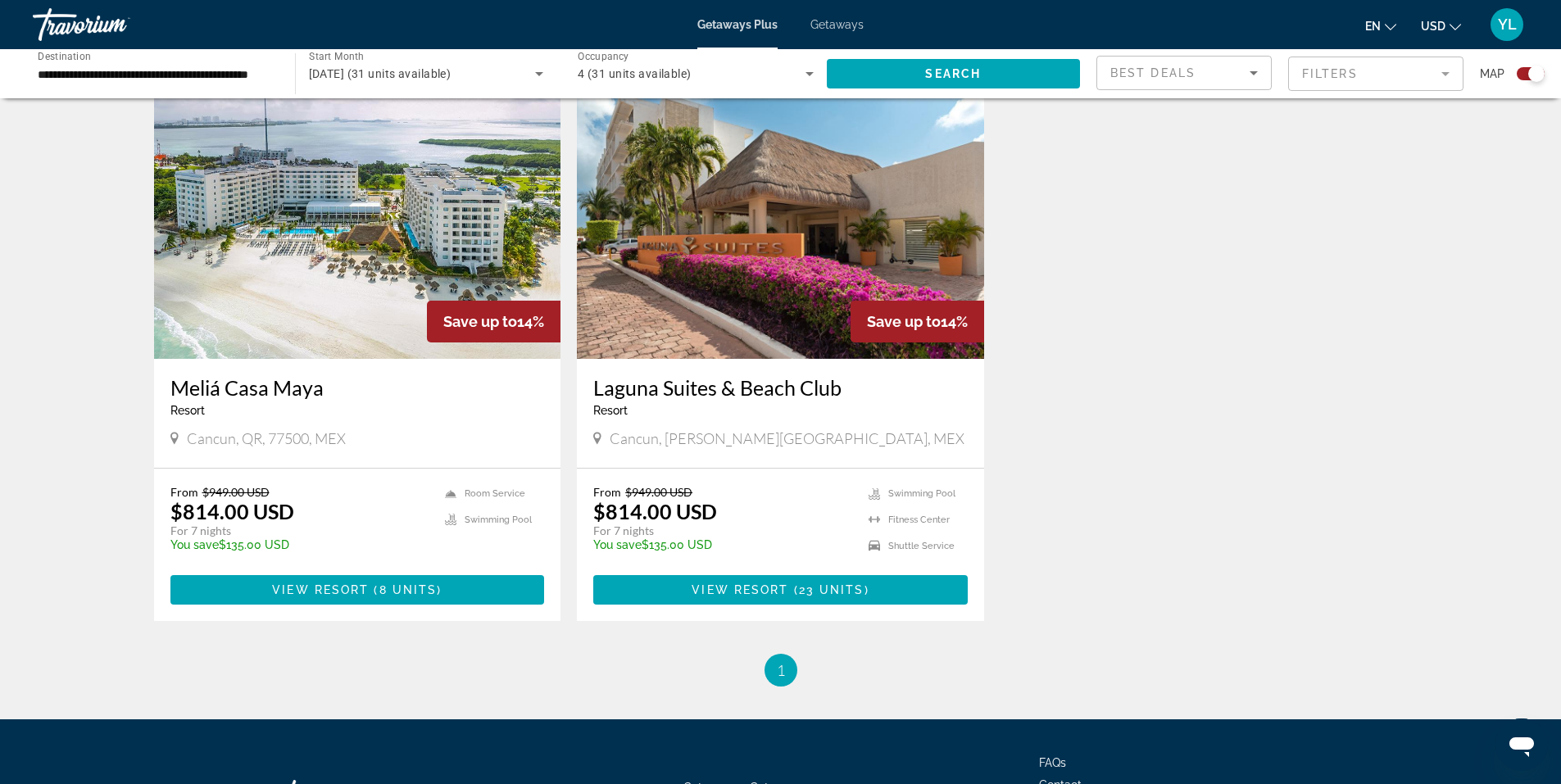
scroll to position [573, 0]
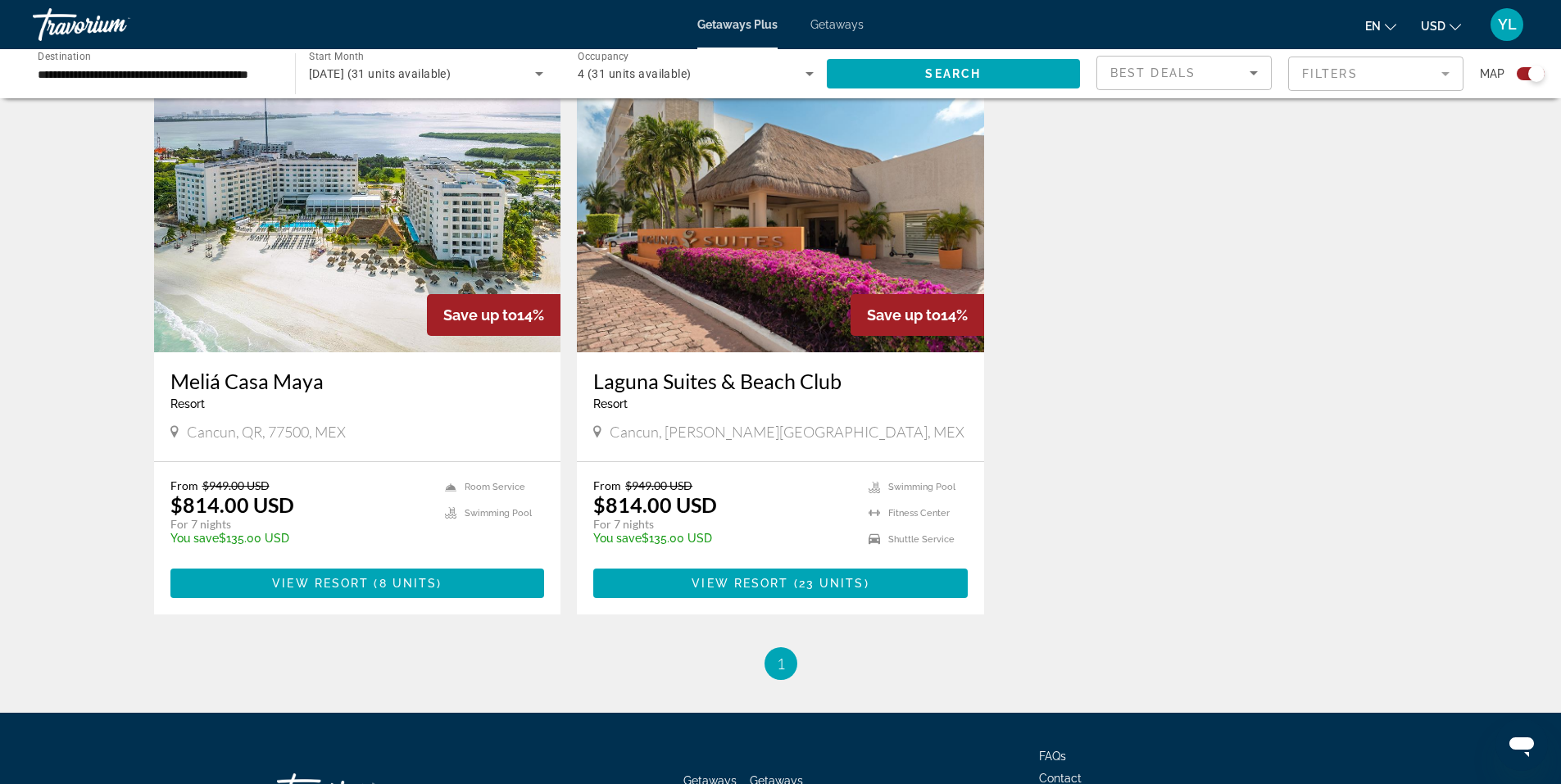
click at [851, 22] on span "Getaways" at bounding box center [837, 24] width 53 height 13
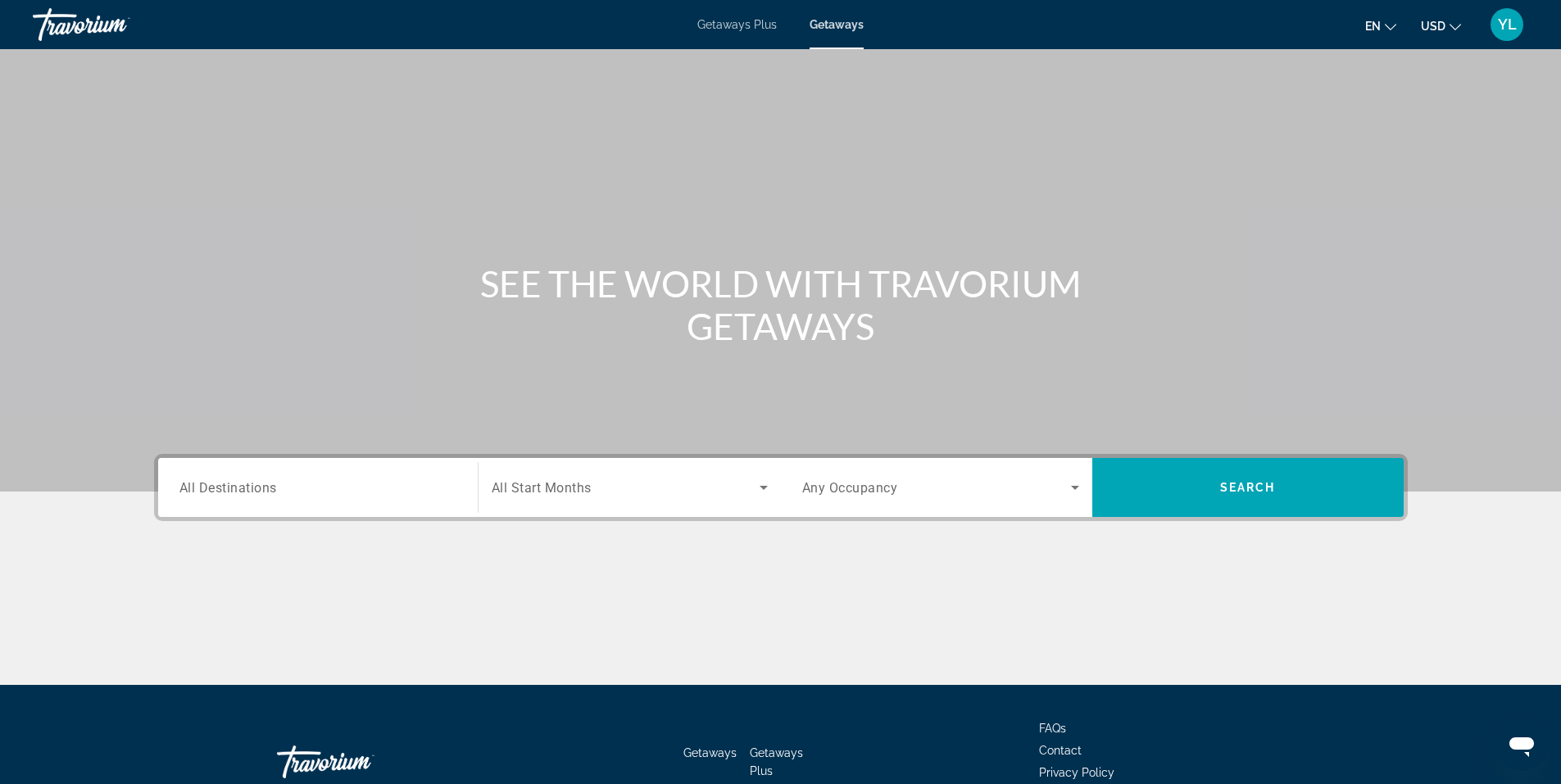
click at [342, 501] on div "Search widget" at bounding box center [317, 487] width 277 height 46
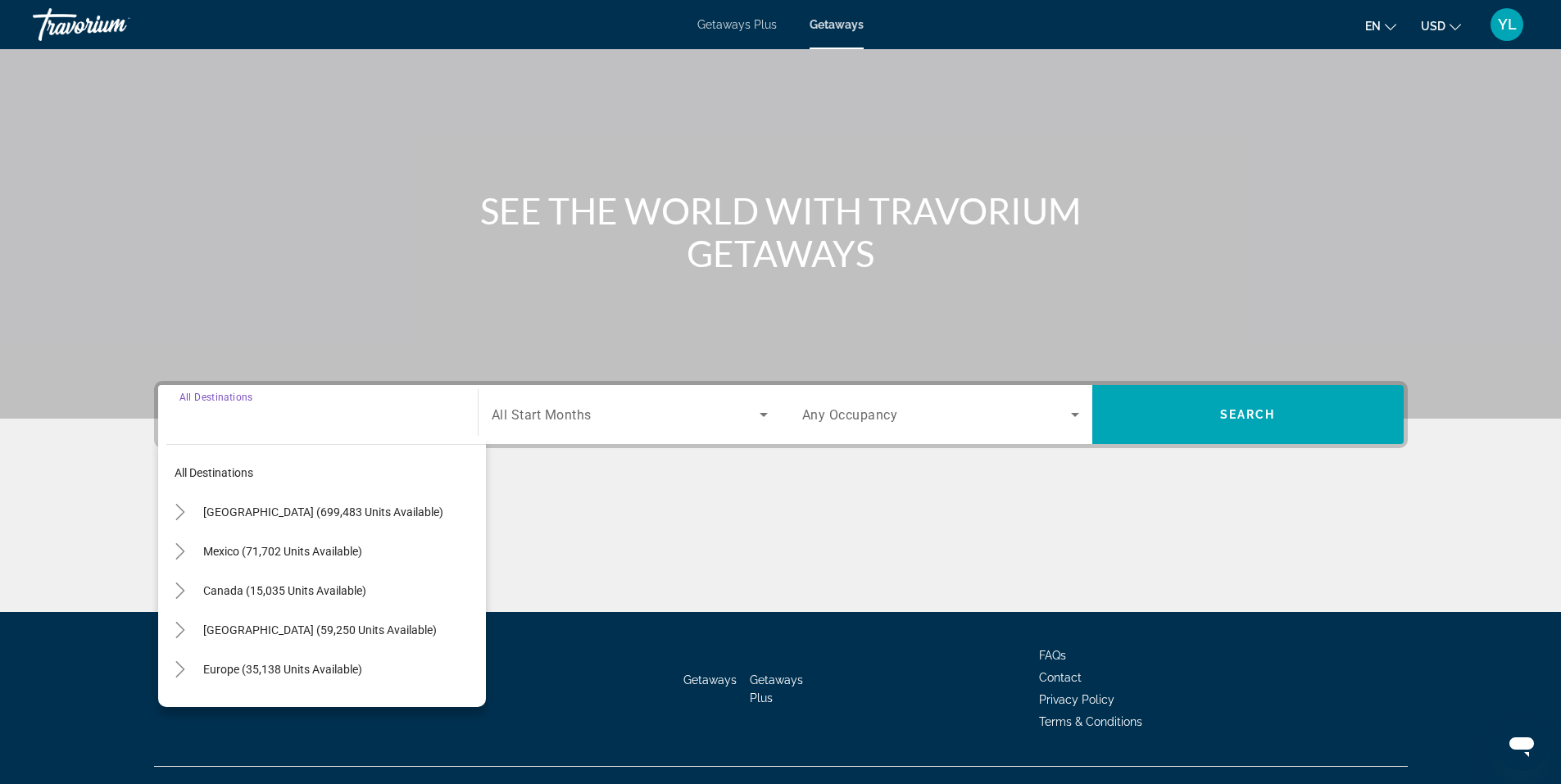
scroll to position [101, 0]
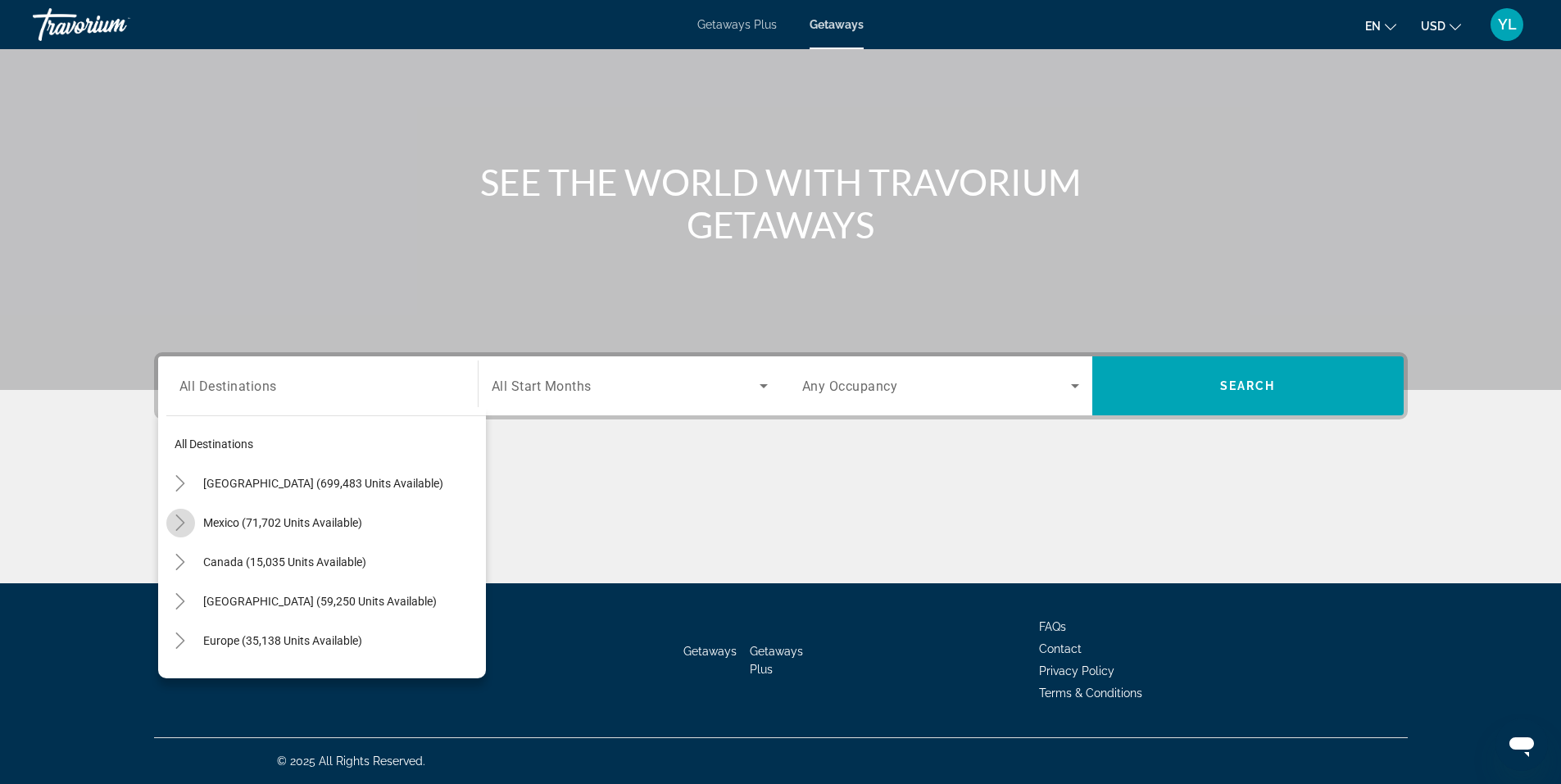
click at [178, 525] on icon "Toggle Mexico (71,702 units available)" at bounding box center [180, 522] width 17 height 17
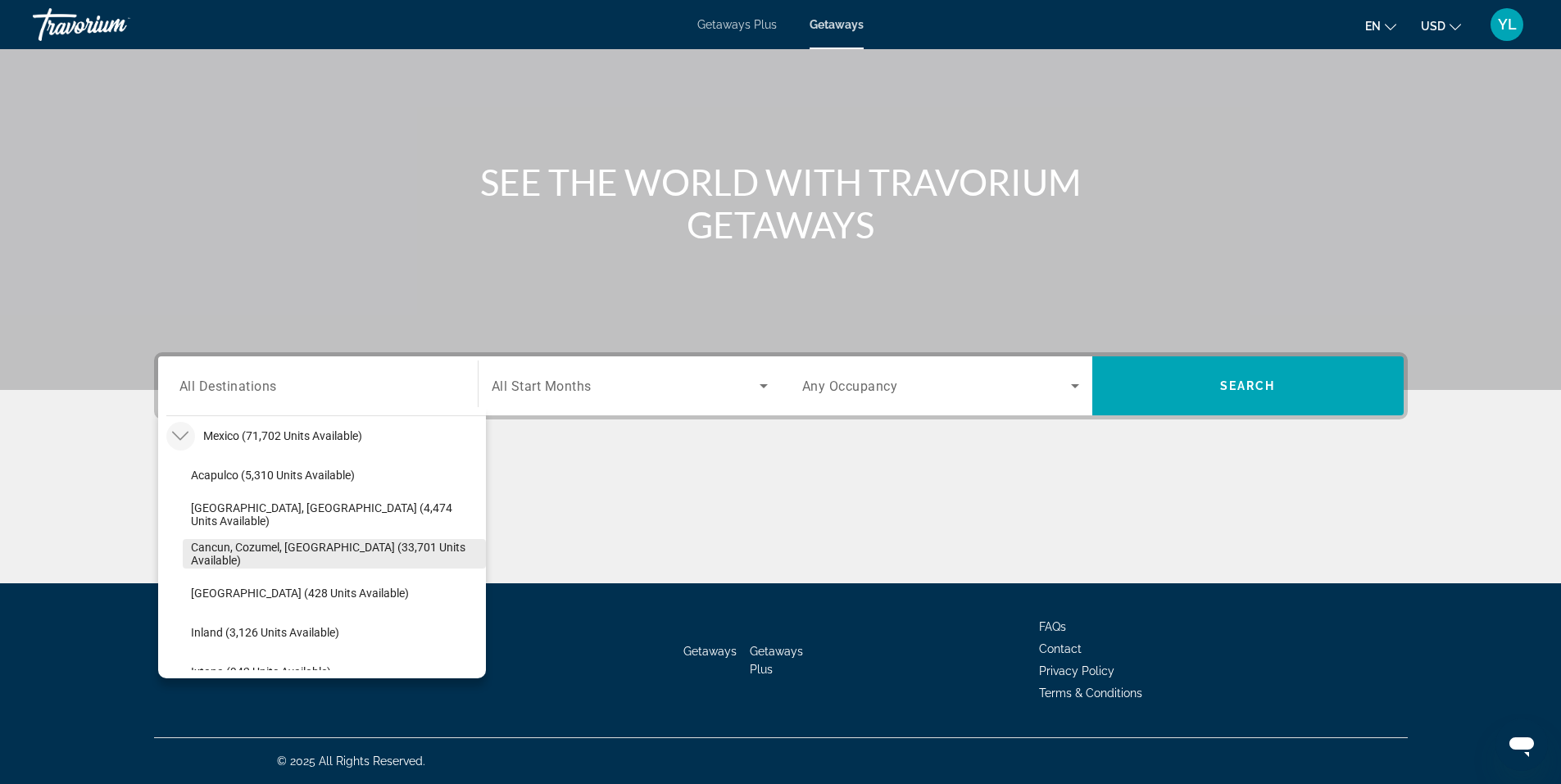
click at [225, 546] on span "Cancun, Cozumel, Riviera Maya (33,701 units available)" at bounding box center [334, 554] width 287 height 27
type input "**********"
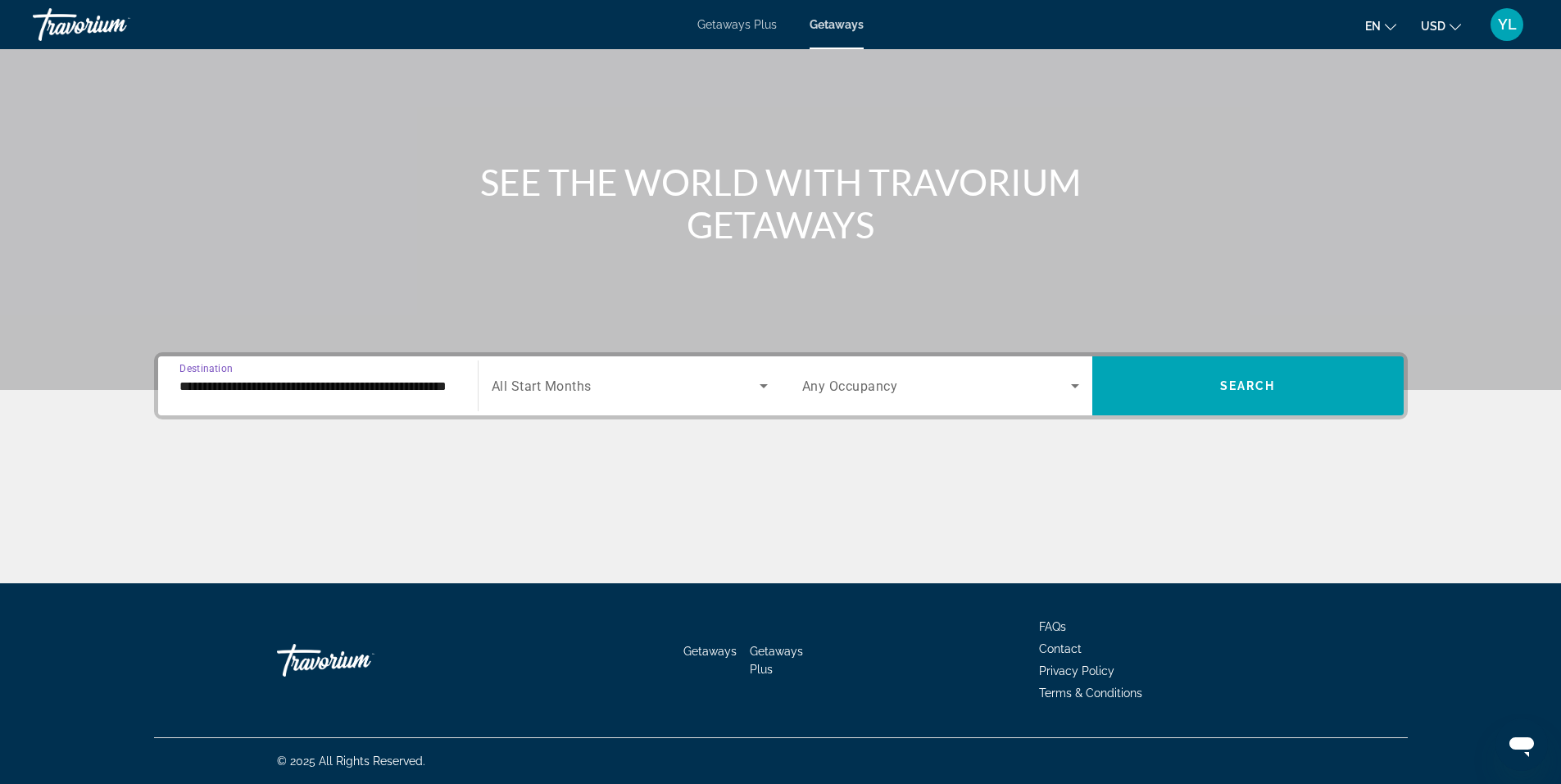
click at [709, 377] on span "Search widget" at bounding box center [626, 386] width 268 height 20
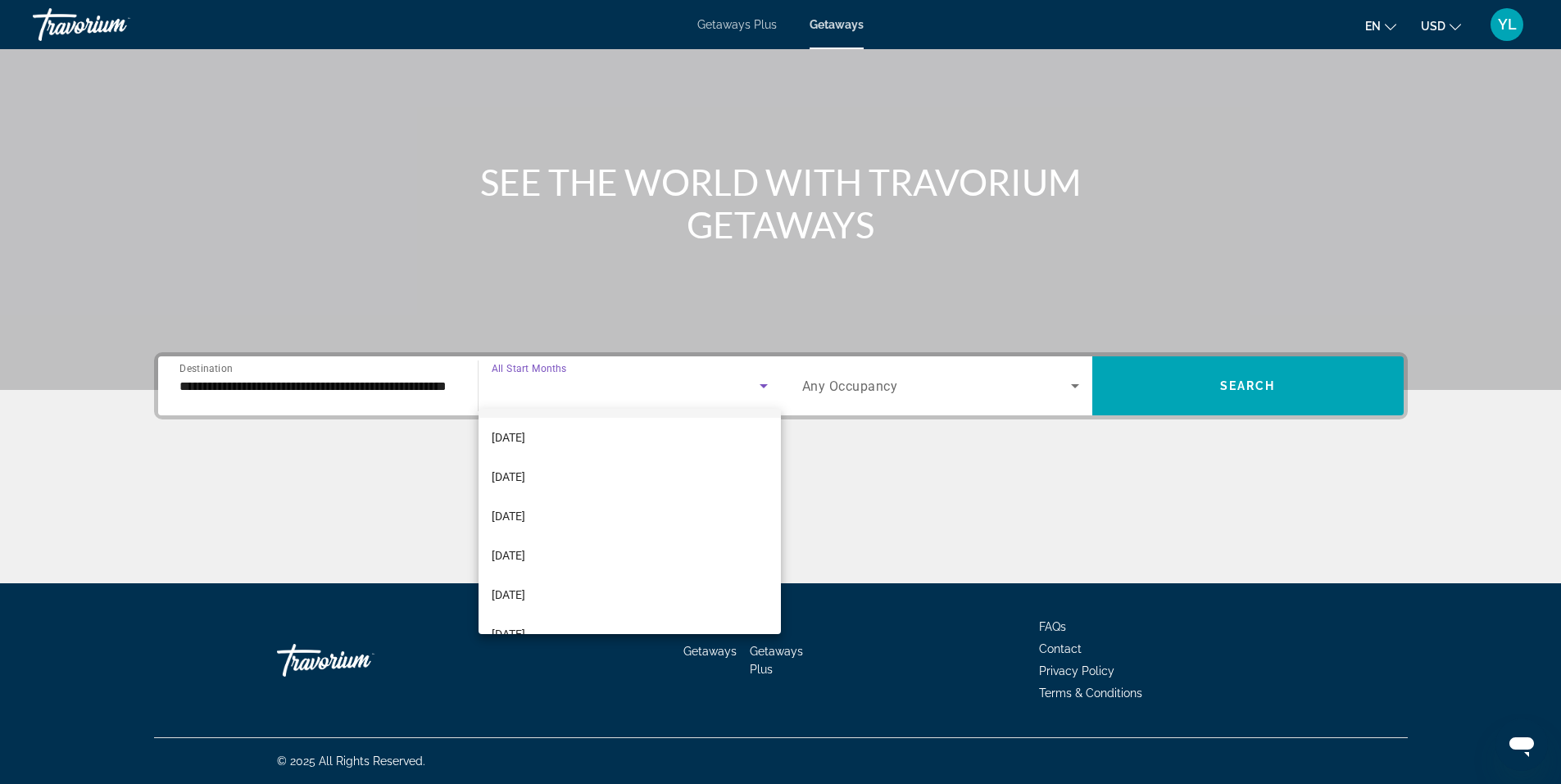
scroll to position [163, 0]
click at [667, 516] on mat-option "February 2026" at bounding box center [629, 507] width 303 height 39
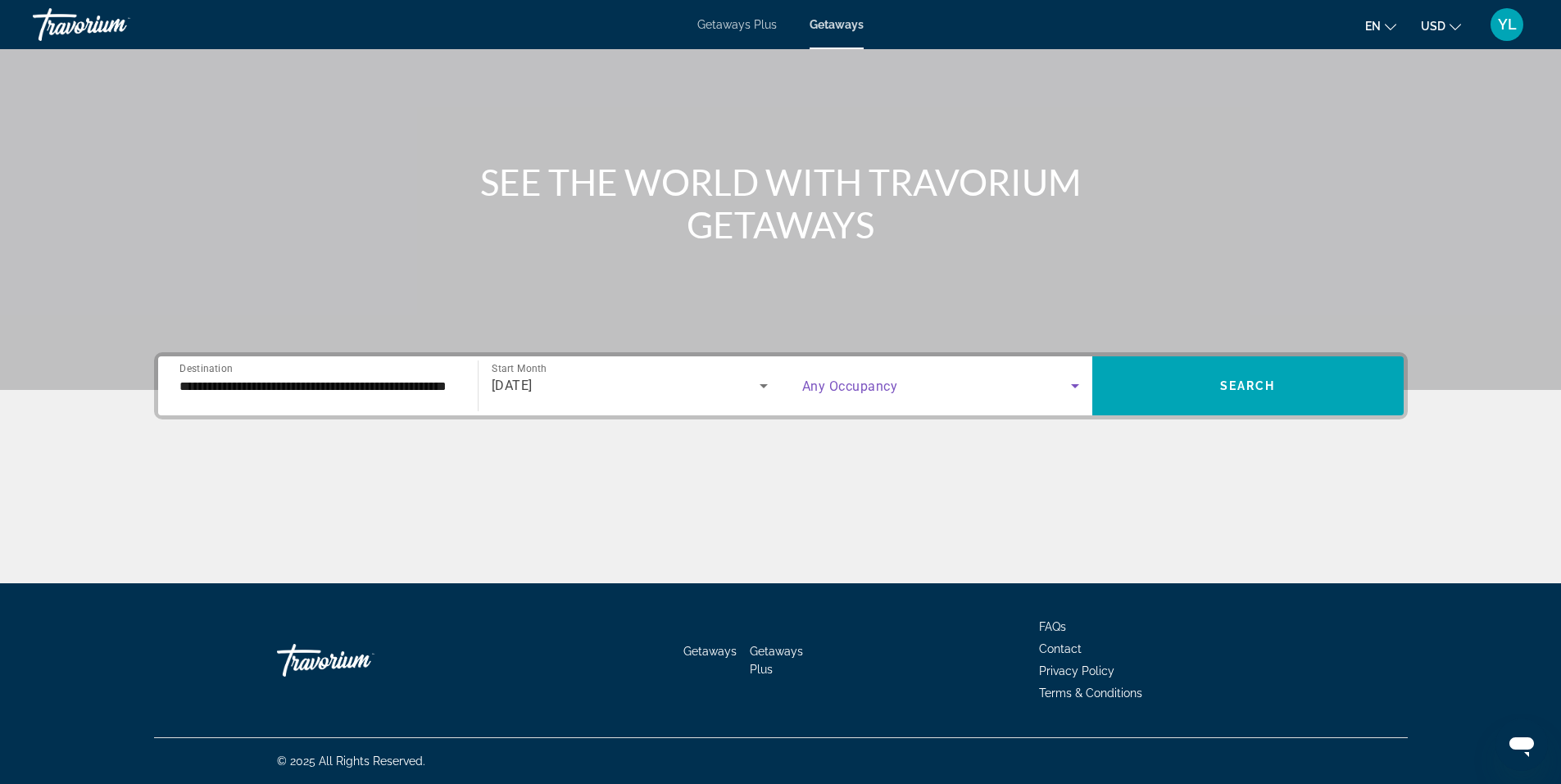
click at [1077, 381] on icon "Search widget" at bounding box center [1075, 386] width 20 height 20
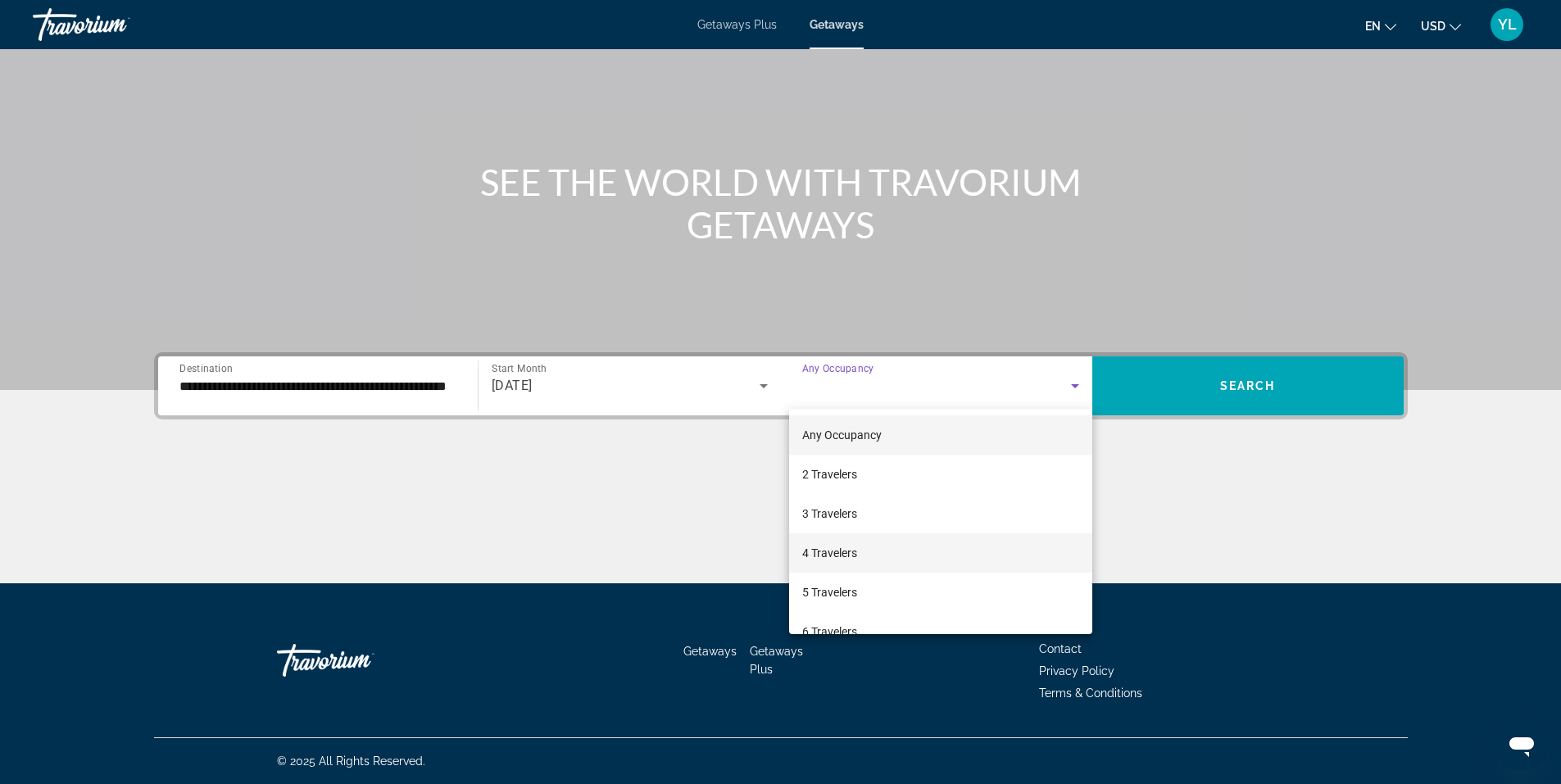
click at [1059, 536] on mat-option "4 Travelers" at bounding box center [941, 553] width 304 height 39
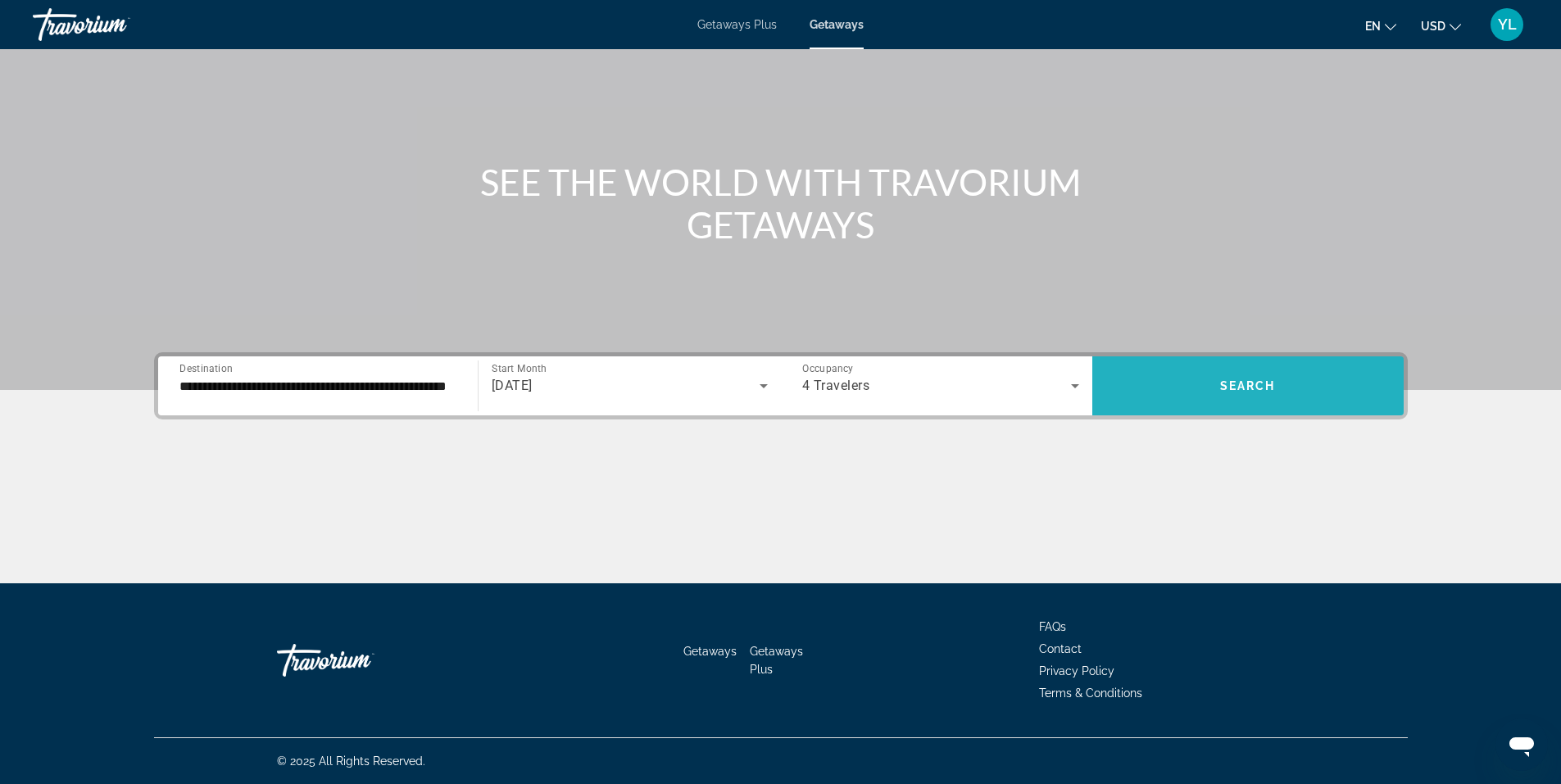
click at [1217, 389] on span "Search widget" at bounding box center [1248, 386] width 311 height 39
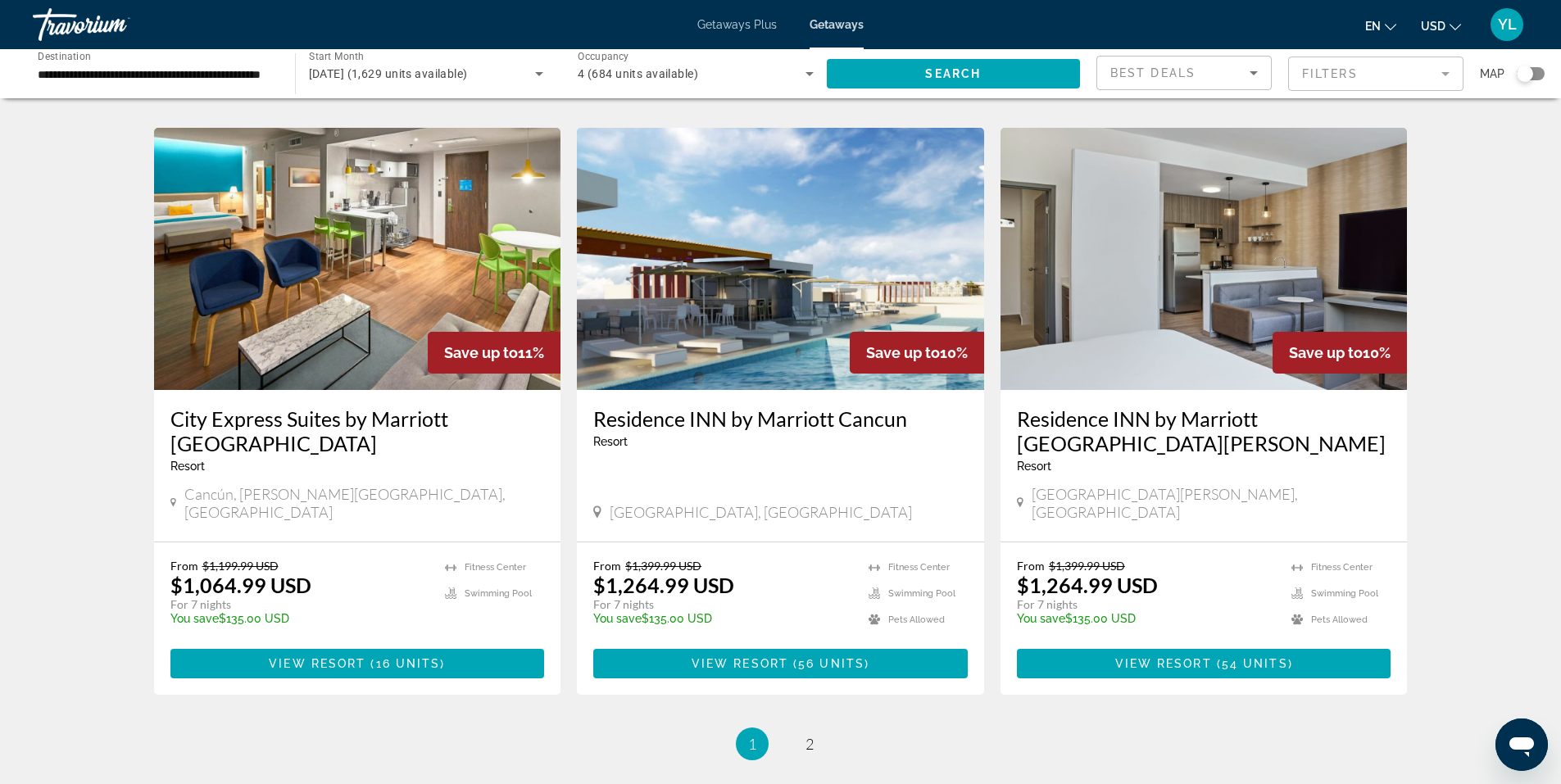
scroll to position [1883, 0]
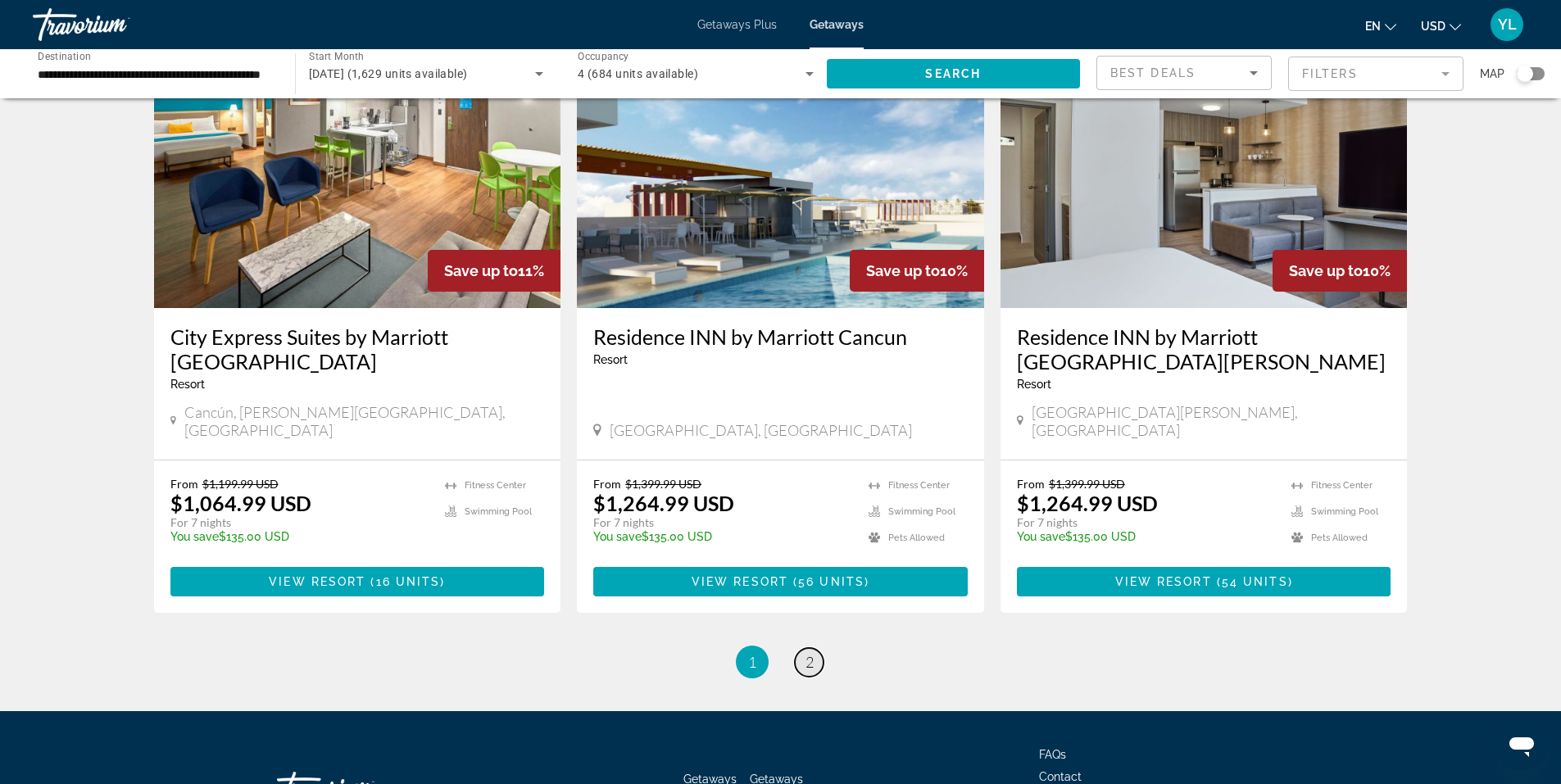
click at [805, 653] on span "2" at bounding box center [809, 662] width 8 height 18
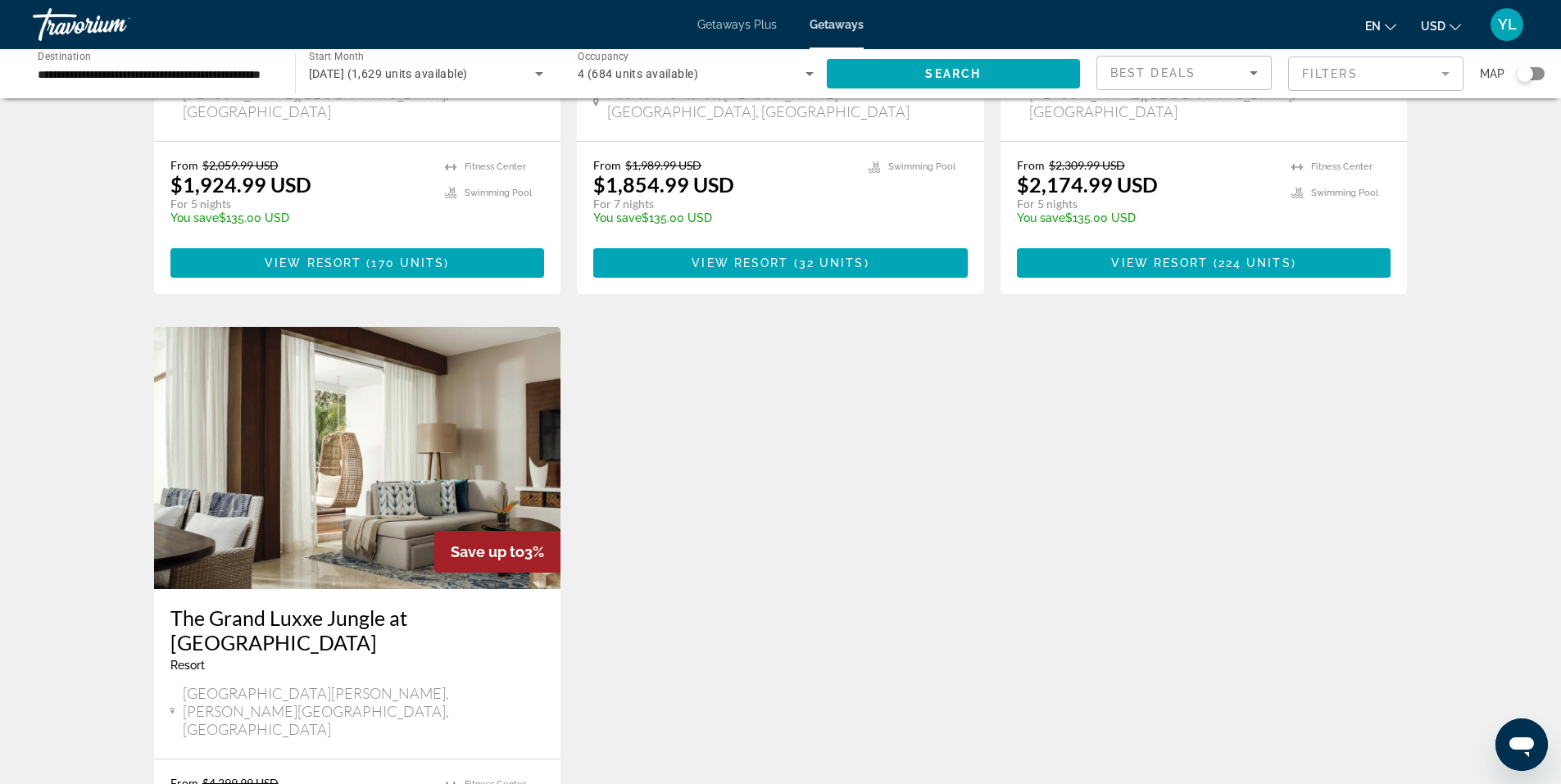
scroll to position [1065, 0]
click at [340, 476] on img "Main content" at bounding box center [357, 457] width 407 height 262
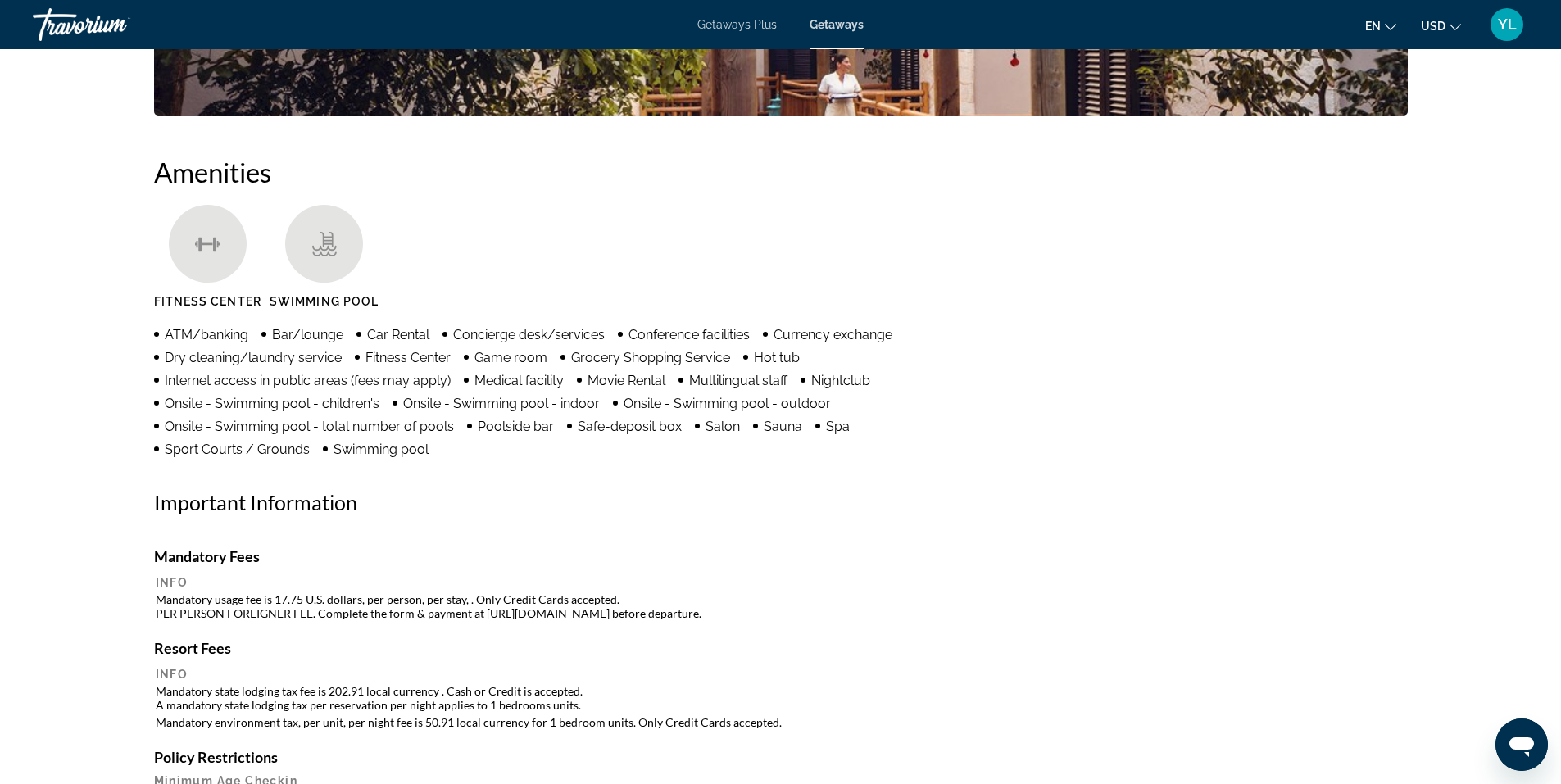
scroll to position [1146, 0]
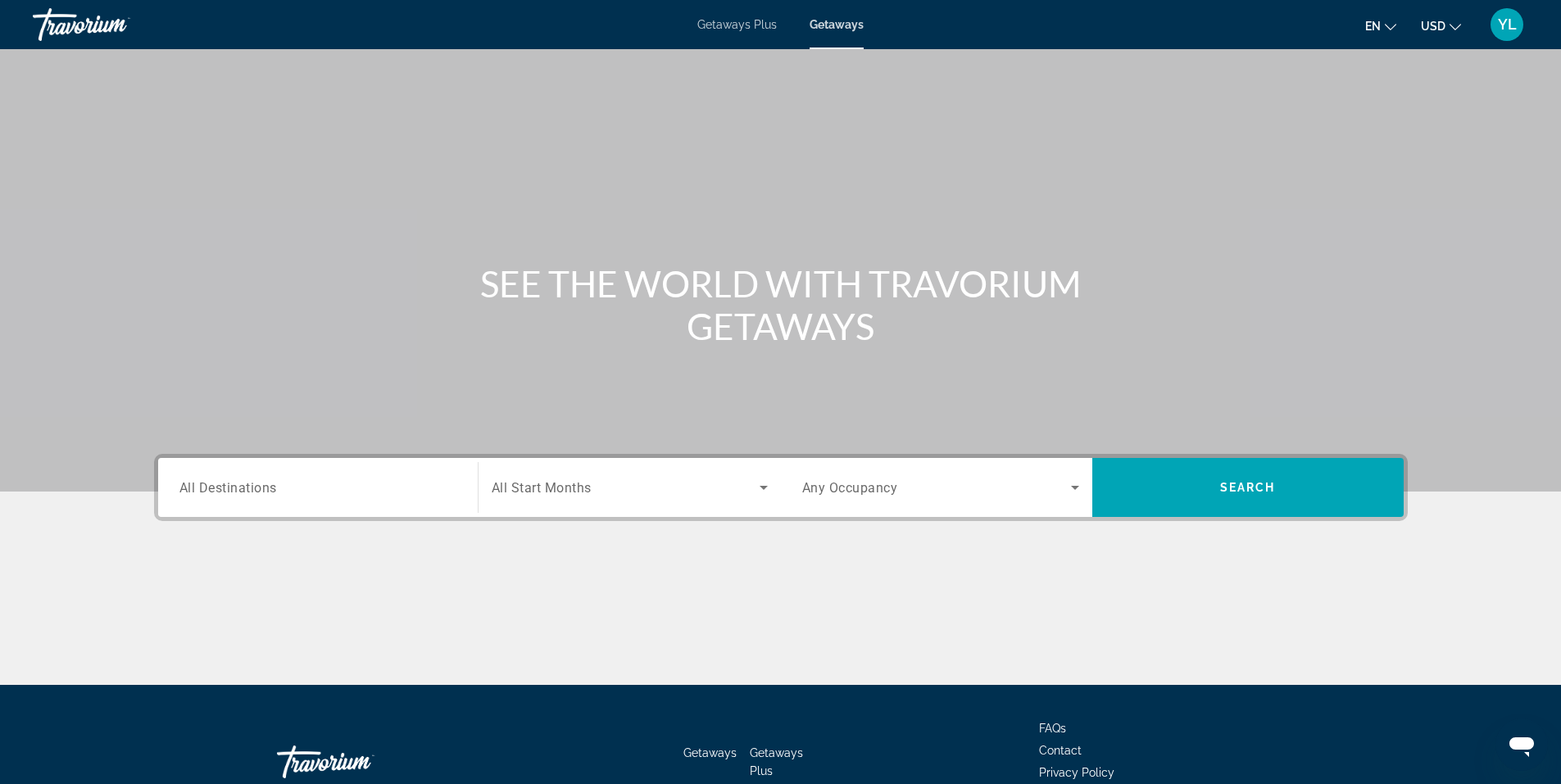
click at [417, 495] on input "Destination All Destinations" at bounding box center [317, 488] width 277 height 20
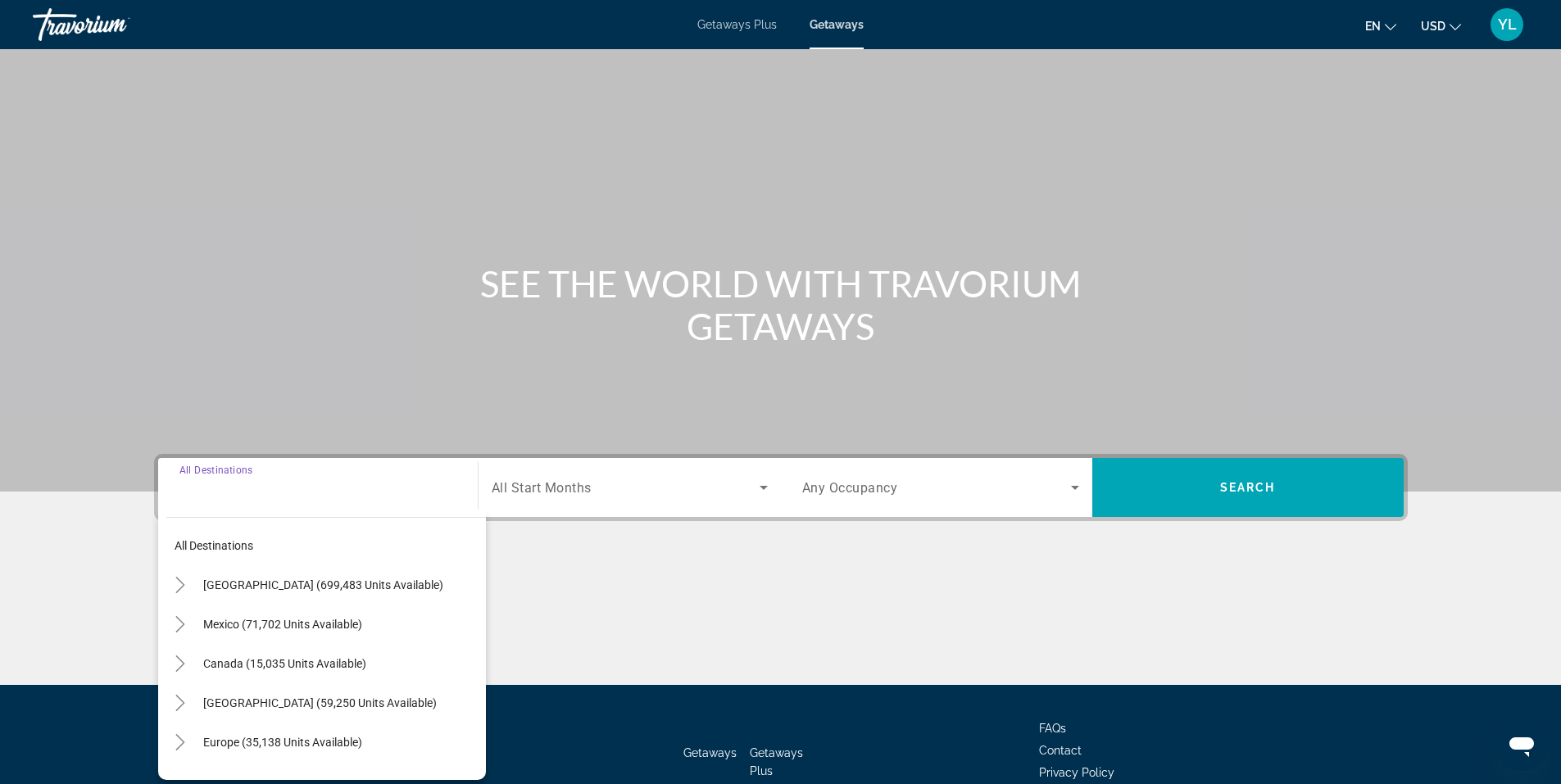
scroll to position [101, 0]
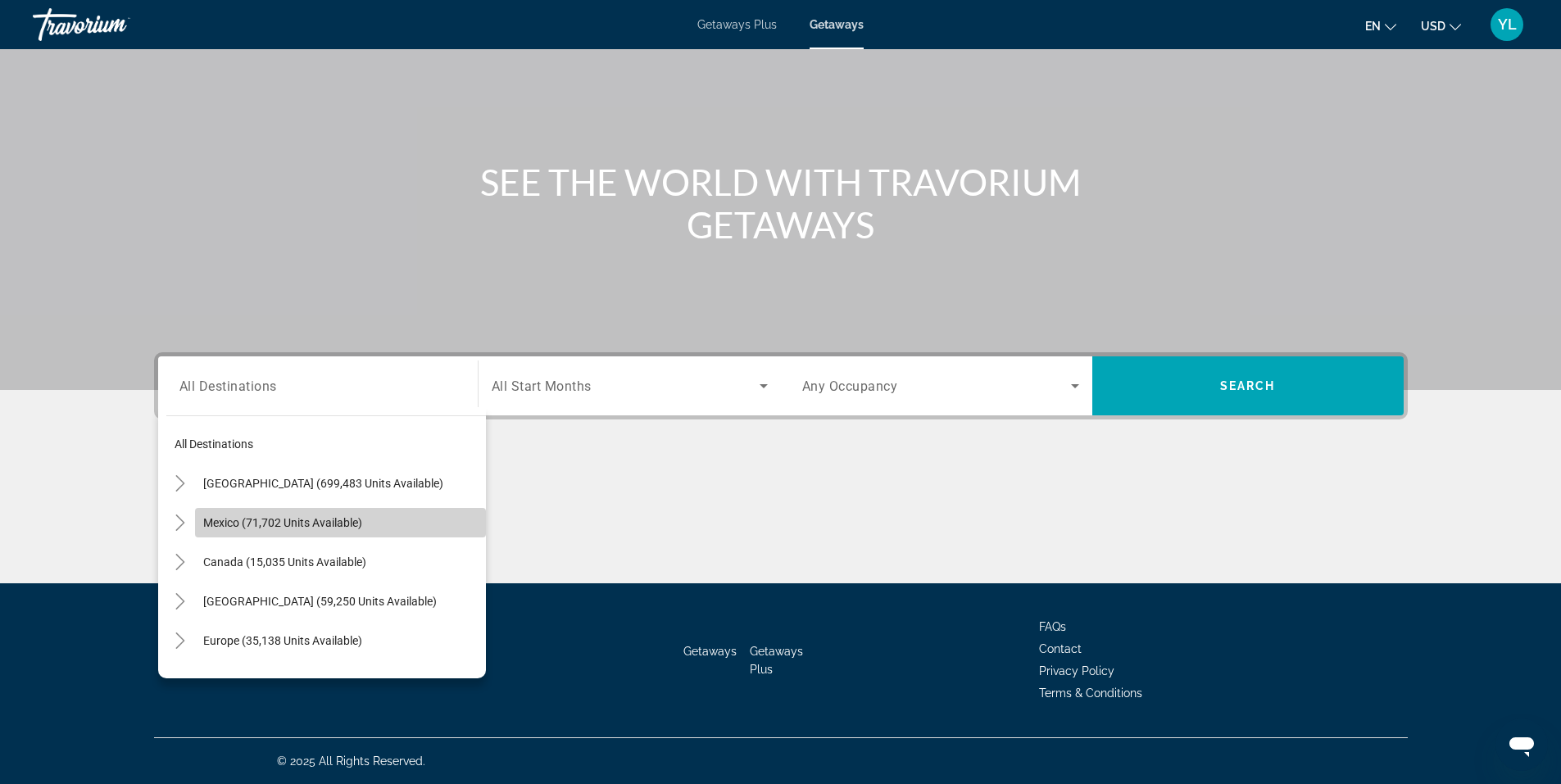
click at [360, 535] on span "Search widget" at bounding box center [340, 522] width 291 height 39
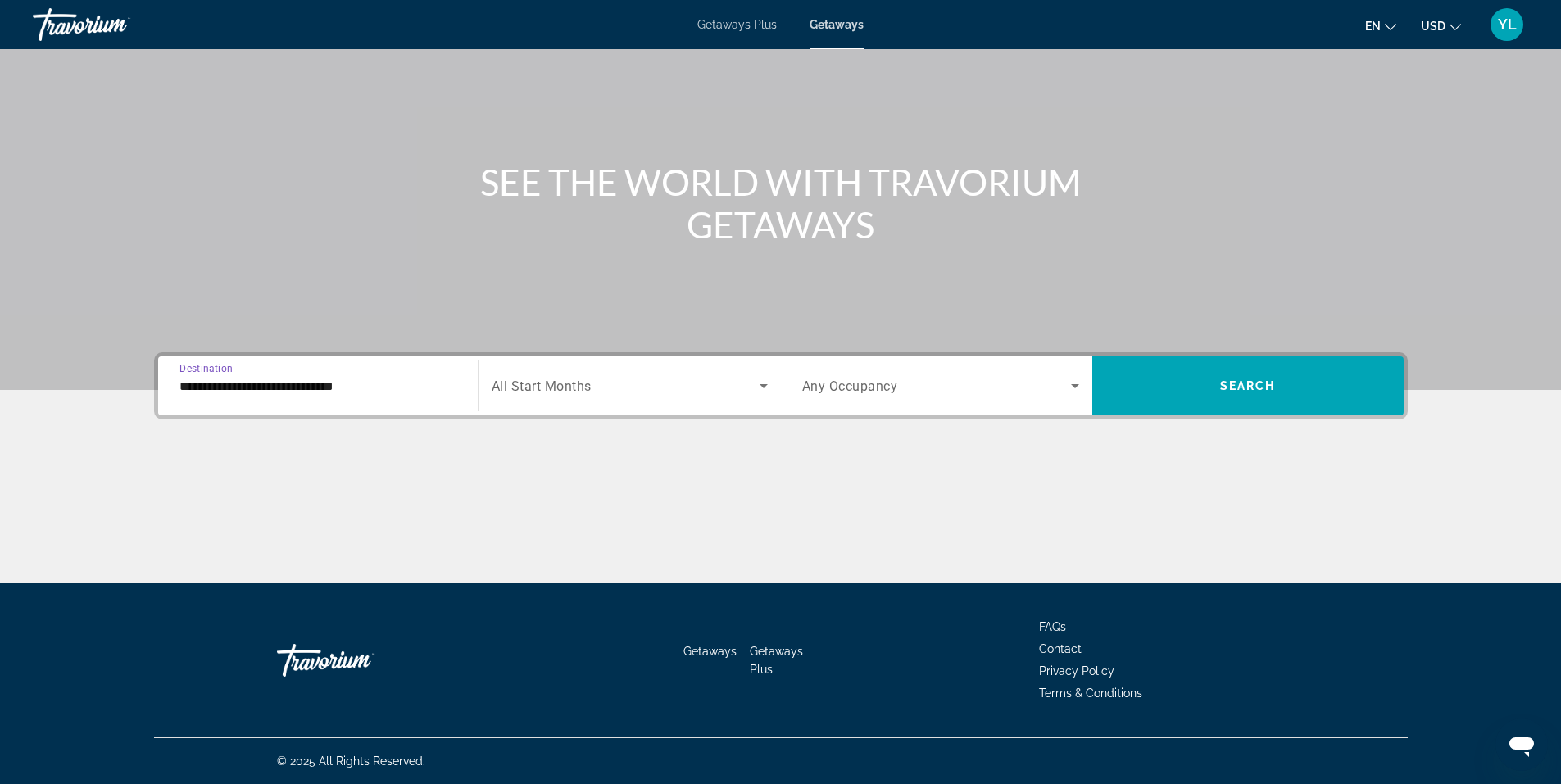
click at [424, 387] on input "**********" at bounding box center [317, 386] width 277 height 20
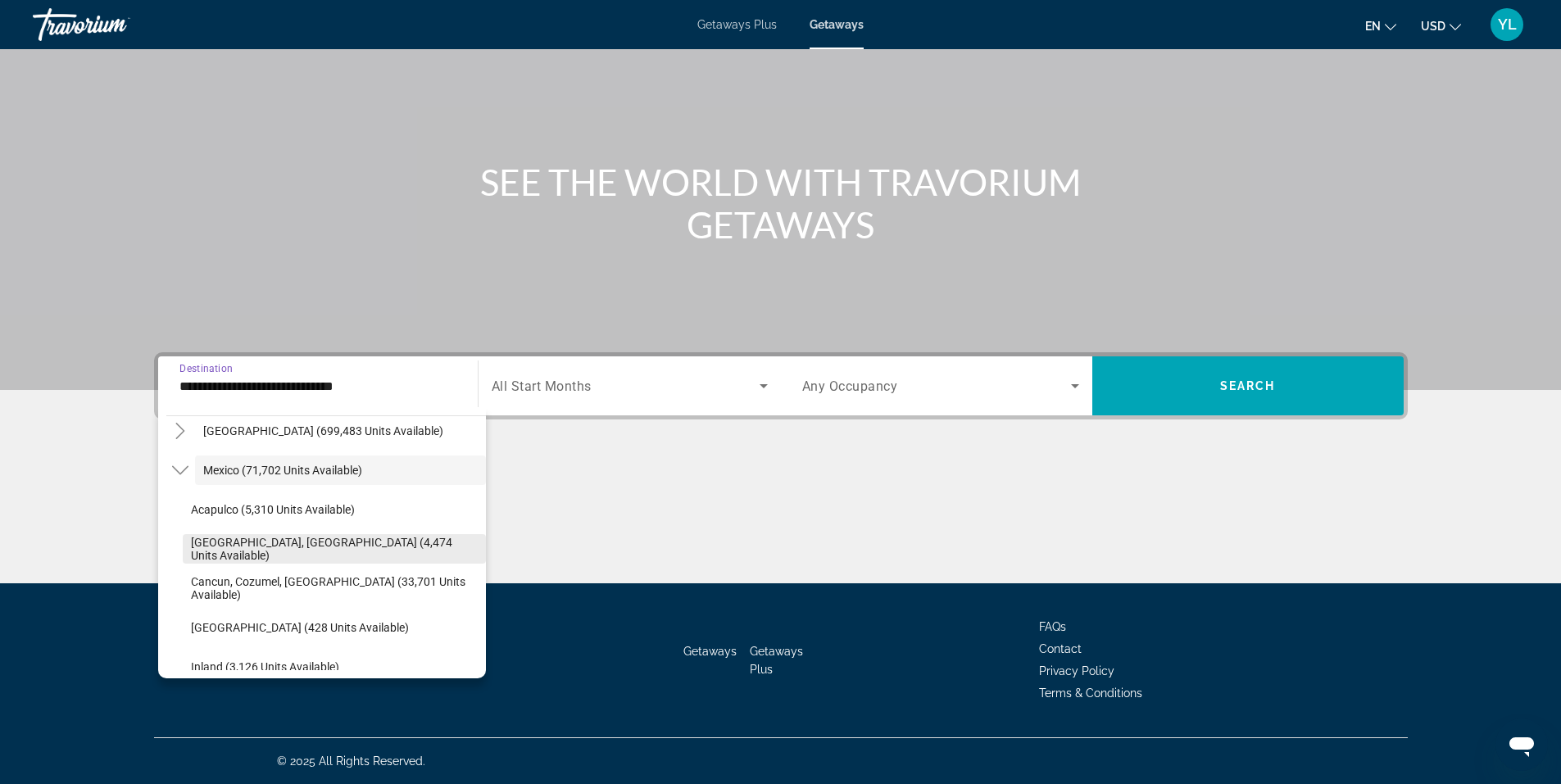
scroll to position [82, 0]
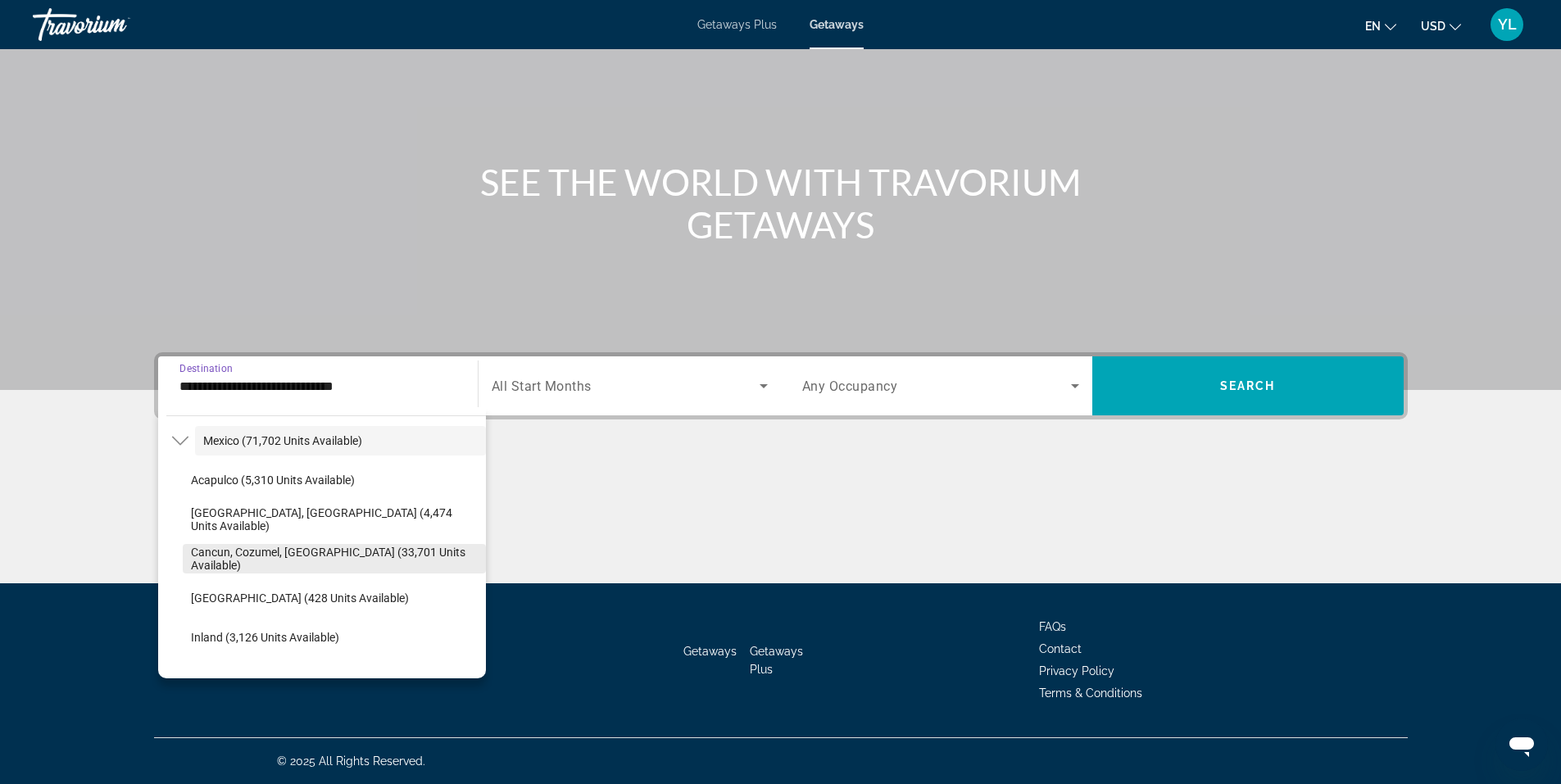
click at [364, 554] on span "Cancun, Cozumel, Riviera Maya (33,701 units available)" at bounding box center [334, 558] width 287 height 27
type input "**********"
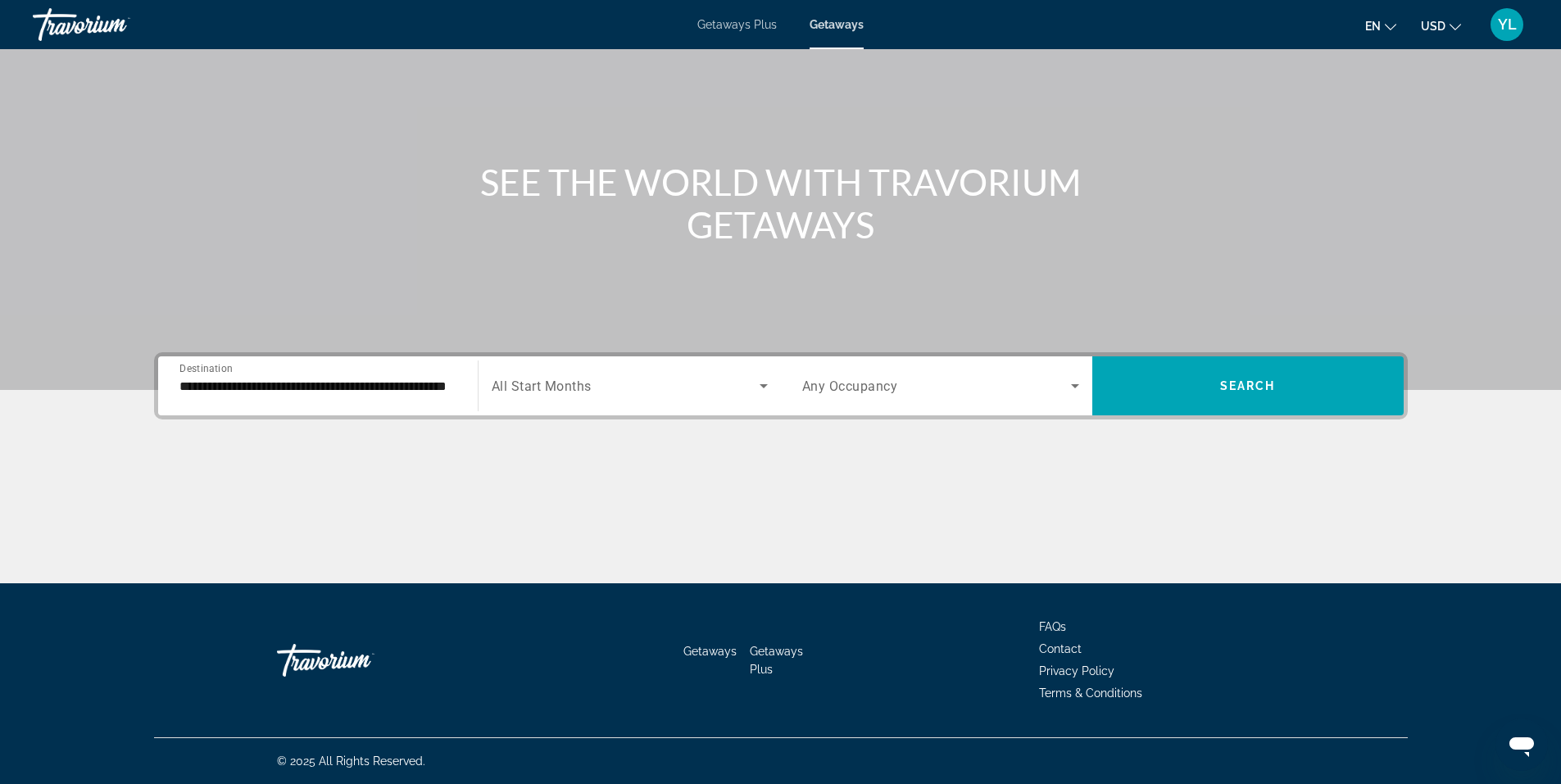
click at [882, 396] on div "Search widget" at bounding box center [940, 385] width 277 height 46
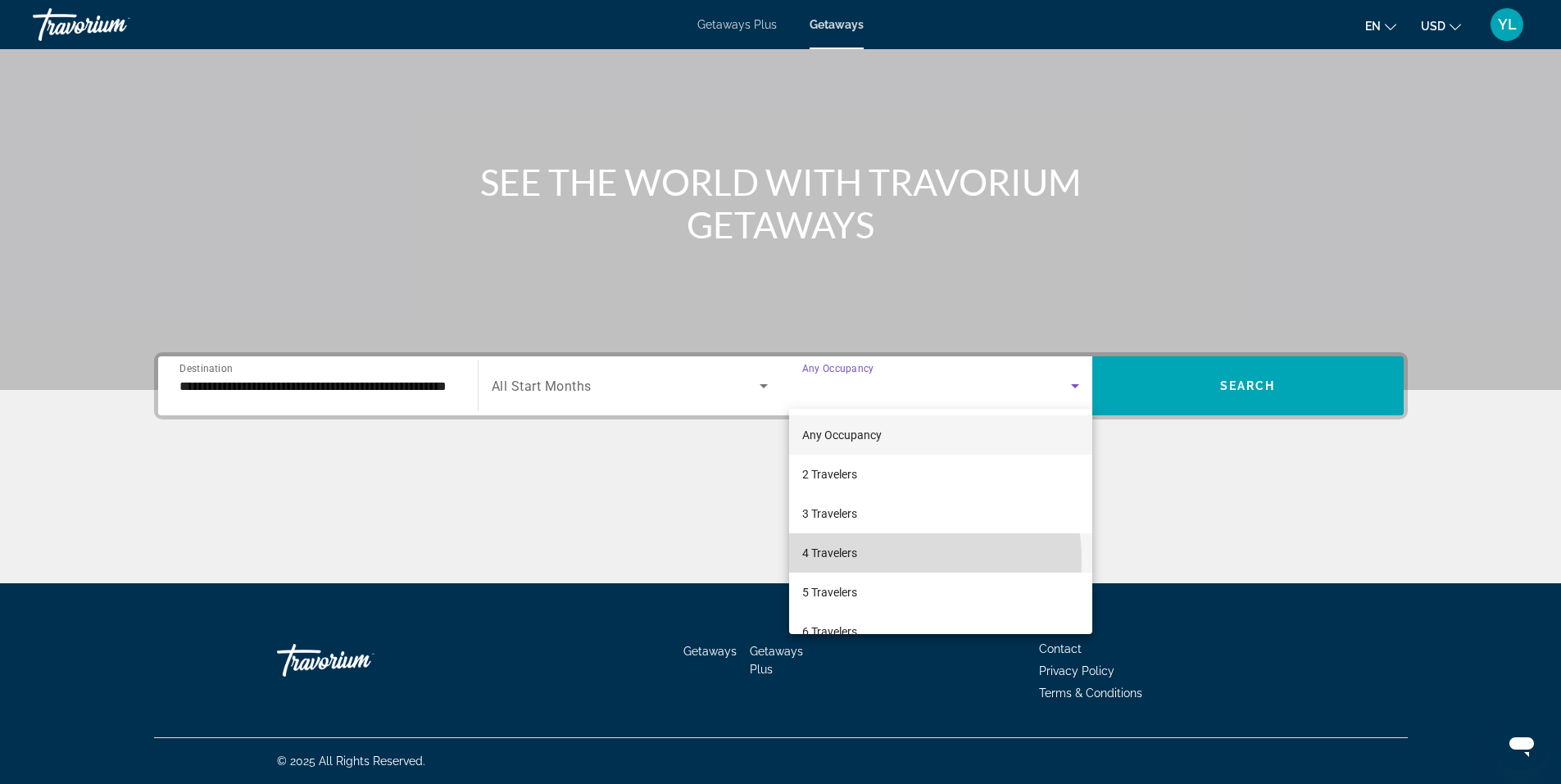
click at [891, 559] on mat-option "4 Travelers" at bounding box center [941, 553] width 304 height 39
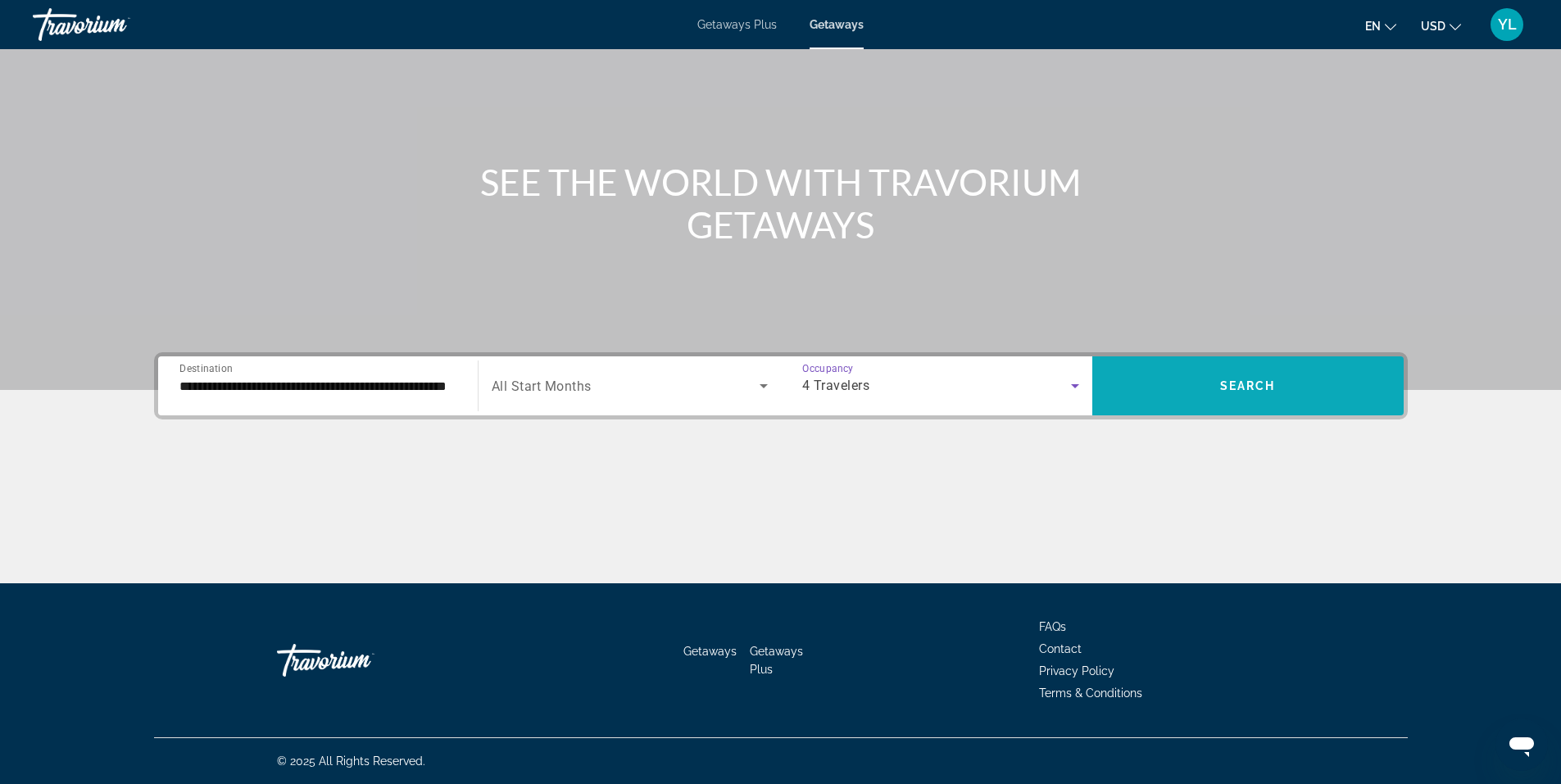
click at [1215, 381] on span "Search widget" at bounding box center [1248, 386] width 311 height 39
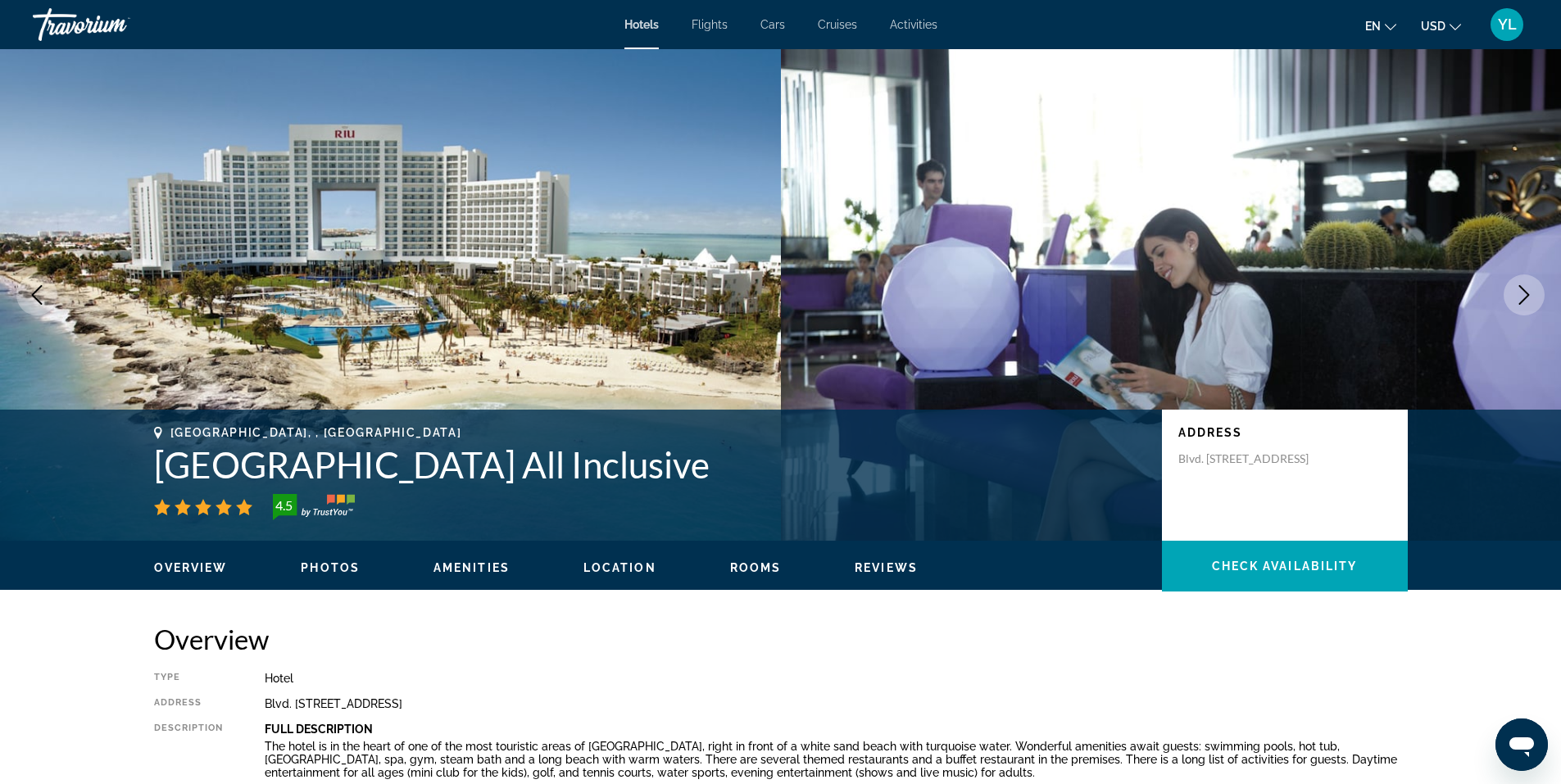
click at [700, 20] on span "Flights" at bounding box center [710, 24] width 36 height 13
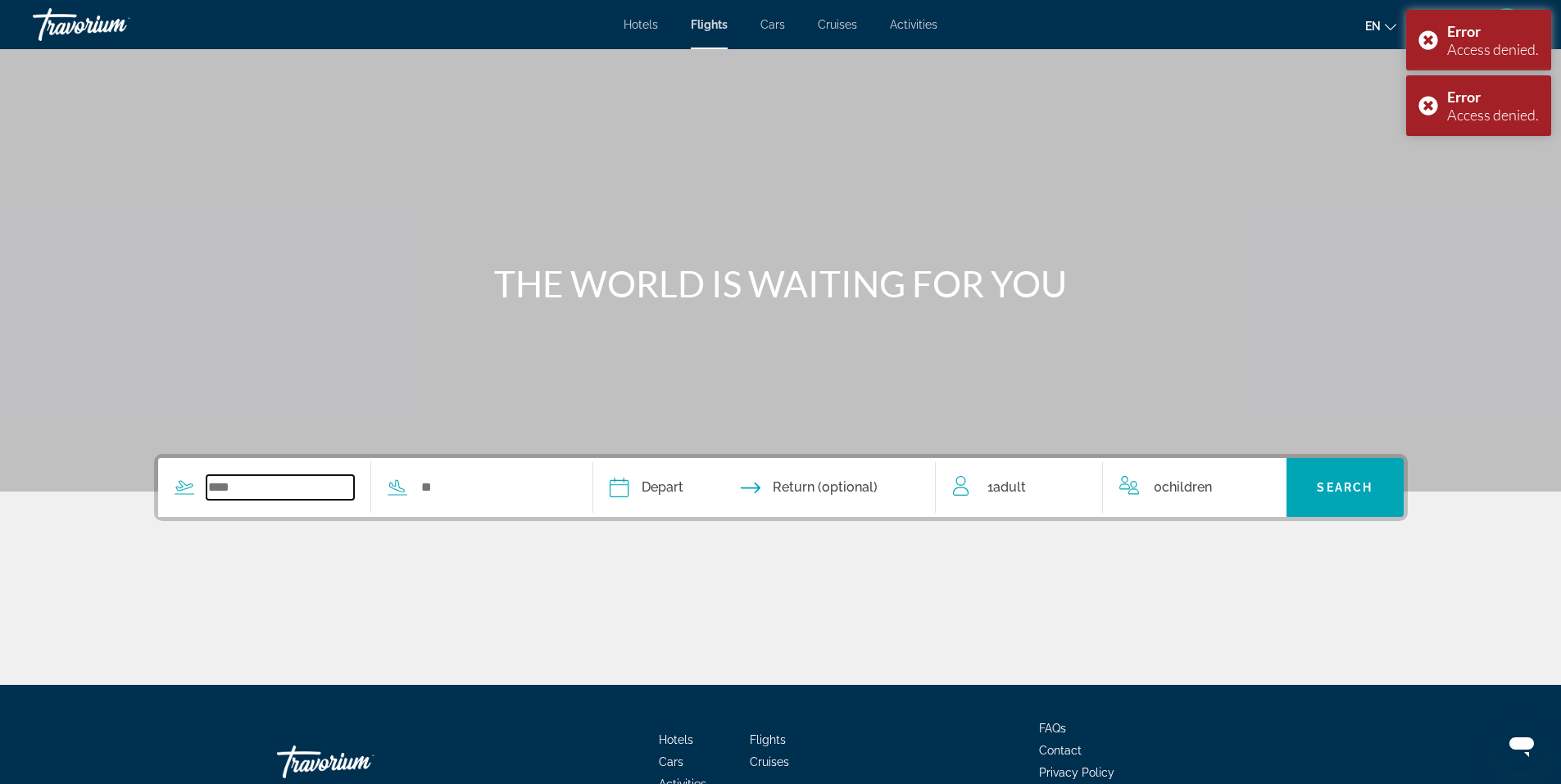
click at [323, 489] on input "Search widget" at bounding box center [280, 487] width 148 height 25
